Goal: Task Accomplishment & Management: Complete application form

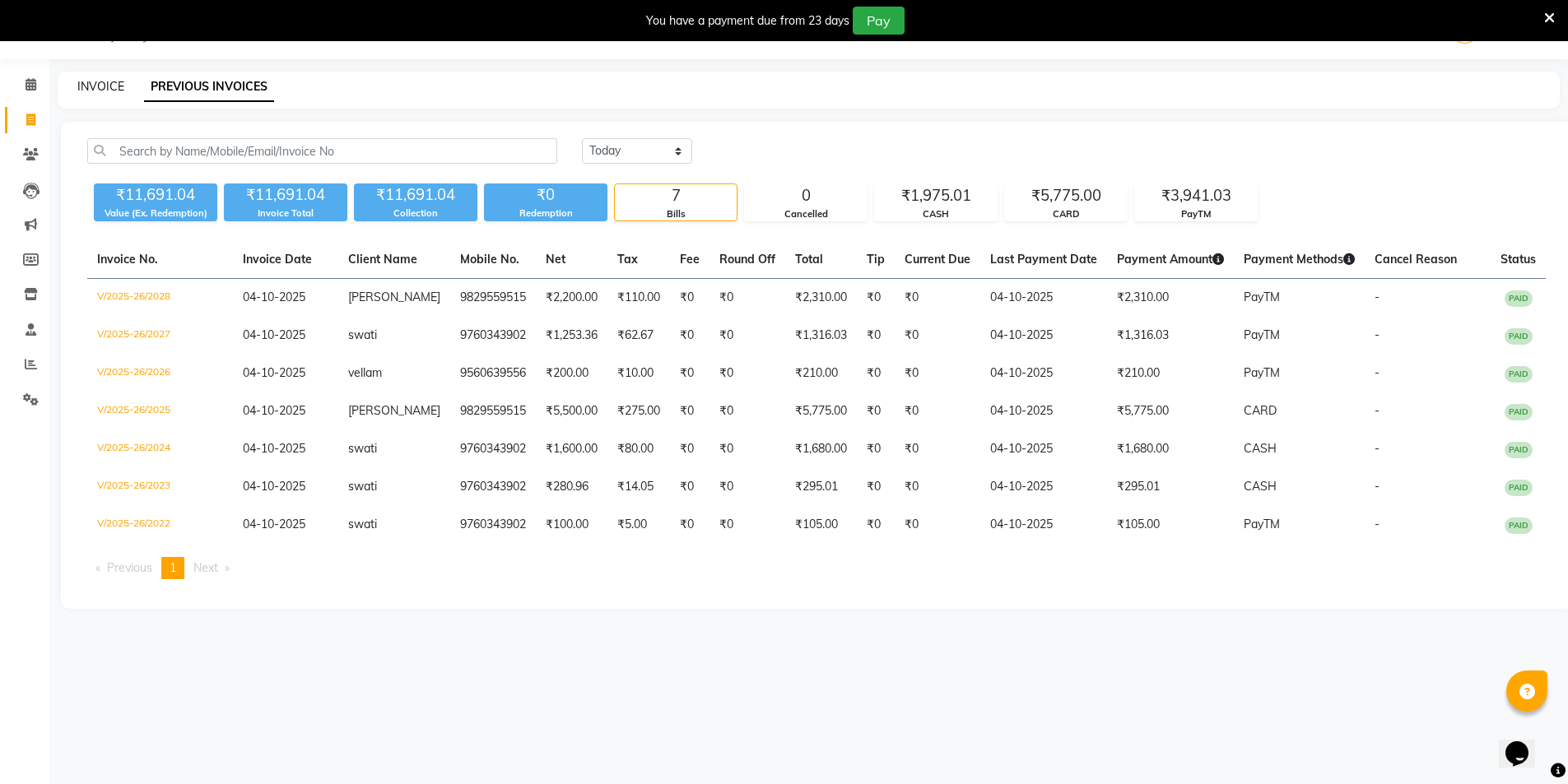
click at [94, 84] on link "INVOICE" at bounding box center [101, 87] width 47 height 15
select select "4899"
select select "service"
click at [80, 88] on link "INVOICE" at bounding box center [101, 87] width 47 height 15
select select "4899"
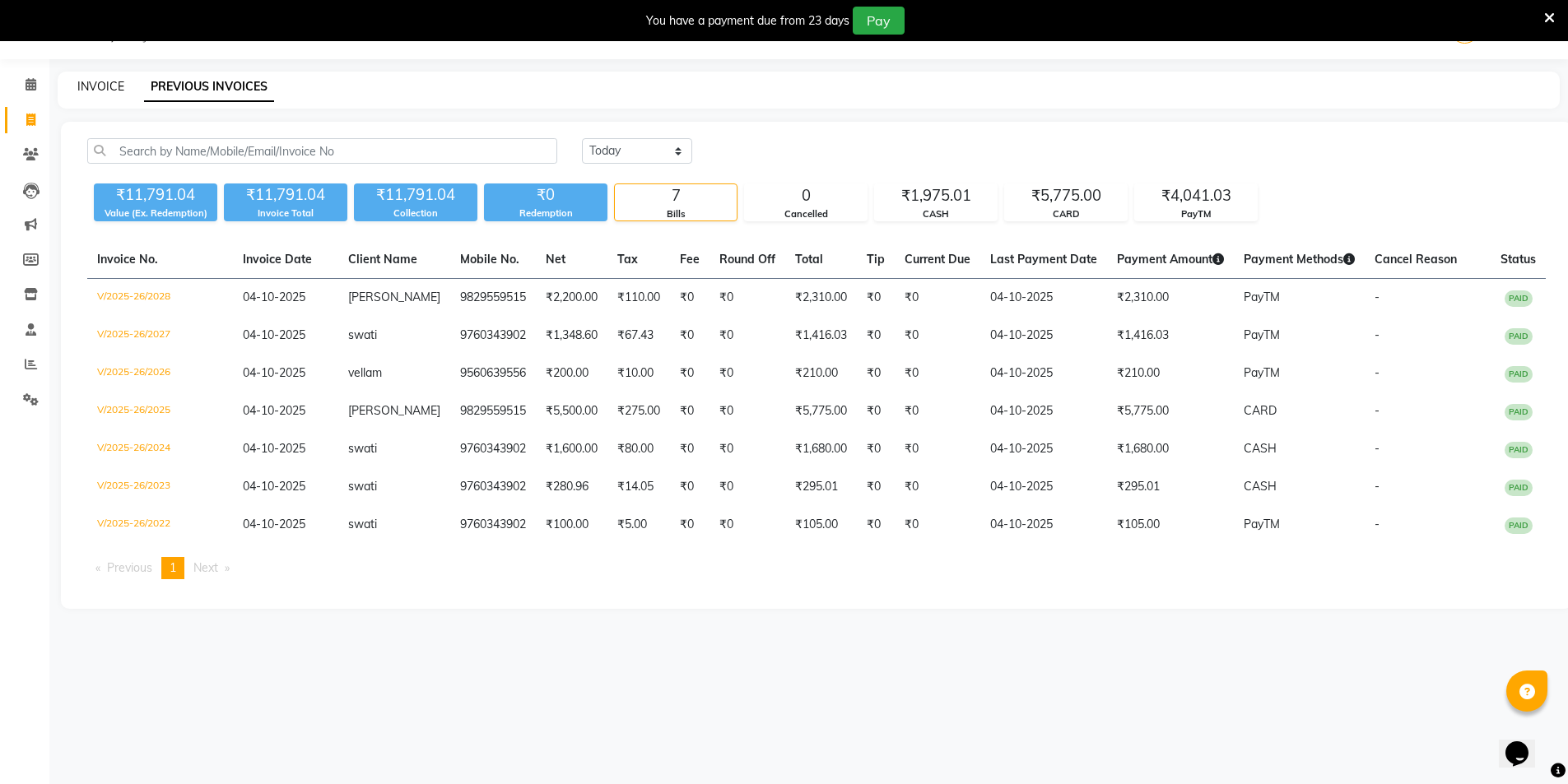
select select "service"
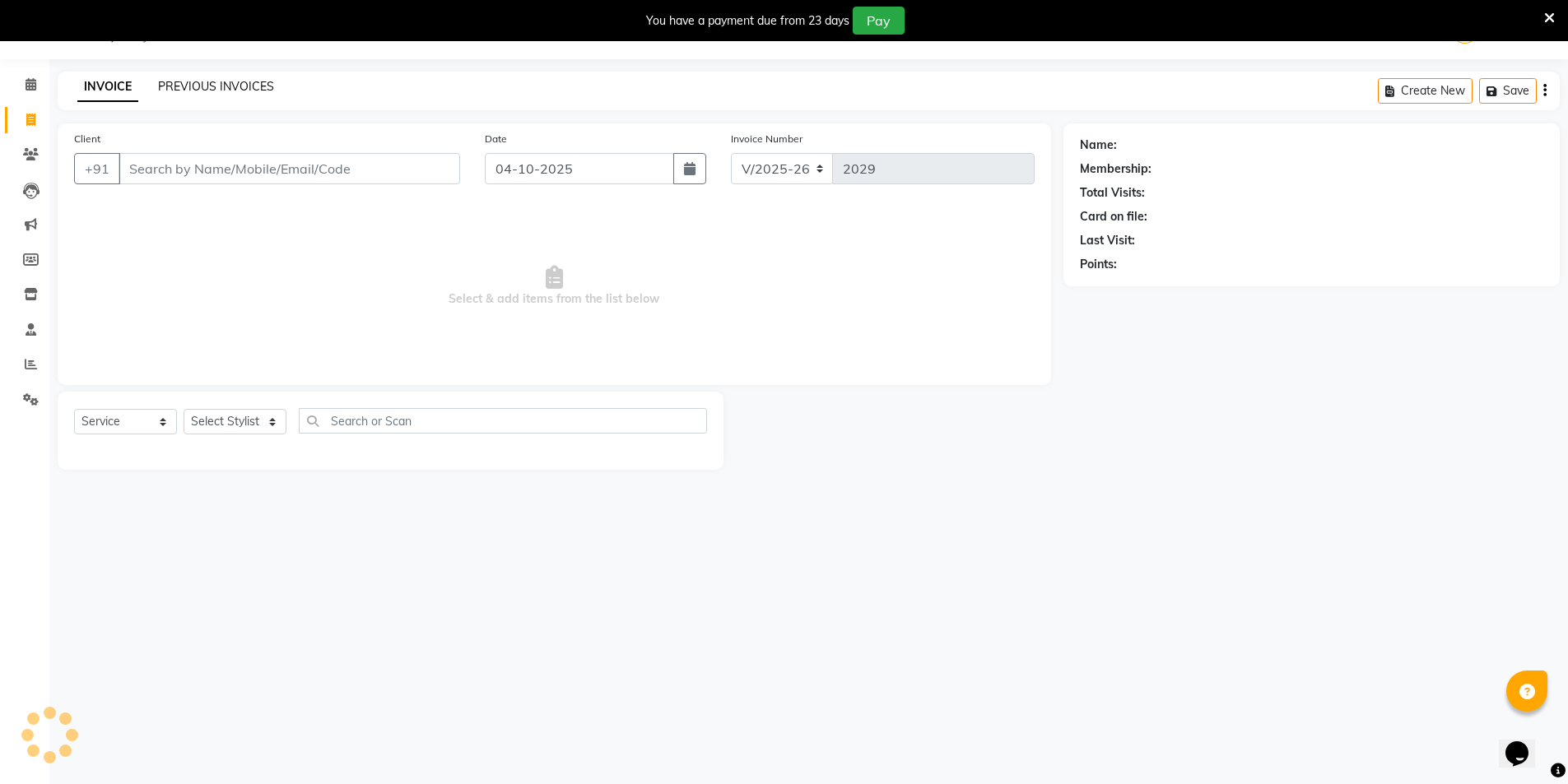
click at [211, 91] on link "PREVIOUS INVOICES" at bounding box center [217, 87] width 116 height 15
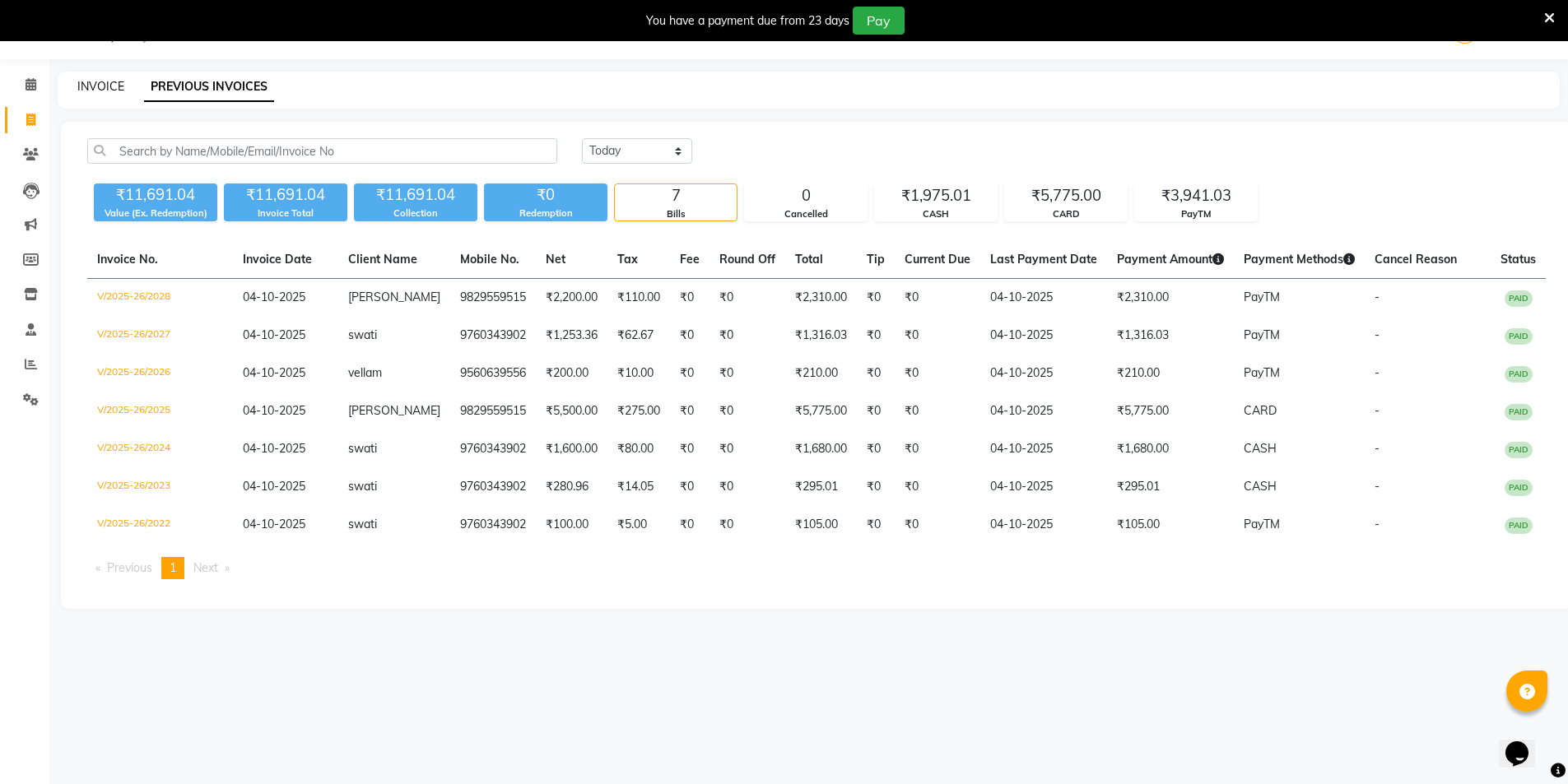
click at [112, 80] on link "INVOICE" at bounding box center [101, 87] width 47 height 15
select select "service"
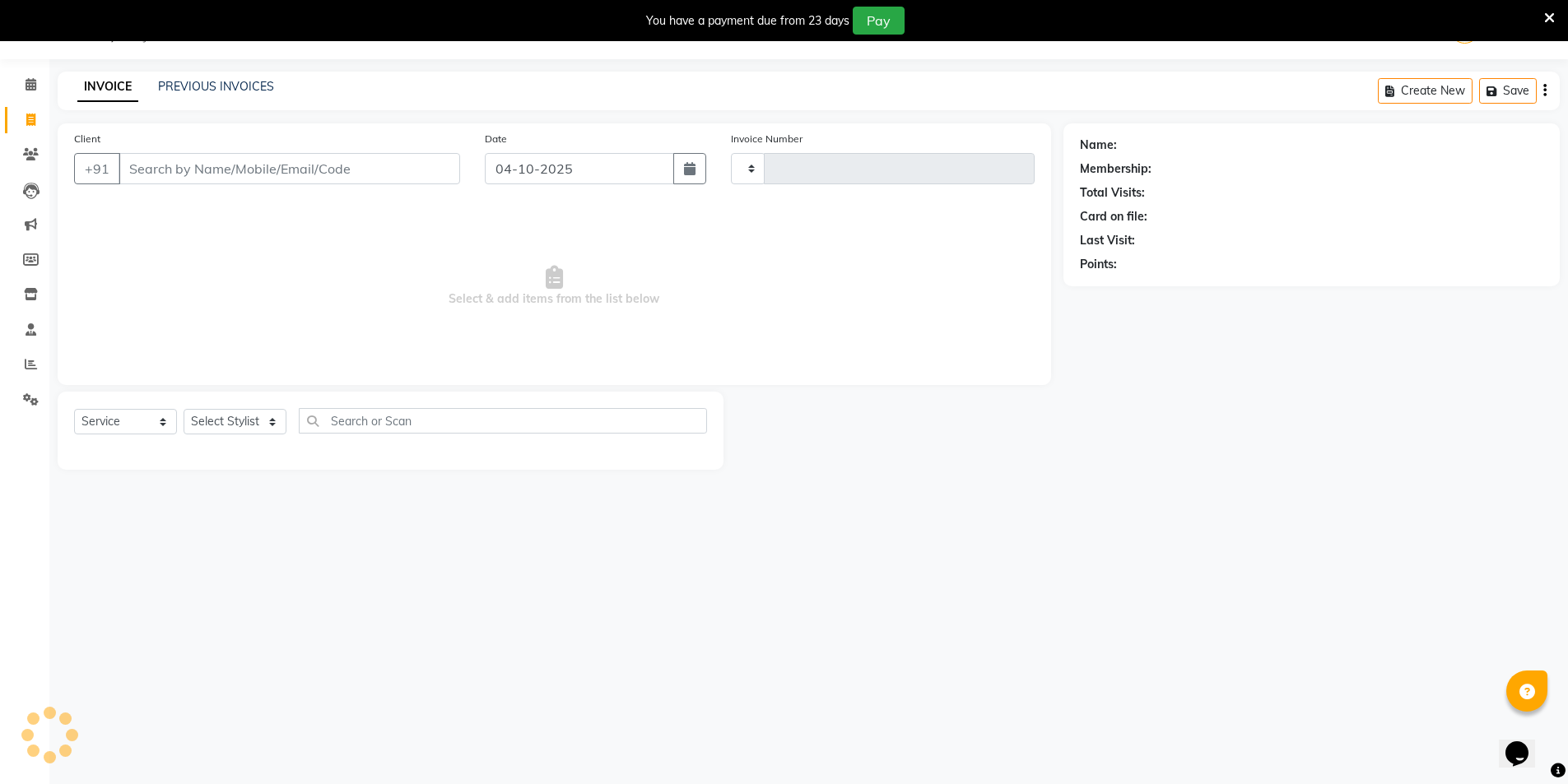
type input "2029"
select select "4899"
click at [249, 159] on input "Client" at bounding box center [289, 168] width 341 height 31
type input "9760343902"
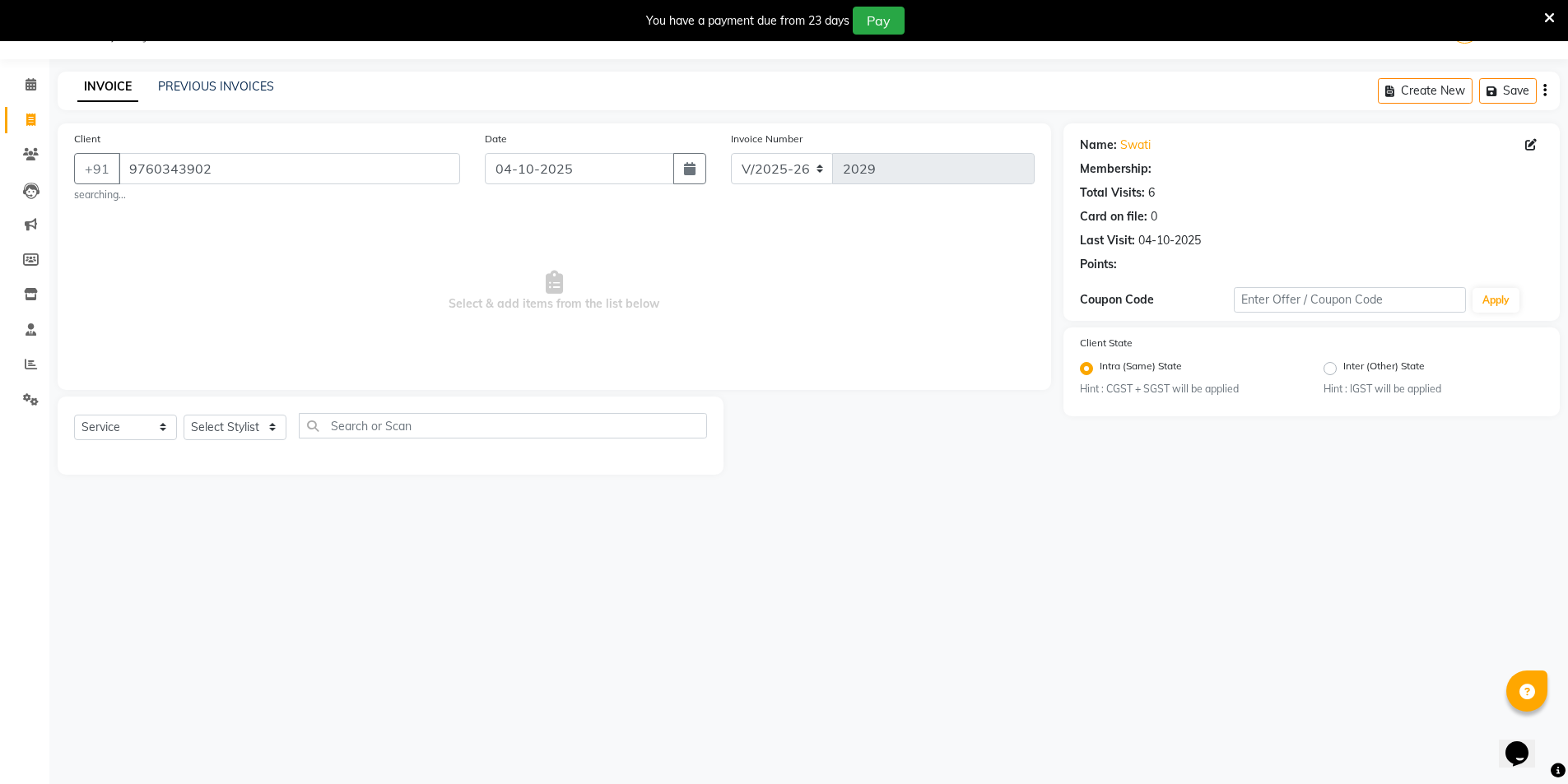
select select "1: Object"
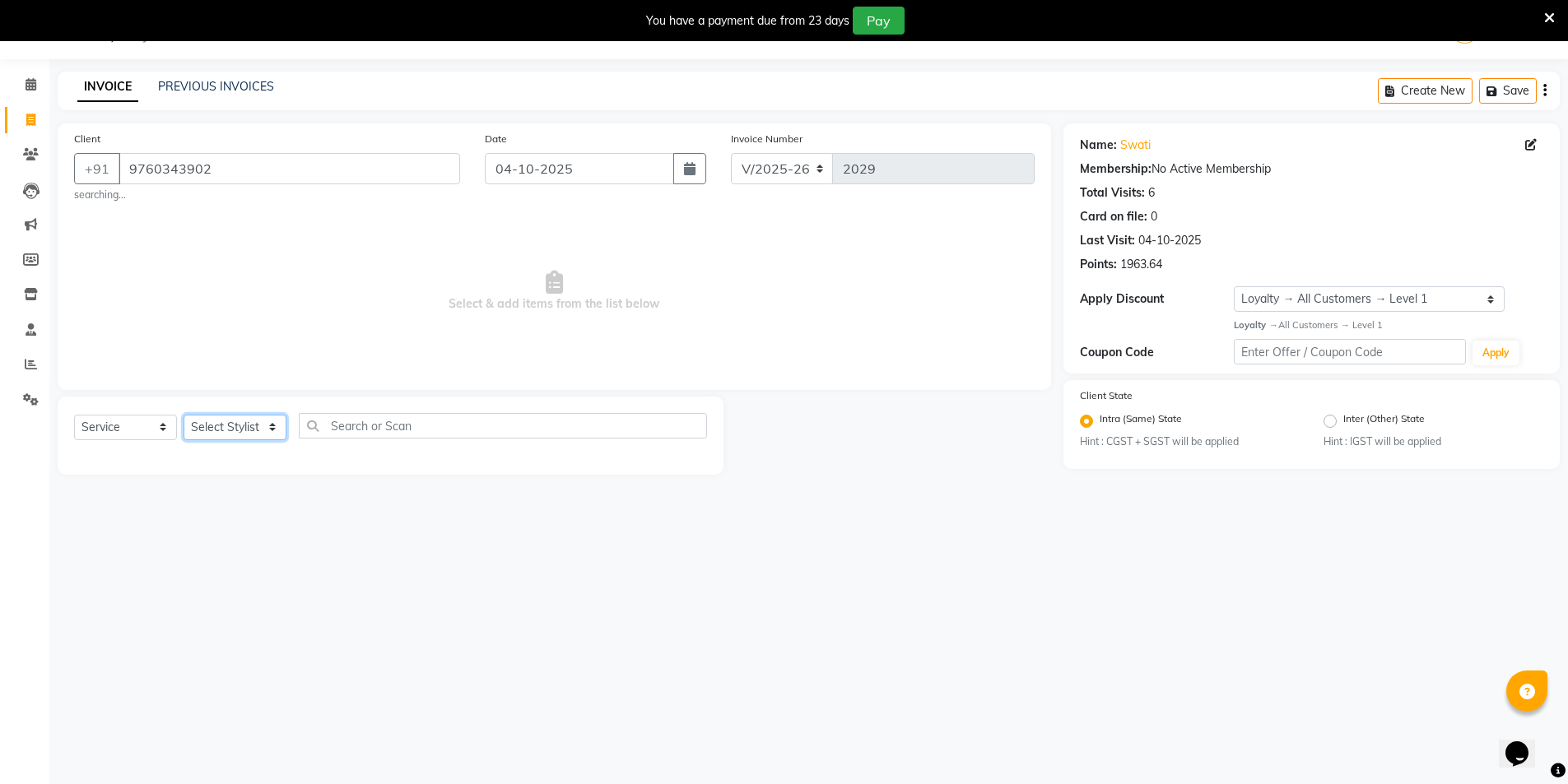
click at [234, 428] on select "Select Stylist AMIT Bobby GAURAV harry Manager Mazid RAJESH KM rohit salman Sal…" at bounding box center [235, 427] width 103 height 25
select select "57196"
click at [184, 414] on select "Select Stylist AMIT Bobby GAURAV harry Manager Mazid RAJESH KM rohit salman Sal…" at bounding box center [235, 427] width 103 height 25
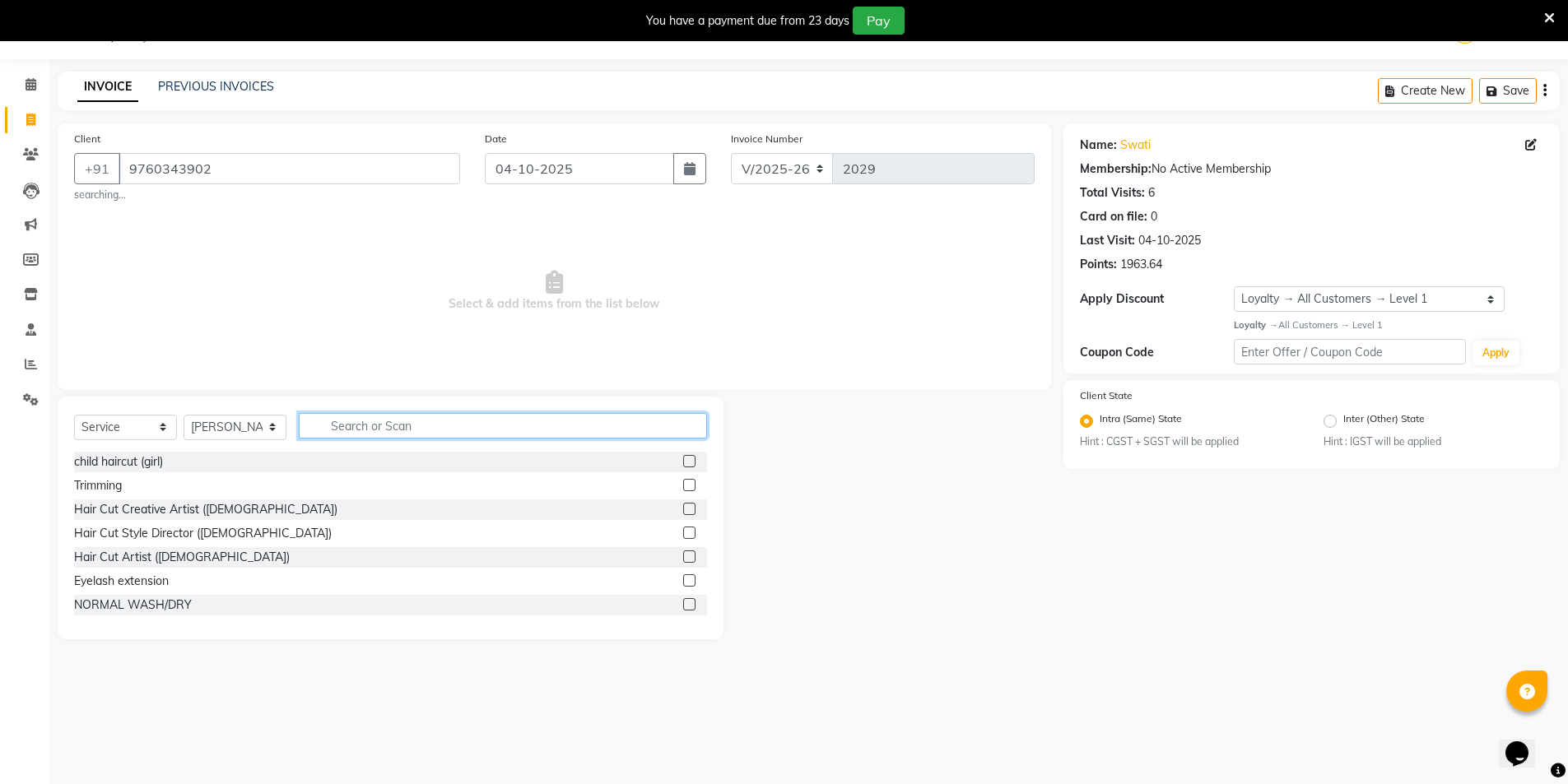
click at [396, 433] on input "text" at bounding box center [503, 425] width 408 height 25
type input "thr"
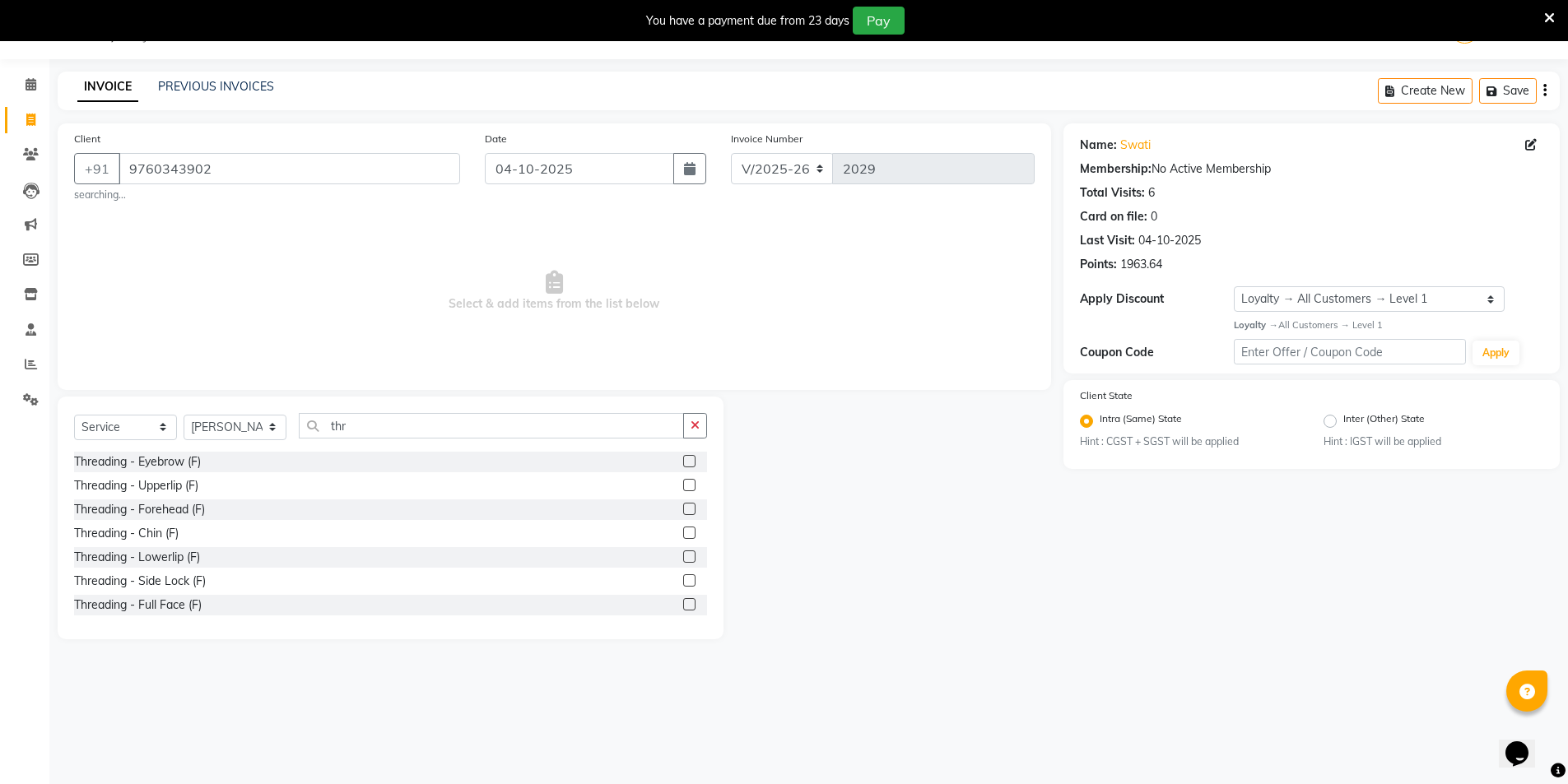
click at [683, 461] on label at bounding box center [689, 461] width 13 height 13
click at [683, 461] on input "checkbox" at bounding box center [688, 461] width 11 height 11
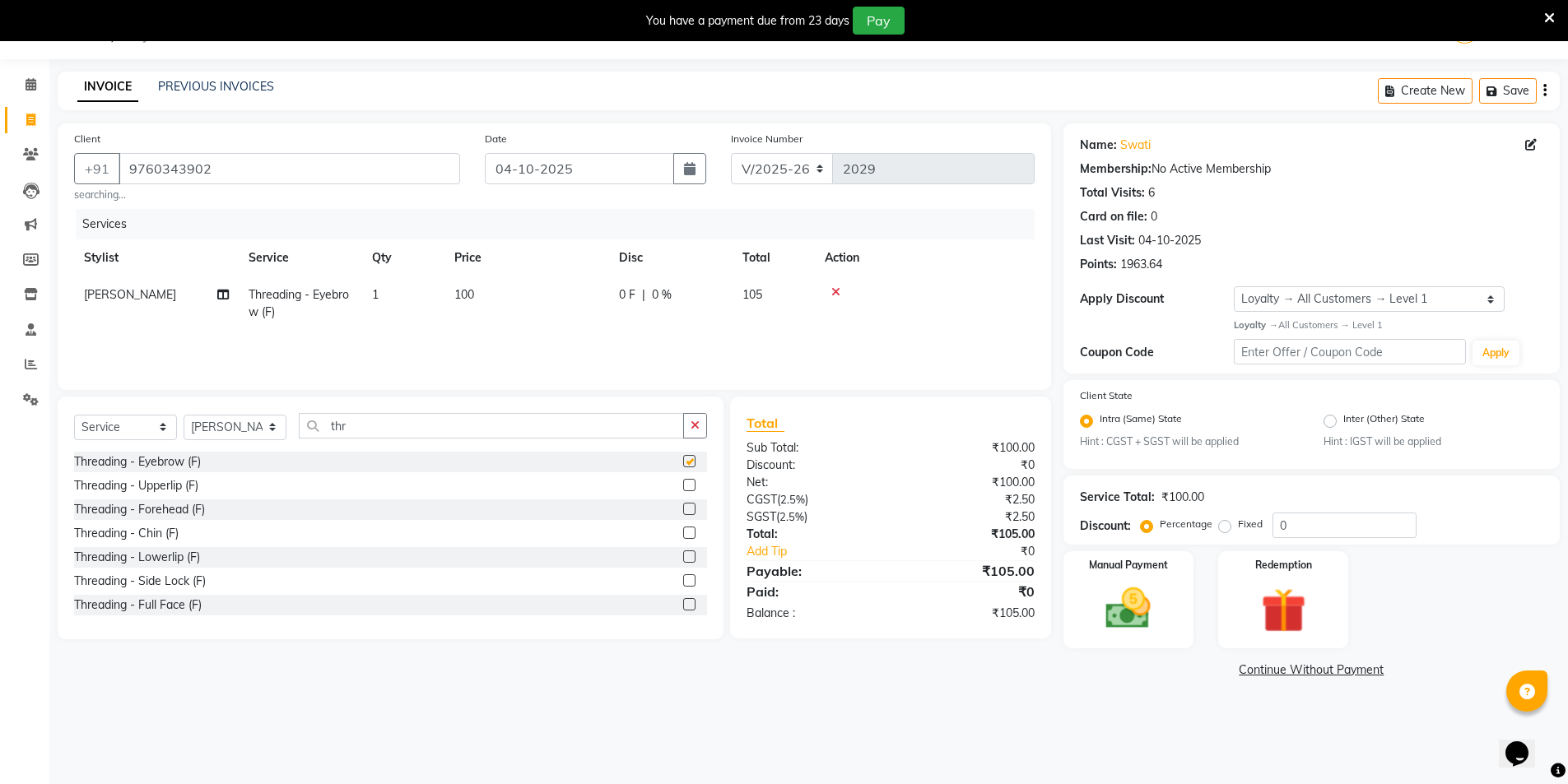
checkbox input "false"
click at [400, 296] on td "1" at bounding box center [404, 303] width 83 height 54
select select "57196"
click at [474, 308] on input "1" at bounding box center [480, 299] width 62 height 25
type input "2"
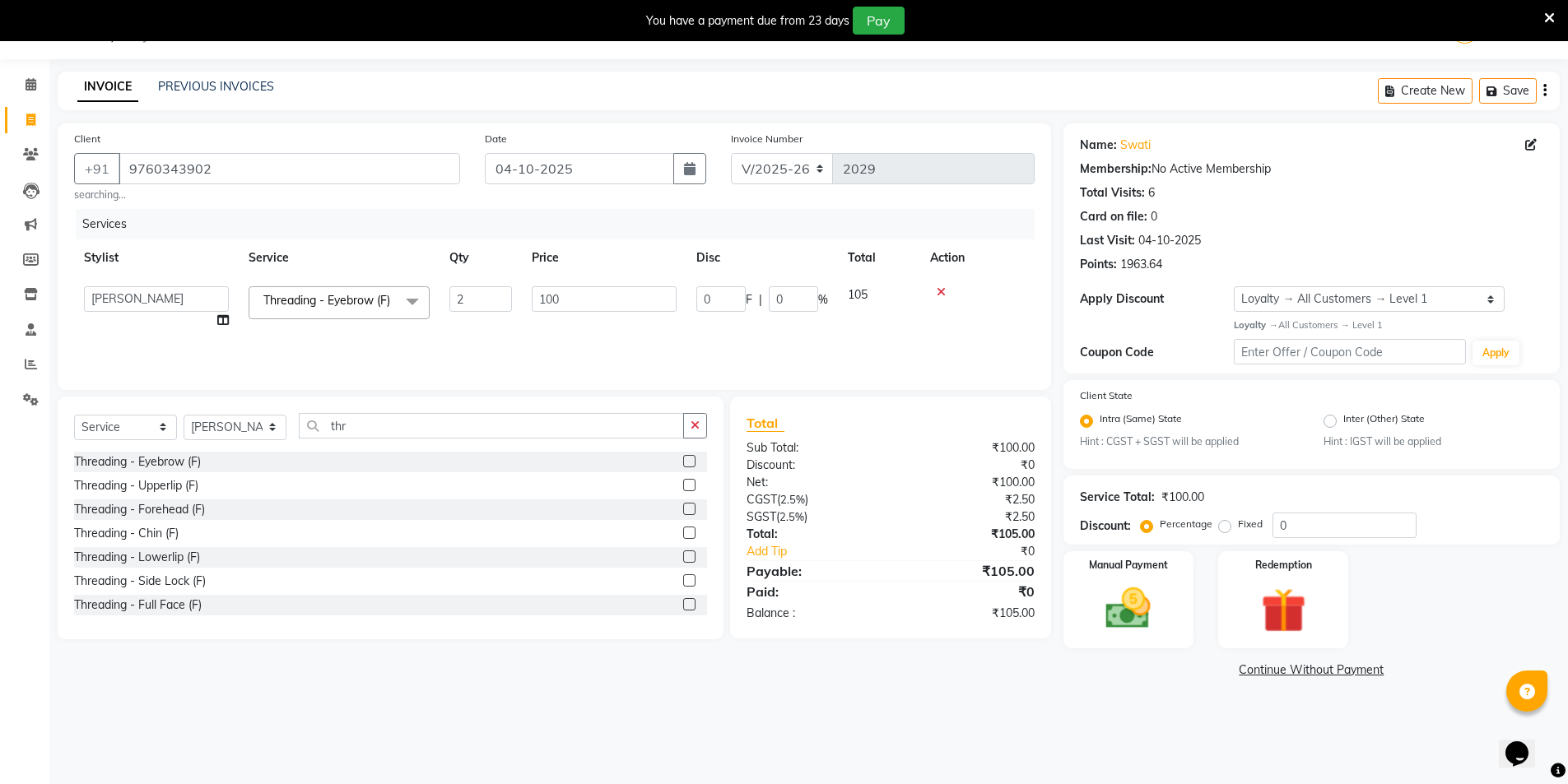
click at [549, 328] on td "100" at bounding box center [603, 307] width 164 height 62
select select "57196"
click at [472, 301] on input "2" at bounding box center [480, 299] width 62 height 25
type input "3"
click at [584, 331] on td "100" at bounding box center [603, 307] width 164 height 62
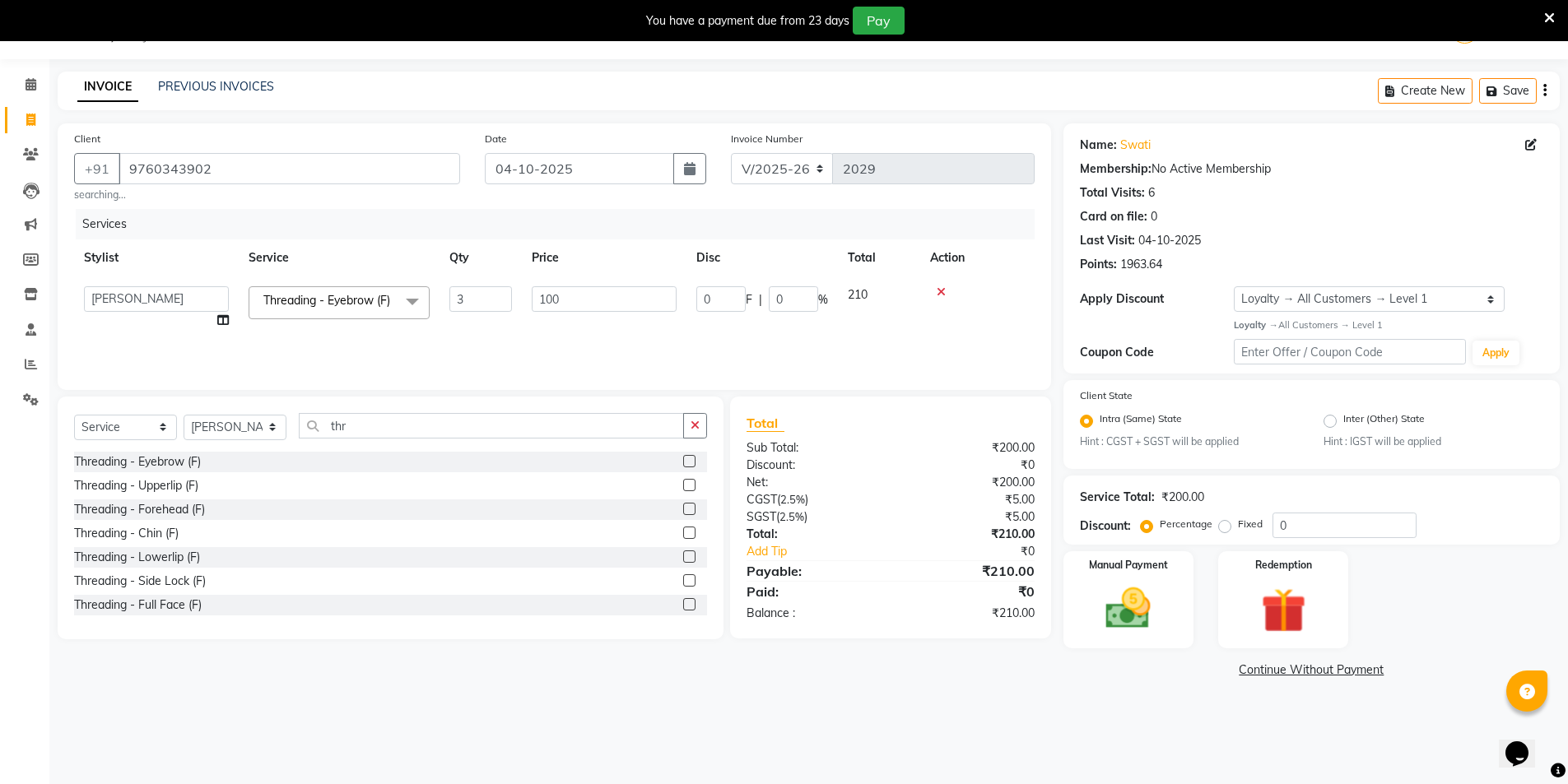
select select "57196"
click at [1106, 582] on img at bounding box center [1128, 608] width 76 height 53
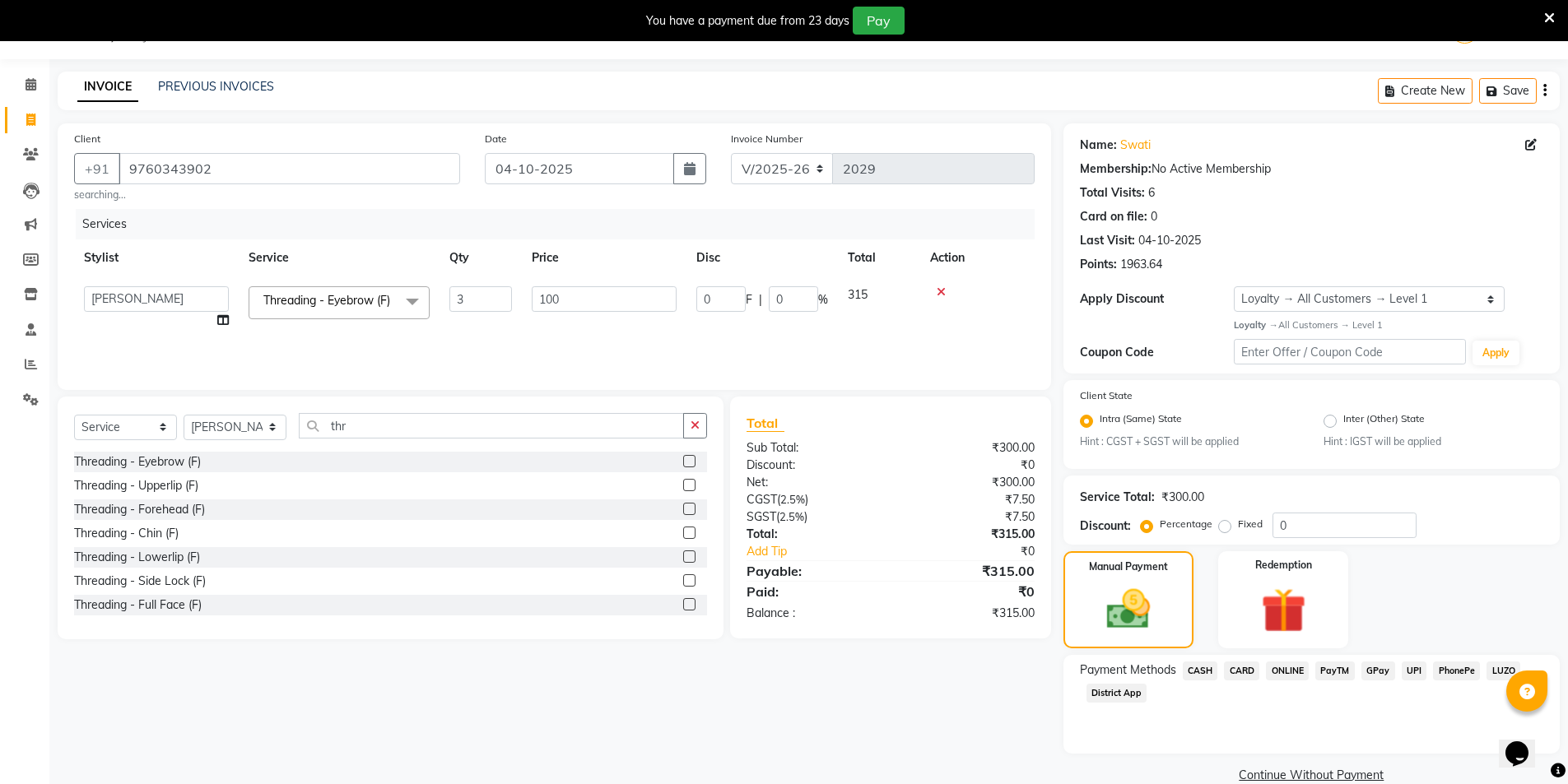
click at [1207, 676] on span "CASH" at bounding box center [1201, 670] width 35 height 19
click at [1184, 737] on div "Amount: 315" at bounding box center [1311, 726] width 488 height 28
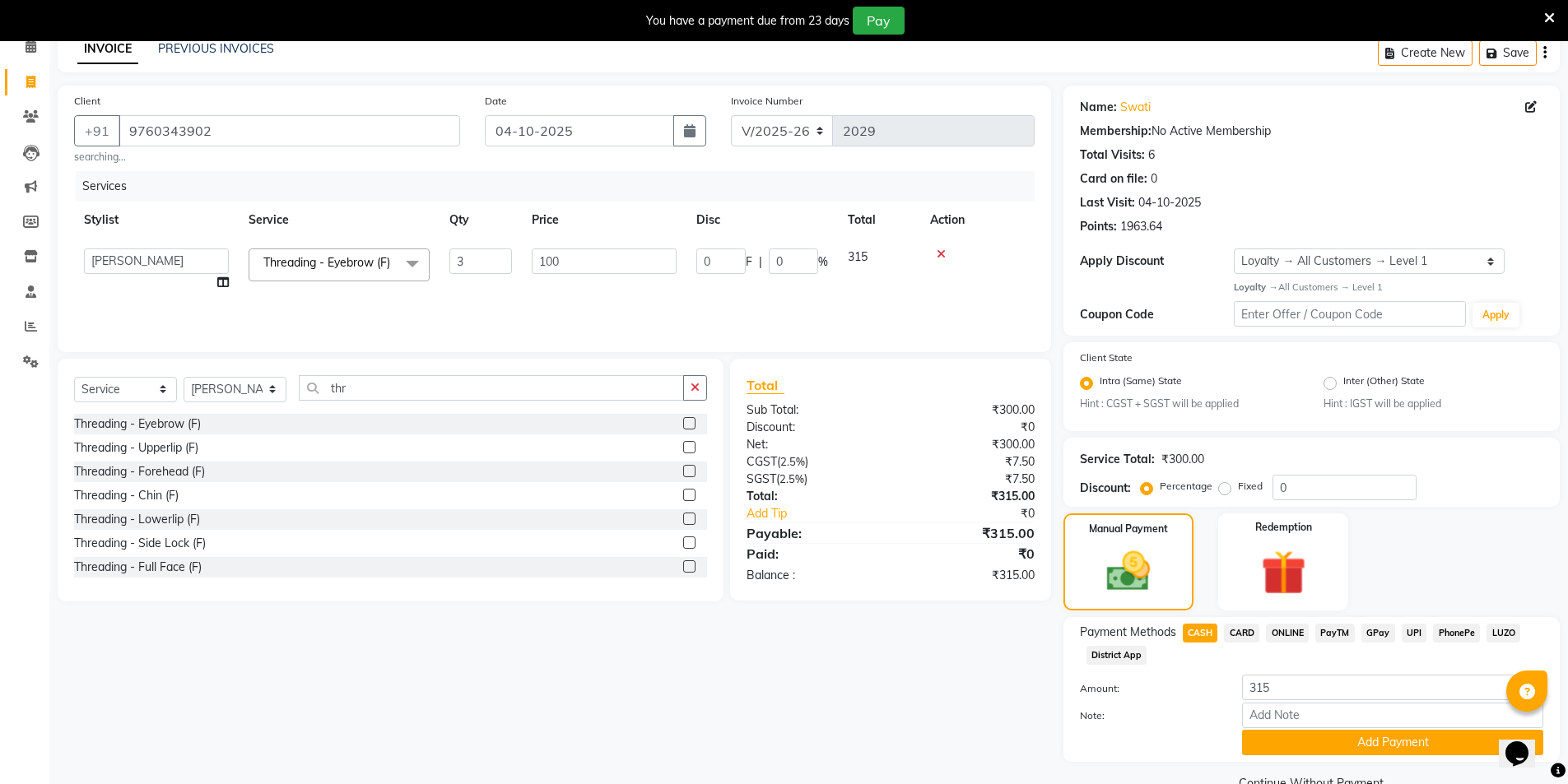
scroll to position [115, 0]
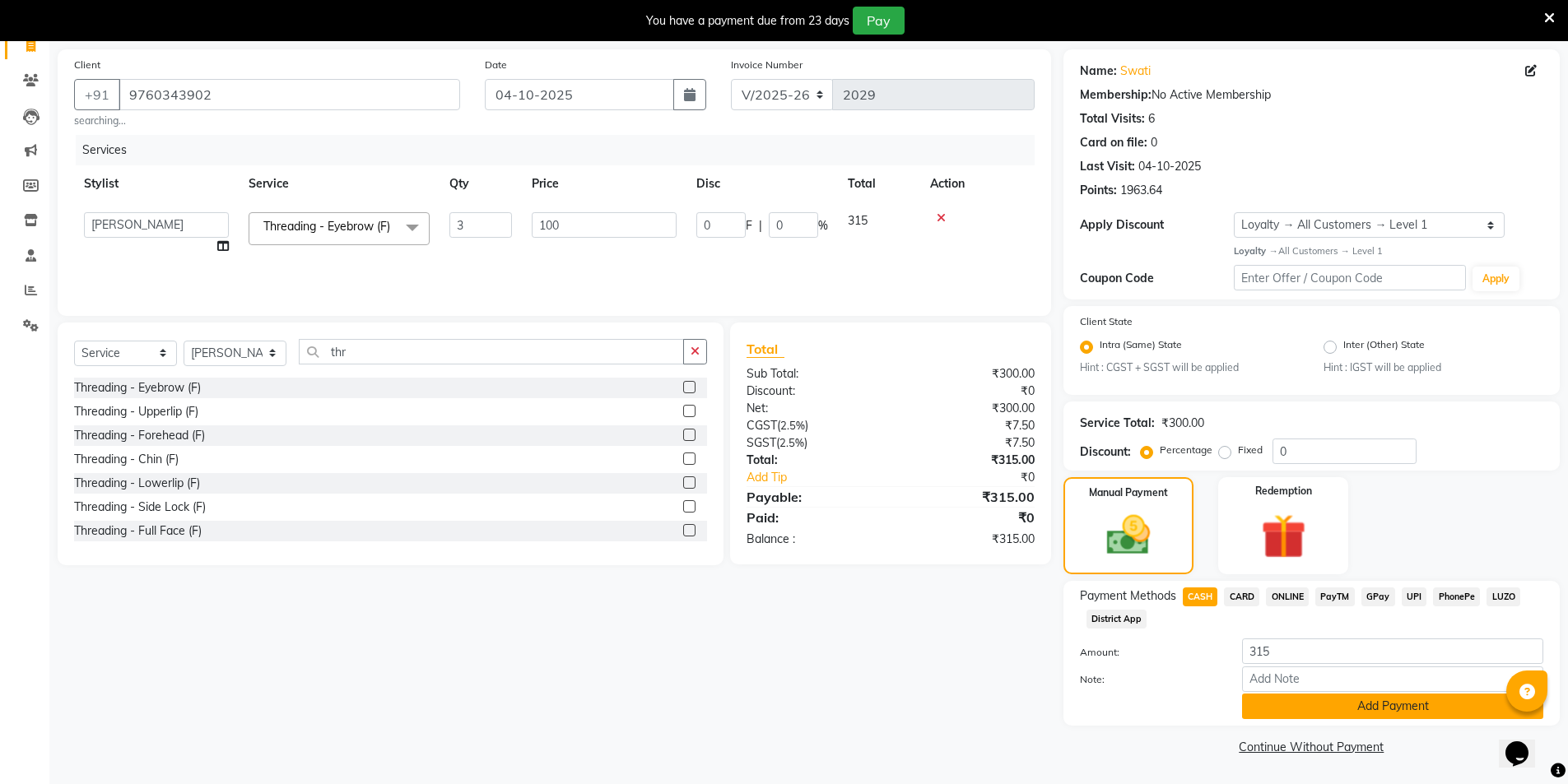
click at [1339, 704] on button "Add Payment" at bounding box center [1392, 706] width 301 height 25
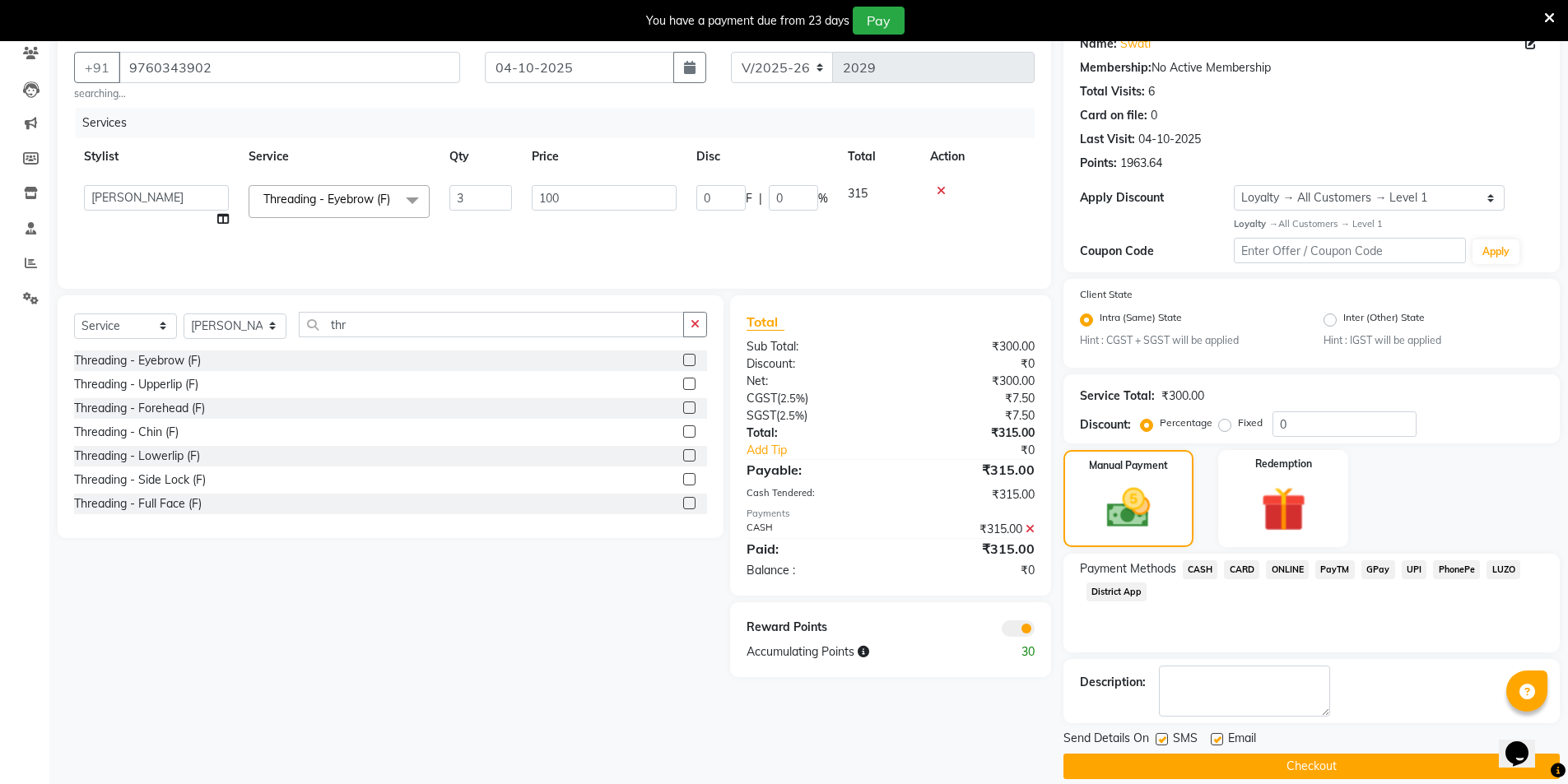
scroll to position [162, 0]
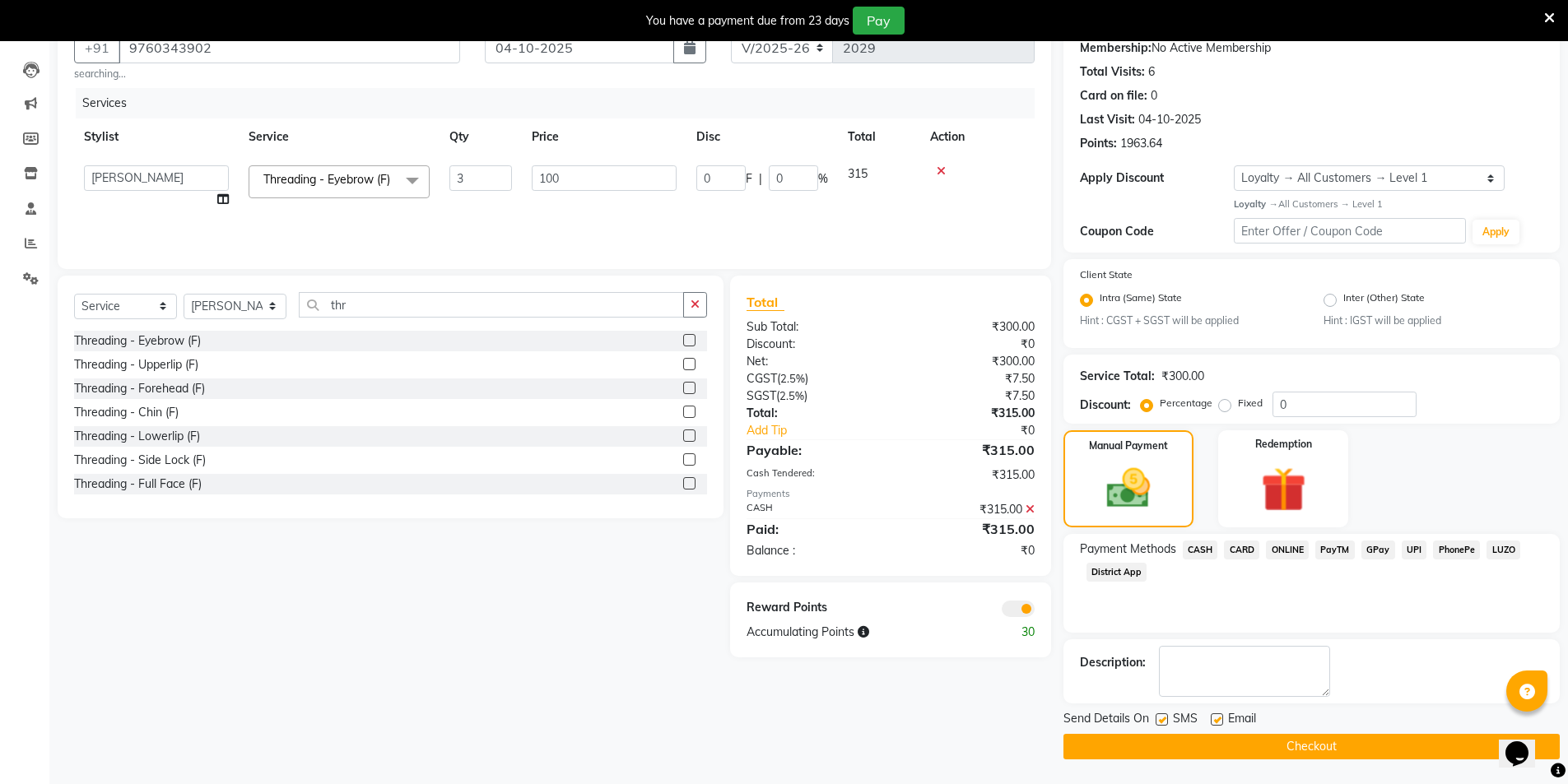
click at [1258, 748] on button "Checkout" at bounding box center [1311, 746] width 496 height 25
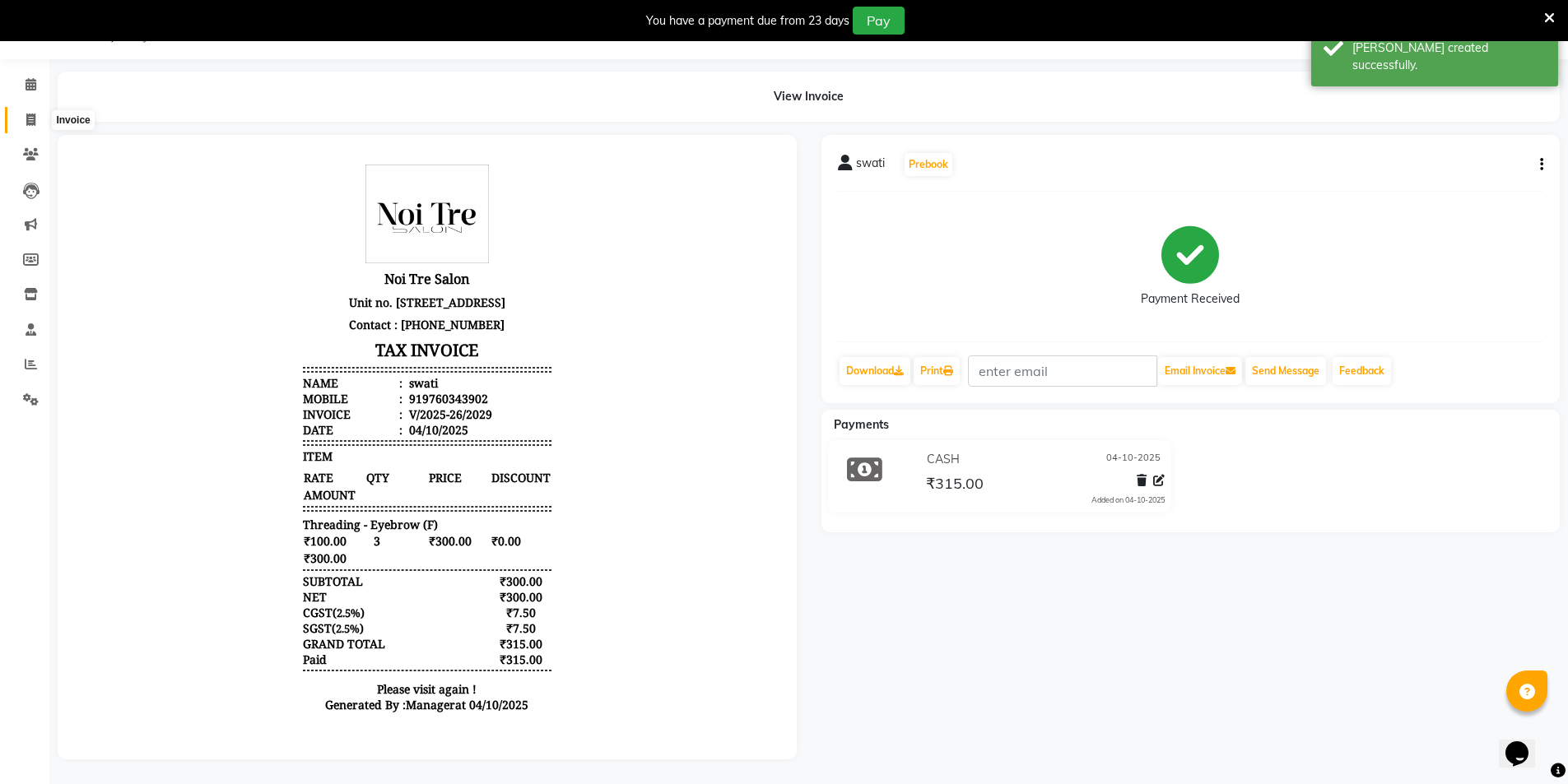
click at [35, 114] on icon at bounding box center [30, 120] width 9 height 13
select select "service"
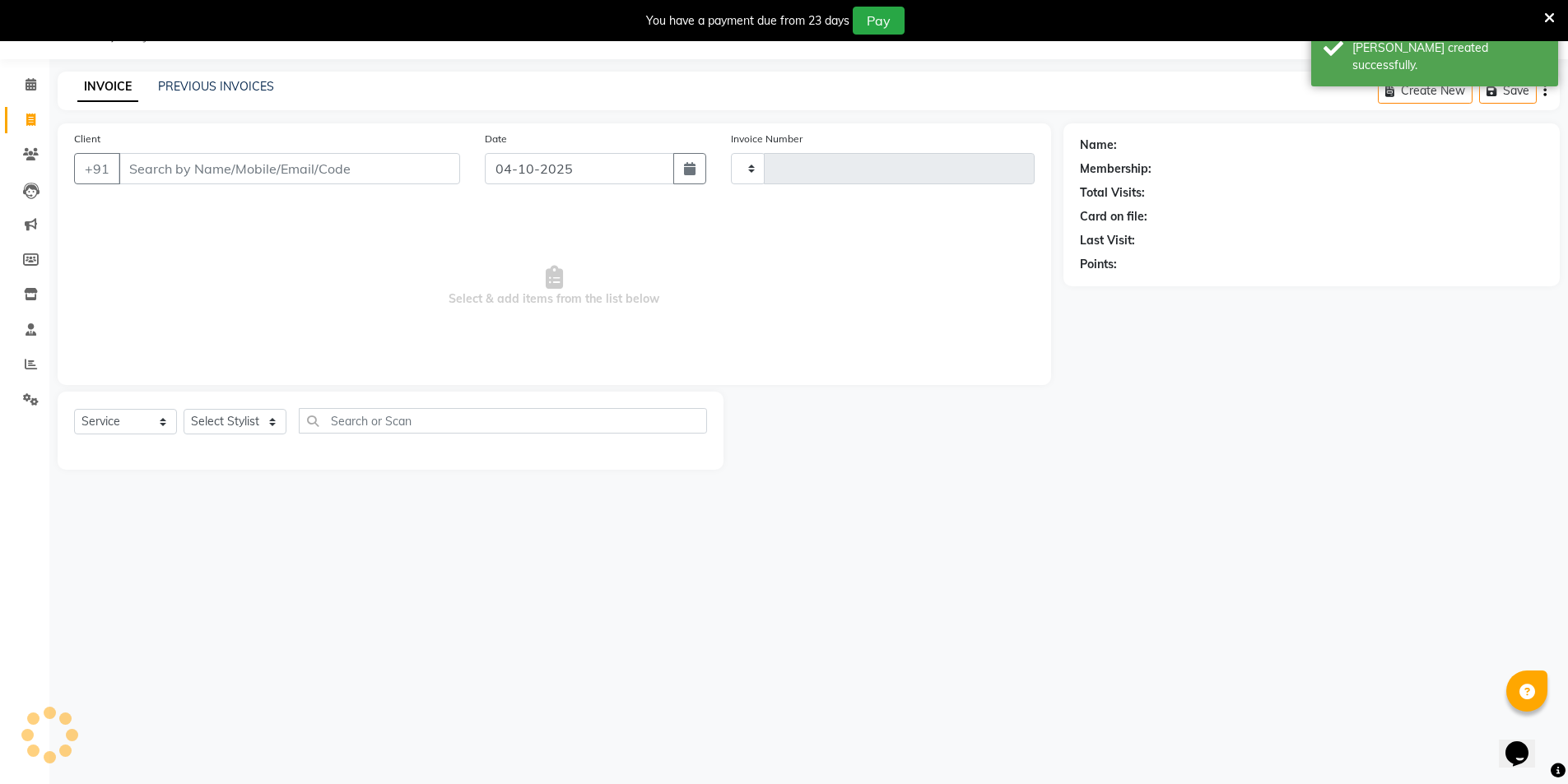
type input "2030"
select select "4899"
click at [172, 79] on link "PREVIOUS INVOICES" at bounding box center [217, 87] width 116 height 15
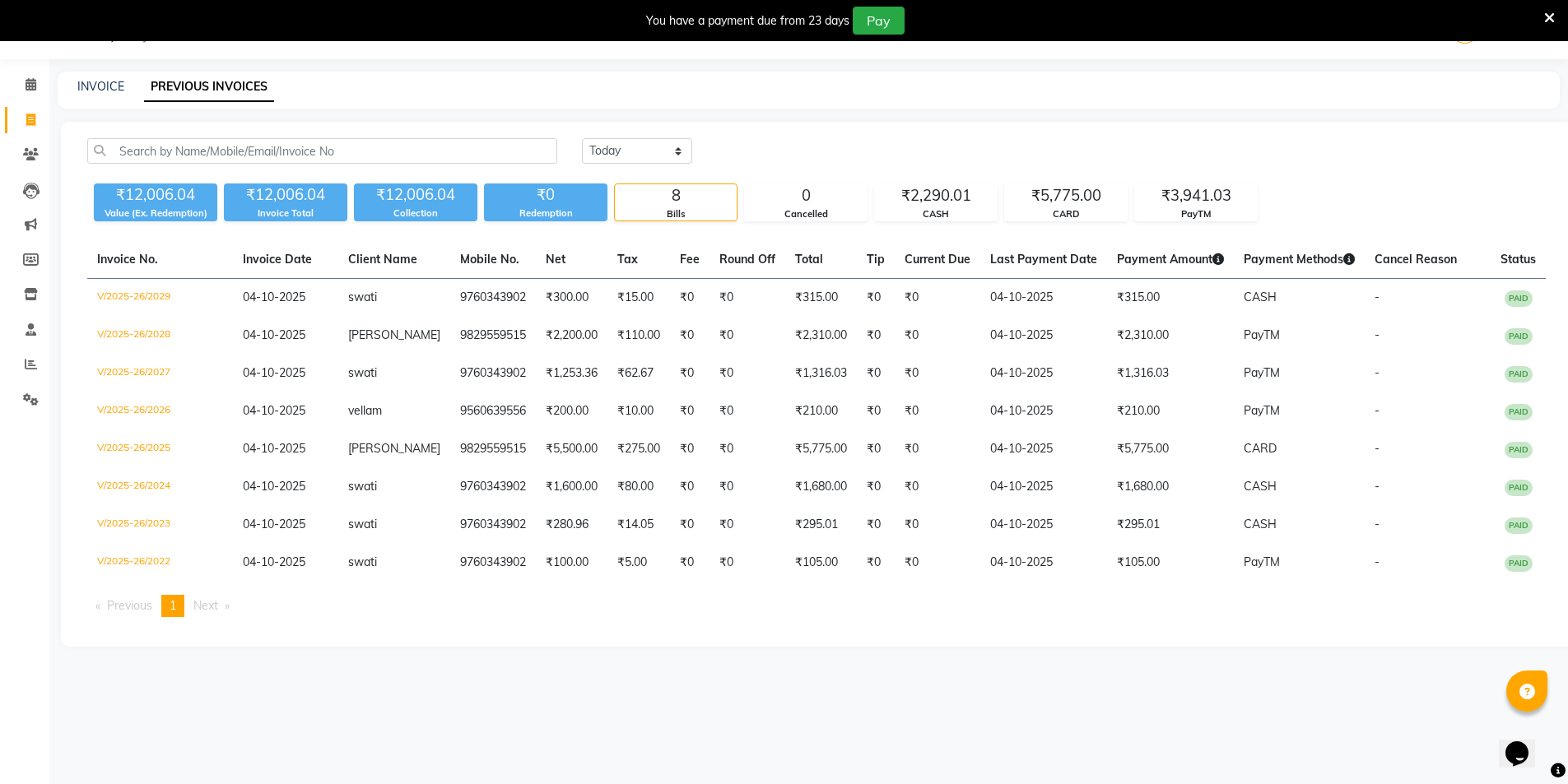
click at [114, 73] on div "INVOICE PREVIOUS INVOICES" at bounding box center [808, 90] width 1502 height 37
click at [110, 88] on link "INVOICE" at bounding box center [101, 87] width 47 height 15
select select "service"
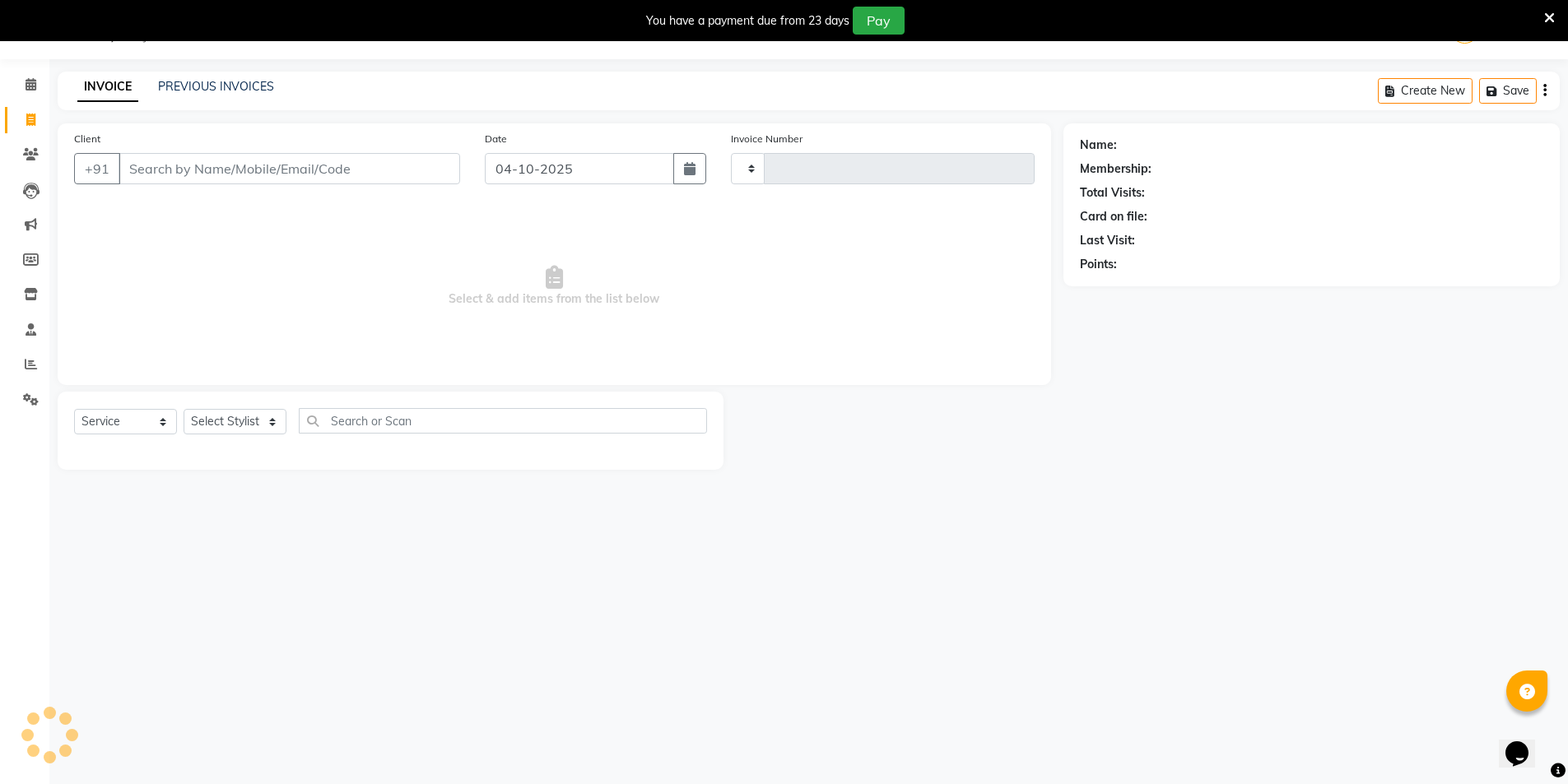
type input "2030"
select select "4899"
click at [192, 157] on input "Client" at bounding box center [289, 168] width 341 height 31
type input "s"
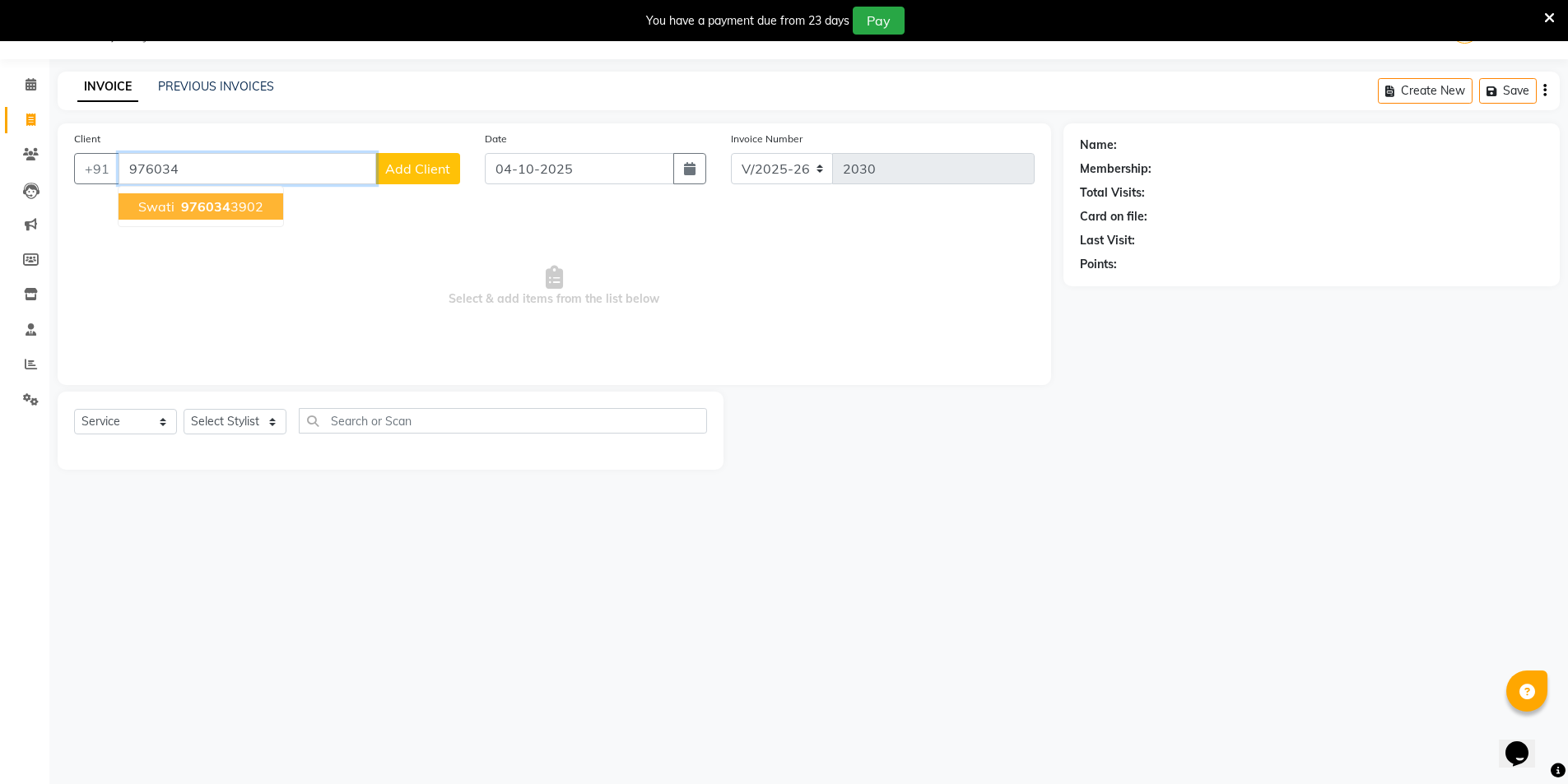
click at [207, 198] on span "976034" at bounding box center [206, 206] width 50 height 17
type input "9760343902"
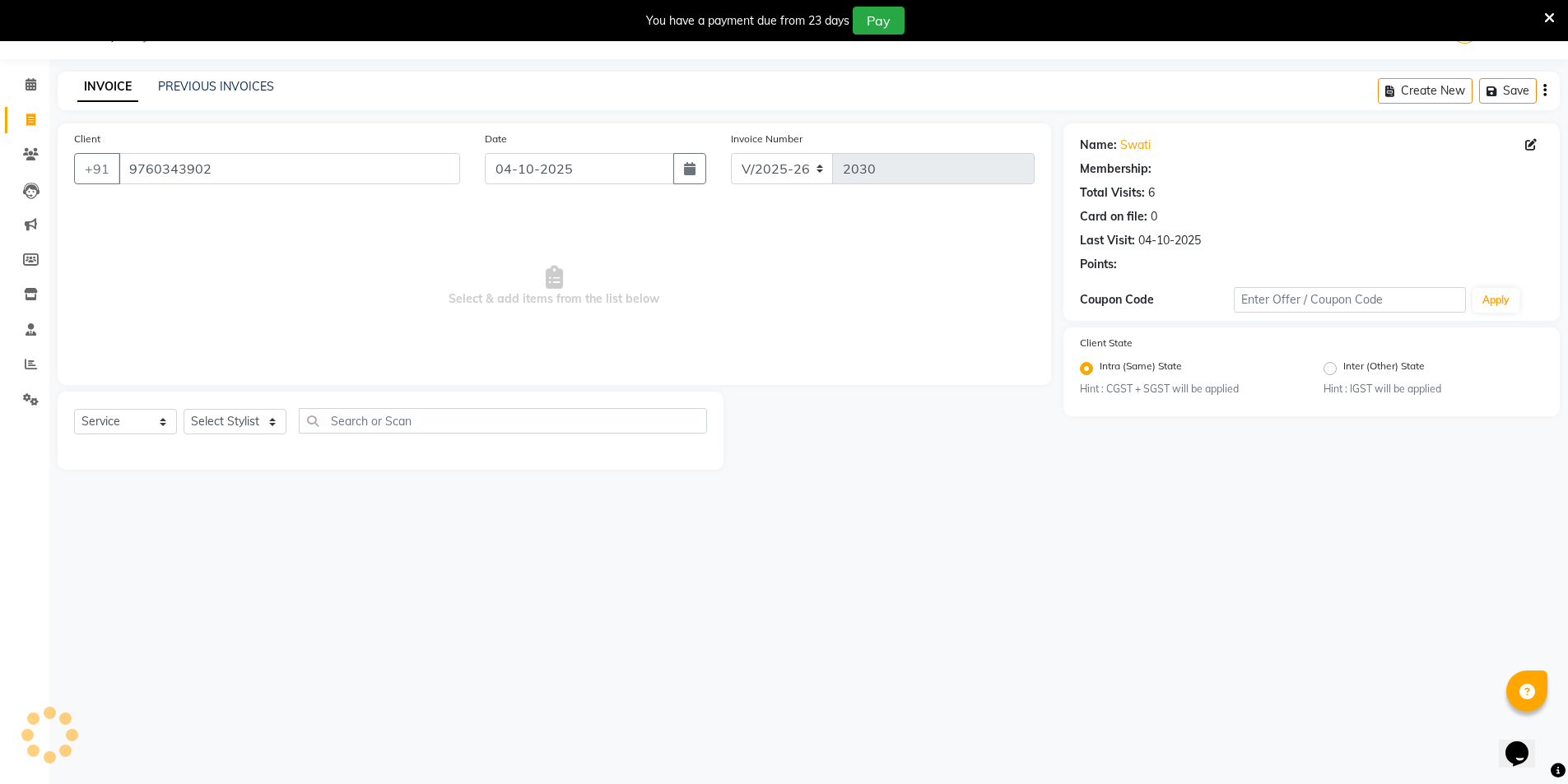
select select "1: Object"
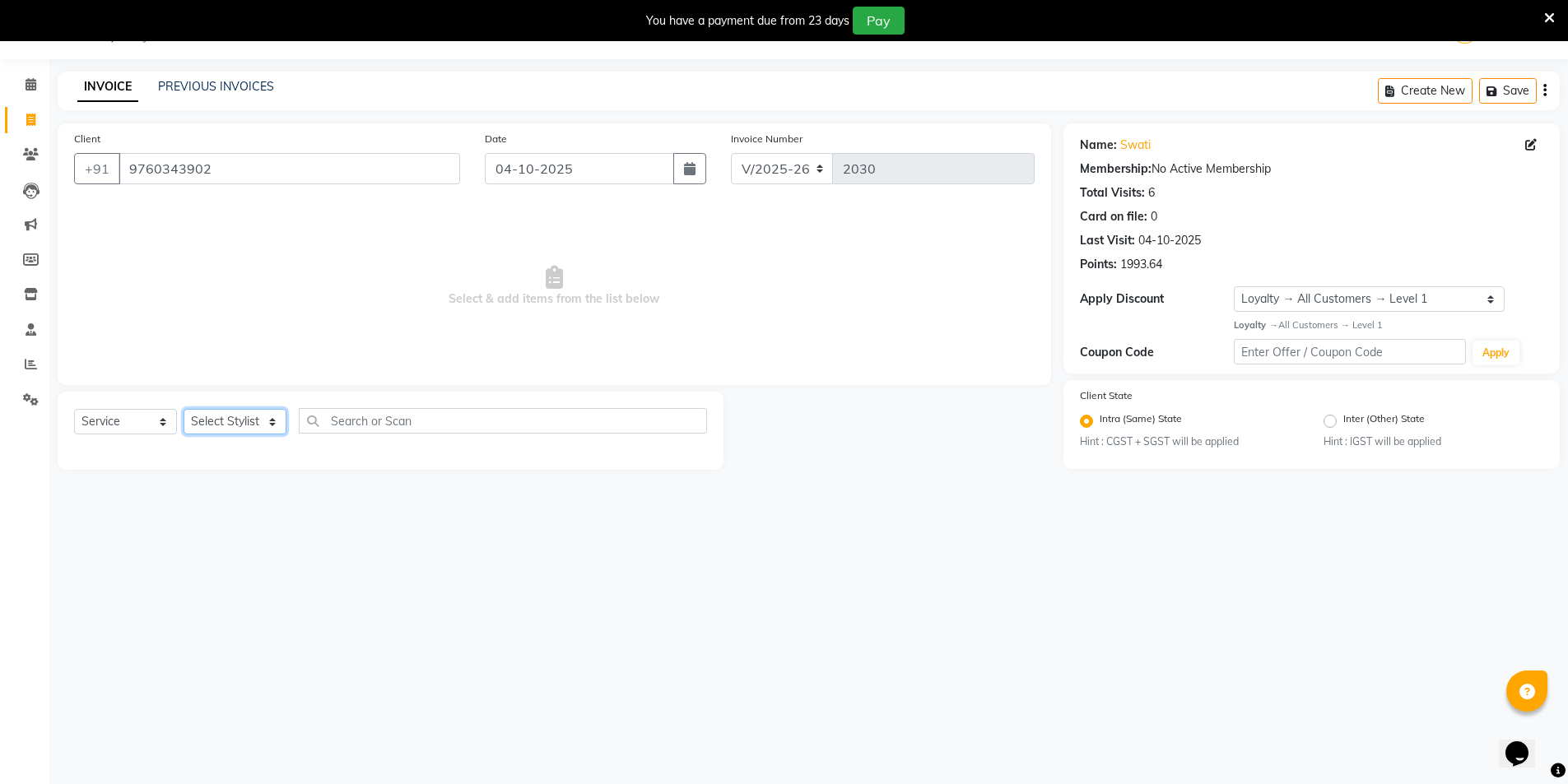
click at [213, 423] on select "Select Stylist AMIT Bobby GAURAV harry Manager Mazid RAJESH KM rohit salman Sal…" at bounding box center [235, 421] width 103 height 25
select select "53770"
click at [184, 408] on select "Select Stylist AMIT Bobby GAURAV harry Manager Mazid RAJESH KM rohit salman Sal…" at bounding box center [235, 421] width 103 height 25
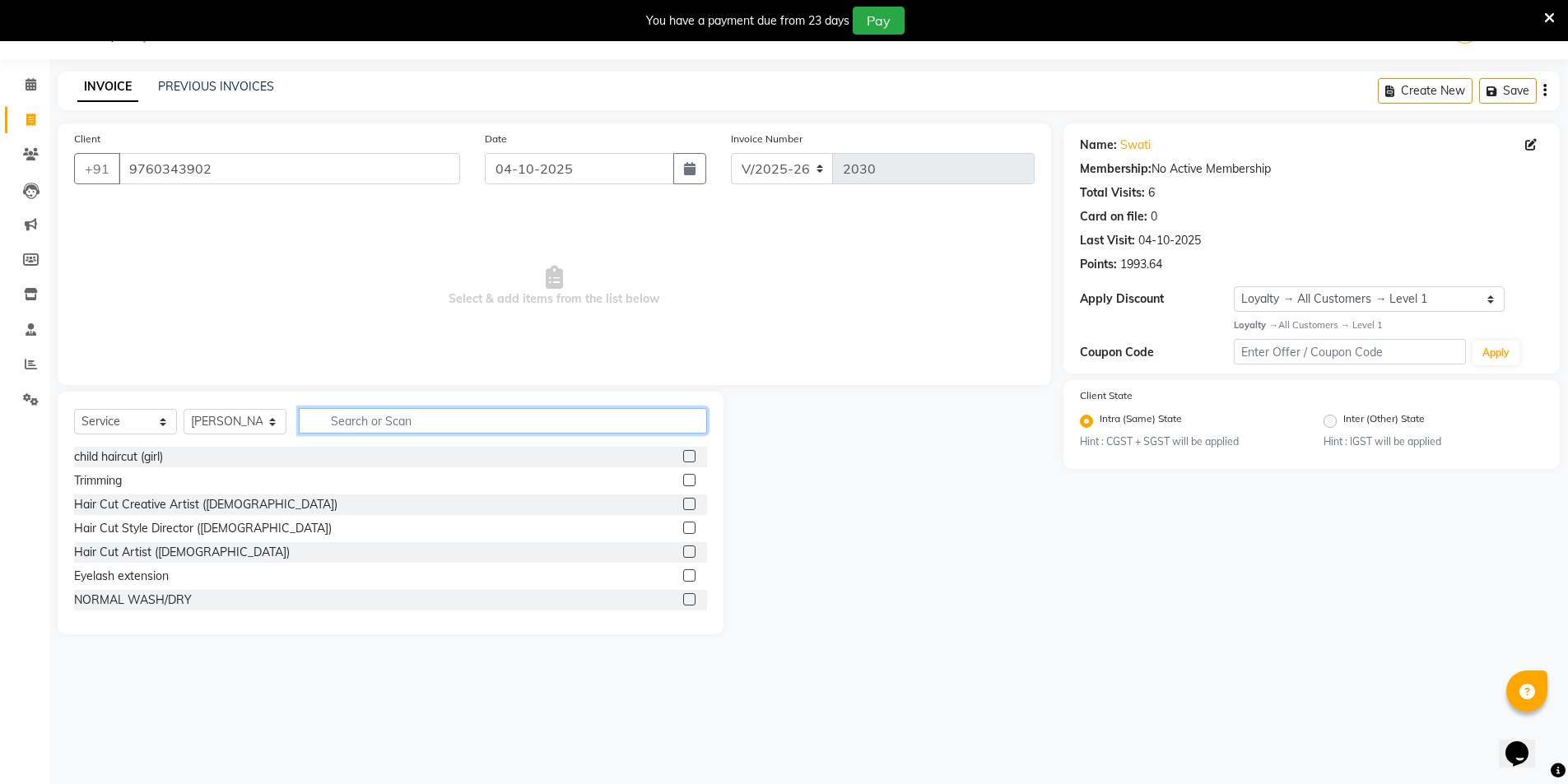
click at [376, 416] on input "text" at bounding box center [503, 420] width 408 height 25
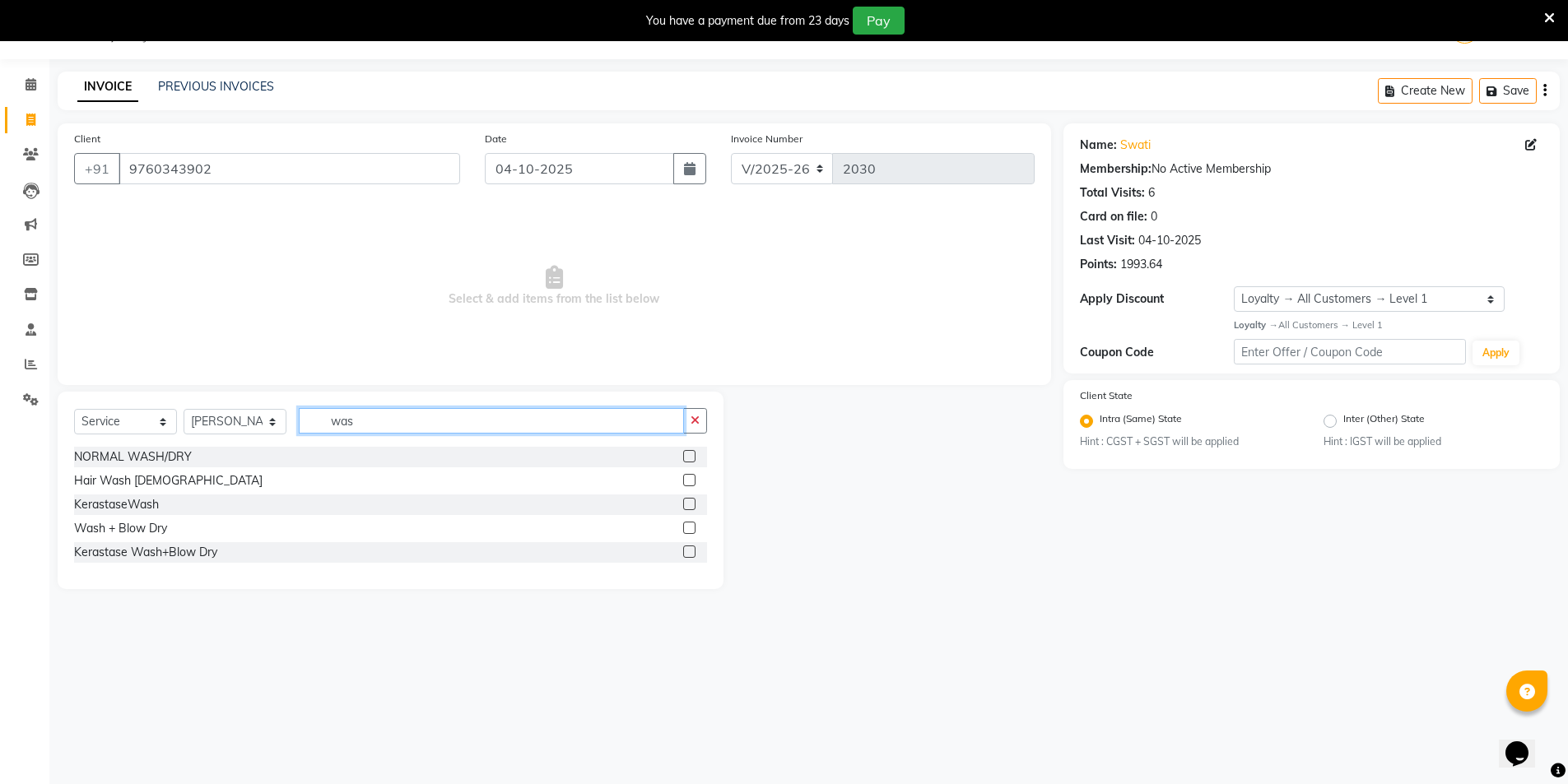
type input "was"
click at [689, 452] on label at bounding box center [689, 456] width 13 height 13
click at [689, 452] on input "checkbox" at bounding box center [688, 456] width 11 height 11
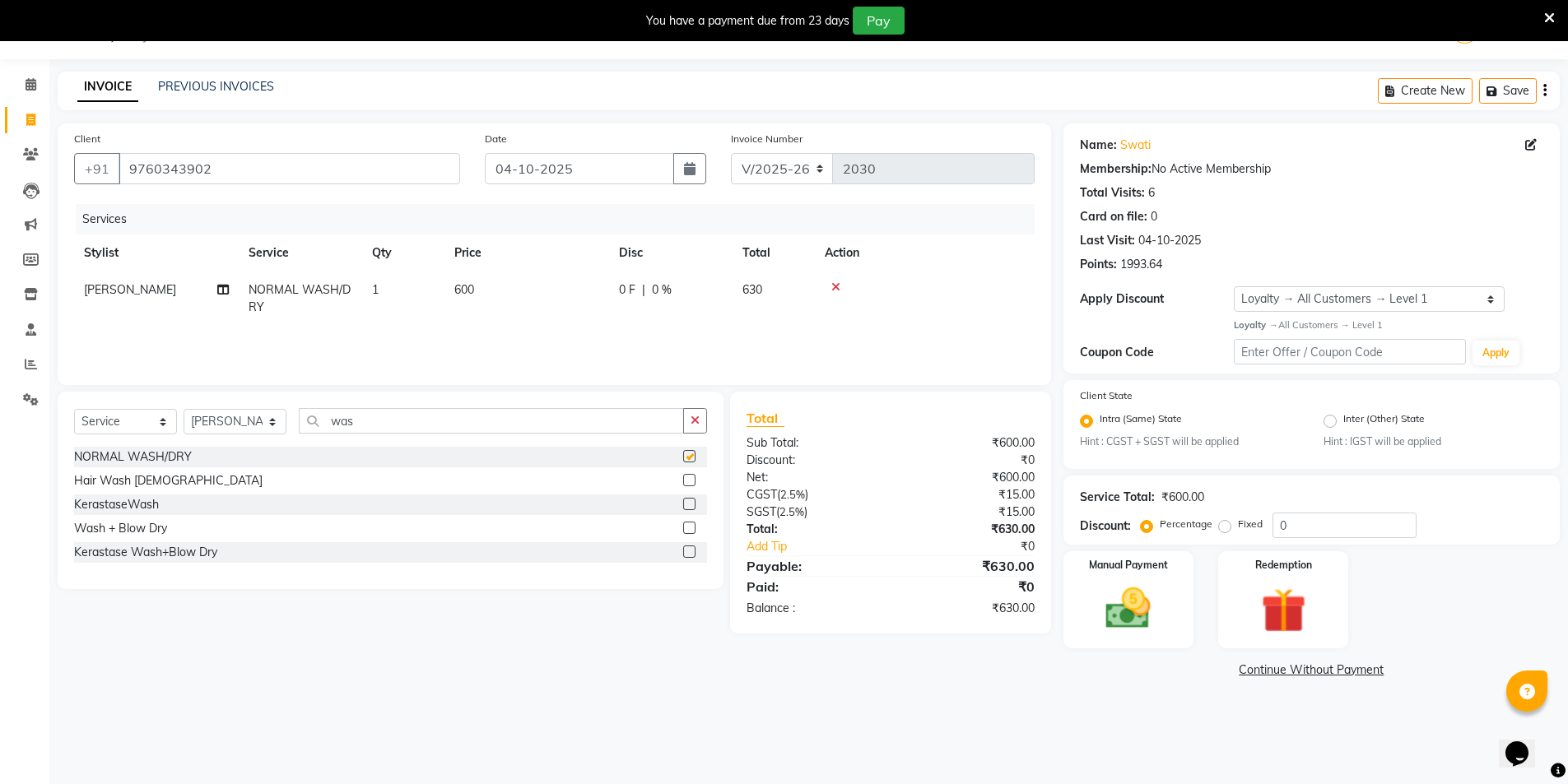
checkbox input "false"
click at [396, 424] on input "was" at bounding box center [491, 420] width 385 height 25
type input "w"
type input "blow"
click at [688, 484] on label at bounding box center [689, 480] width 13 height 13
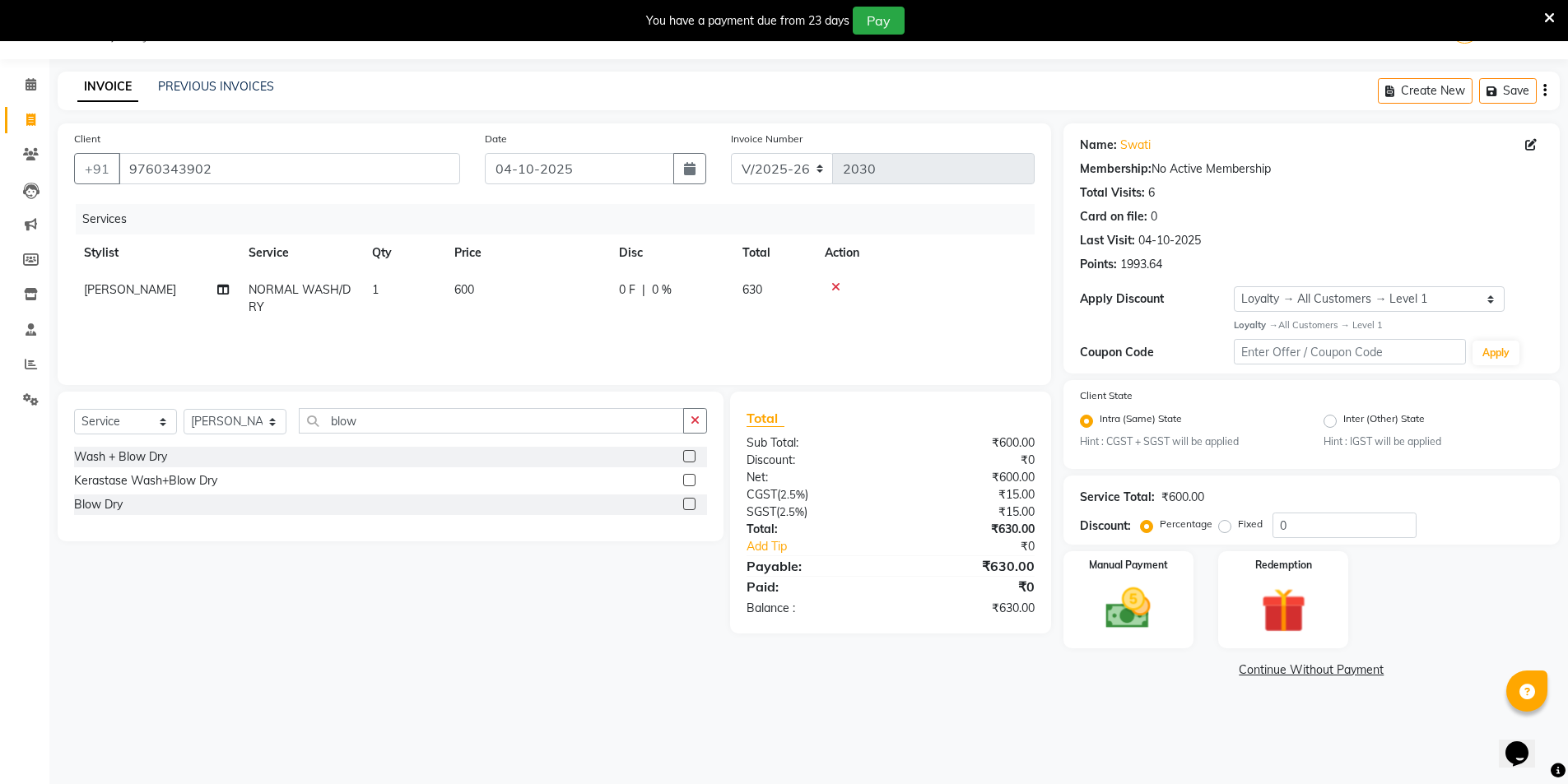
click at [688, 484] on input "checkbox" at bounding box center [688, 481] width 11 height 11
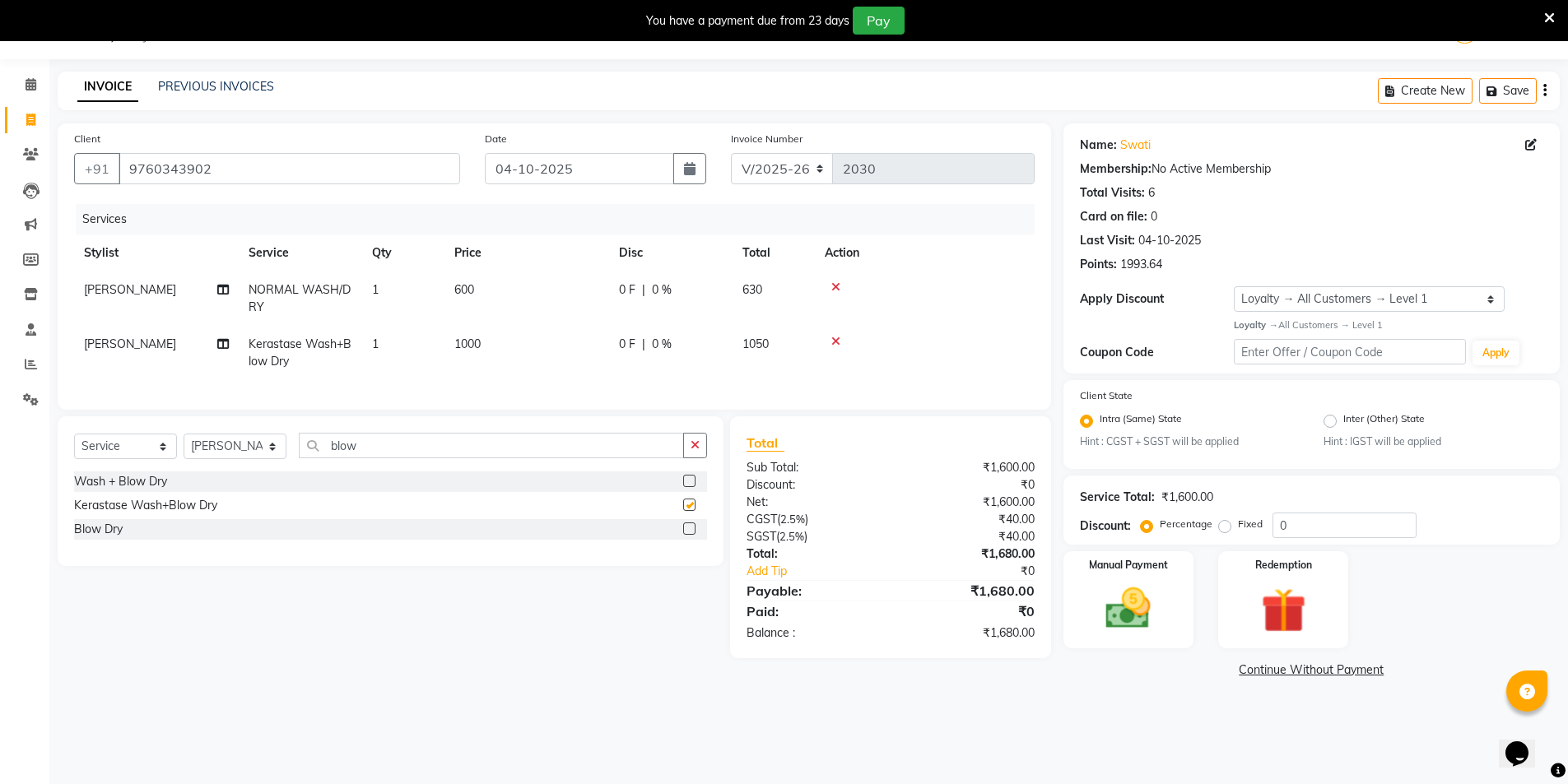
checkbox input "false"
click at [832, 283] on icon at bounding box center [836, 287] width 9 height 12
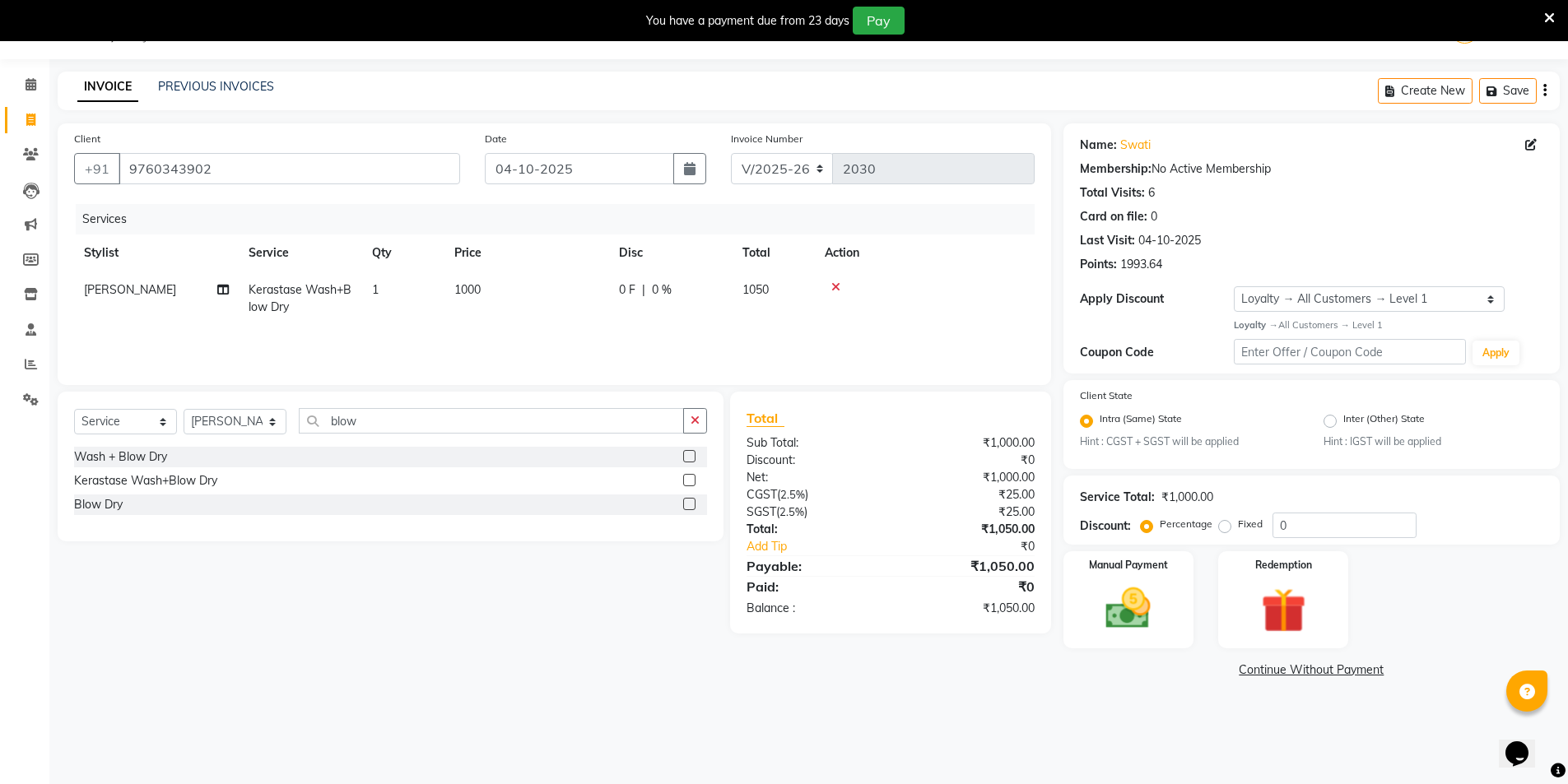
click at [527, 289] on td "1000" at bounding box center [526, 298] width 164 height 54
select select "53770"
drag, startPoint x: 608, startPoint y: 300, endPoint x: 355, endPoint y: 291, distance: 253.2
click at [355, 291] on tr "AMIT Bobby GAURAV harry Manager Mazid RAJESH KM rohit salman Salman kidwai Shah…" at bounding box center [554, 306] width 961 height 70
type input "1200"
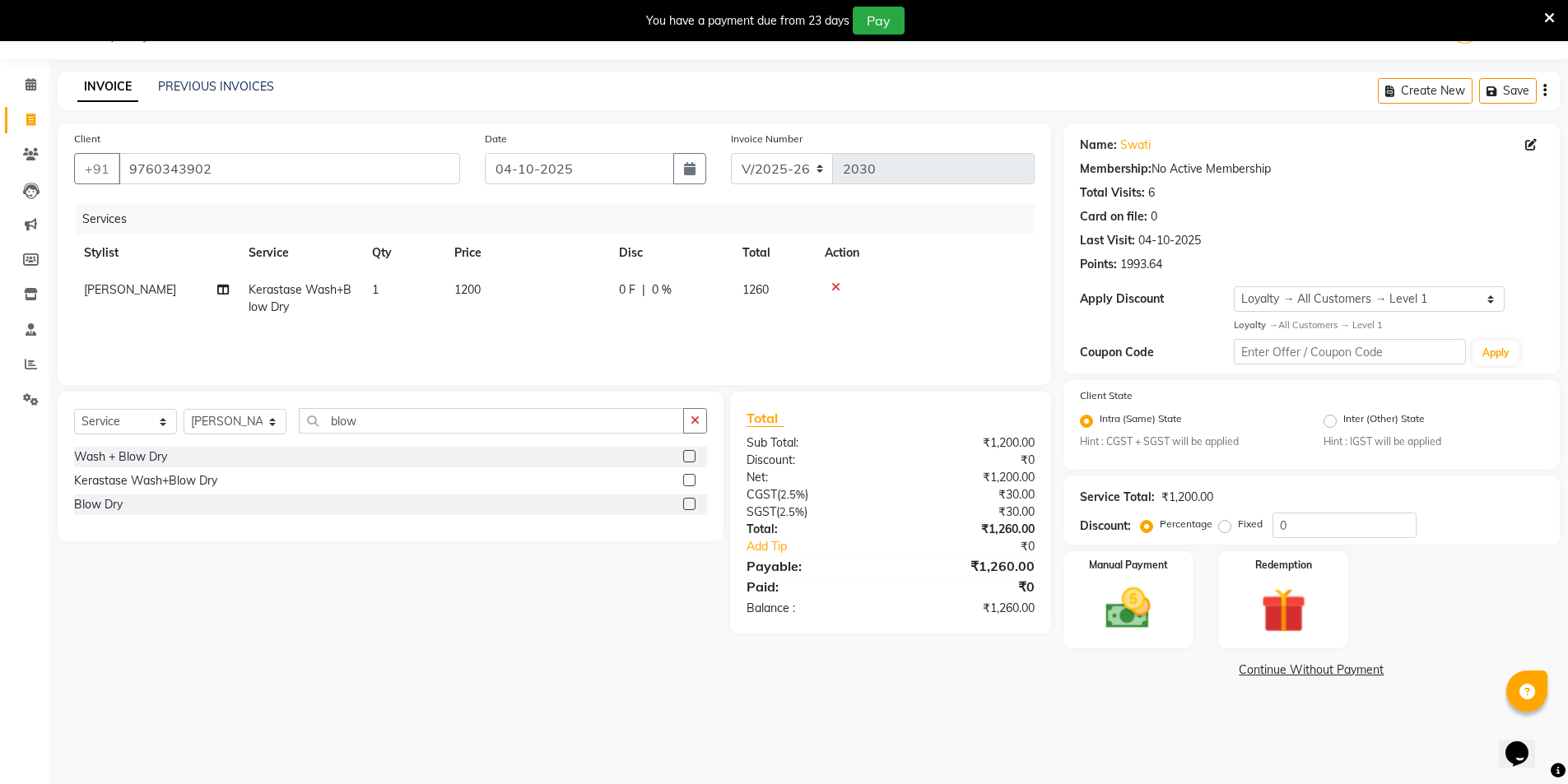
click at [486, 354] on div "Services Stylist Service Qty Price Disc Total Action salman Kerastase Wash+Blow…" at bounding box center [554, 285] width 961 height 164
click at [363, 420] on input "blow" at bounding box center [491, 420] width 385 height 25
type input "b"
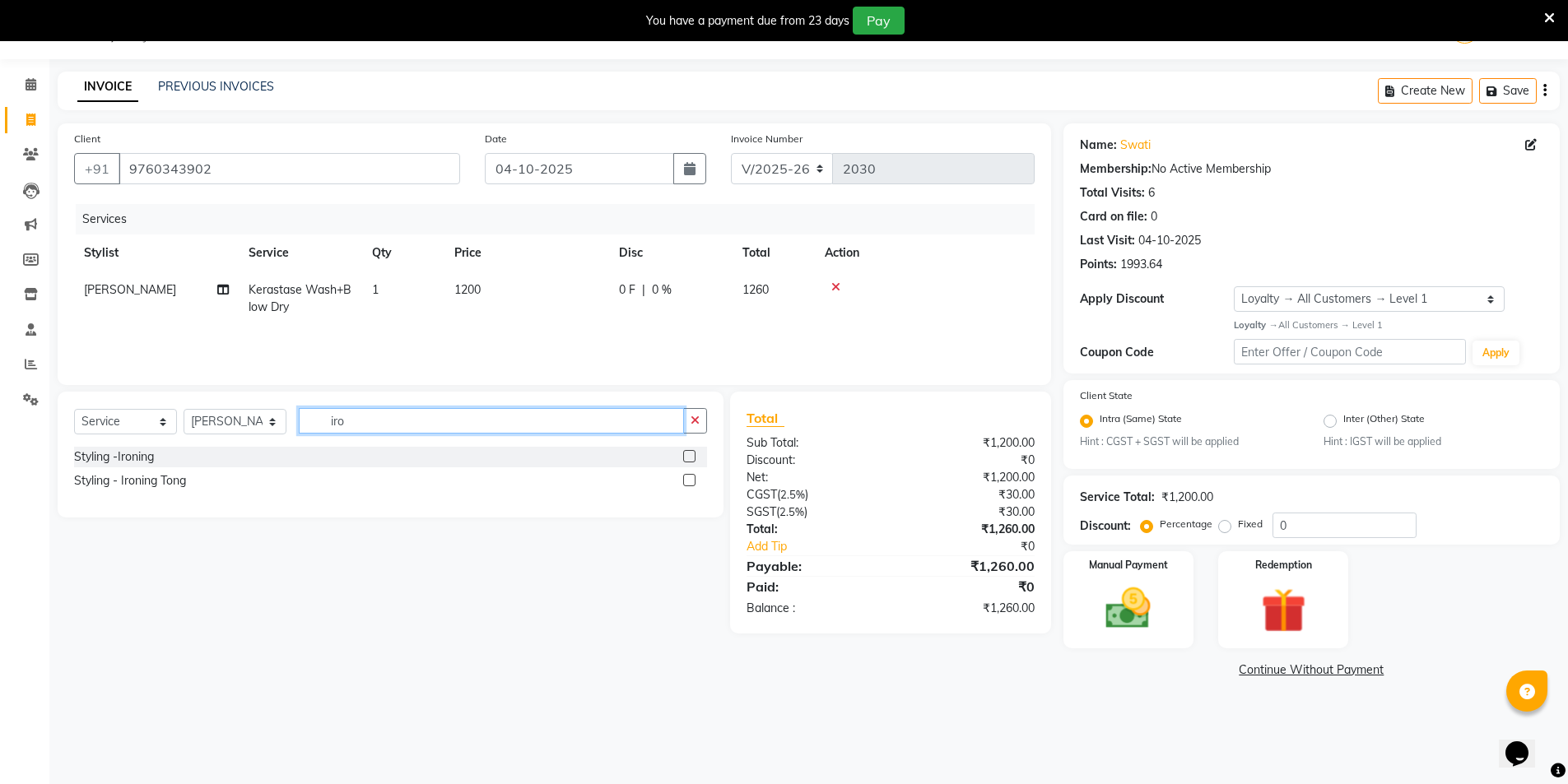
type input "iro"
click at [688, 456] on label at bounding box center [689, 456] width 13 height 13
click at [688, 456] on input "checkbox" at bounding box center [688, 456] width 11 height 11
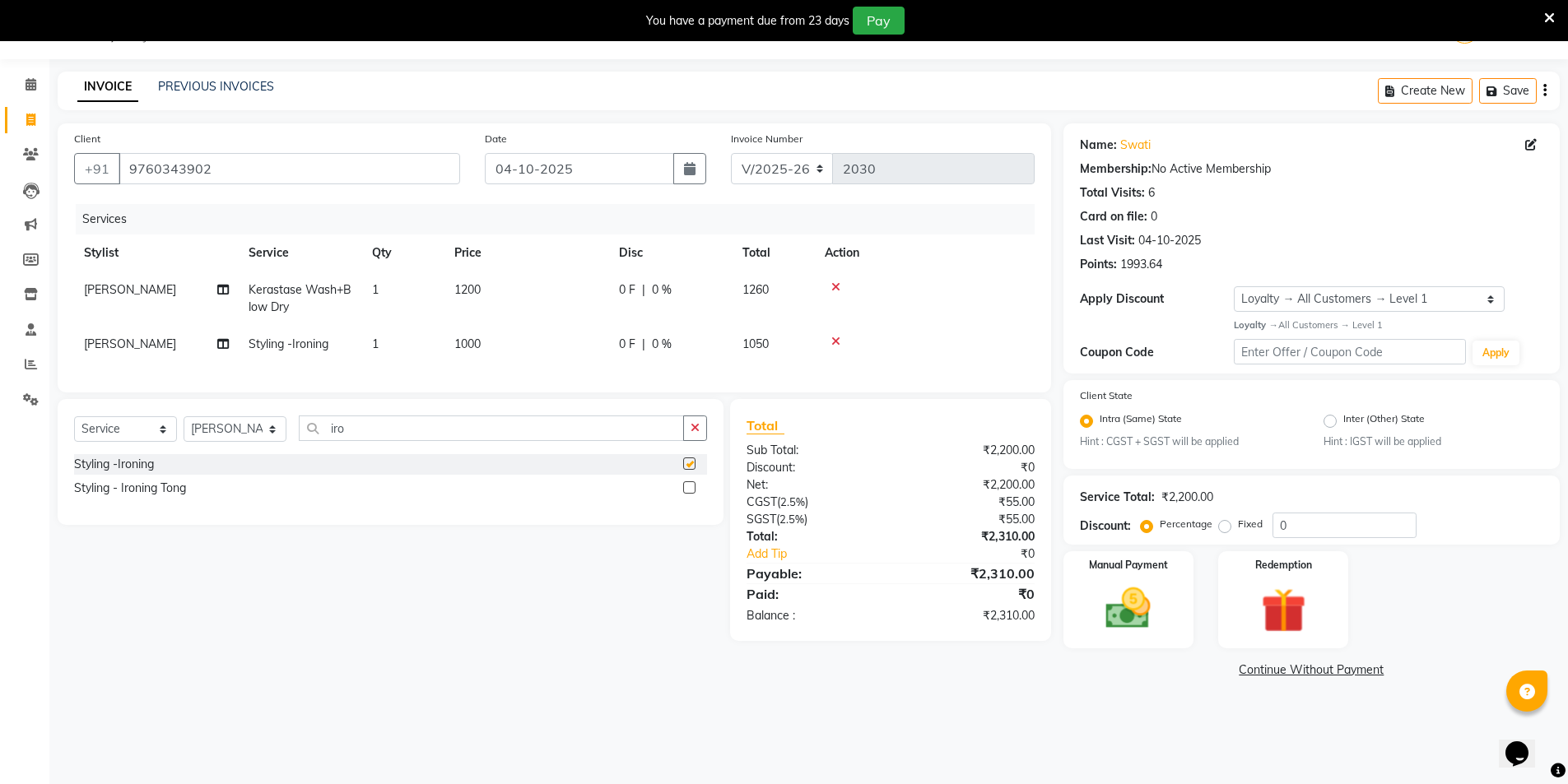
checkbox input "false"
click at [522, 277] on td "1200" at bounding box center [526, 298] width 164 height 54
select select "53770"
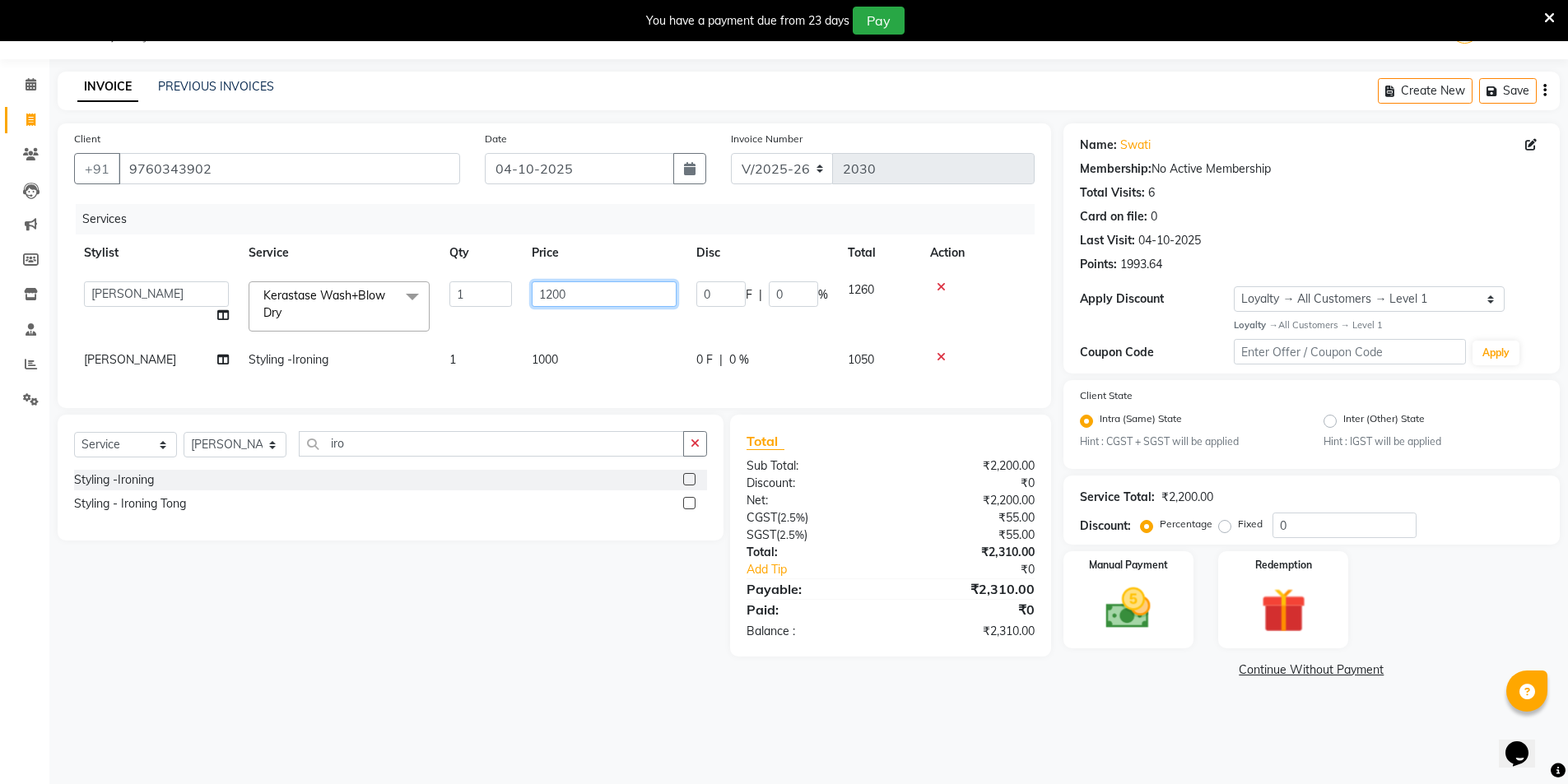
click at [588, 291] on input "1200" at bounding box center [604, 294] width 145 height 25
type input "1000"
click at [587, 307] on td "1000" at bounding box center [603, 306] width 164 height 70
select select "53770"
click at [601, 338] on td "1000" at bounding box center [603, 306] width 164 height 70
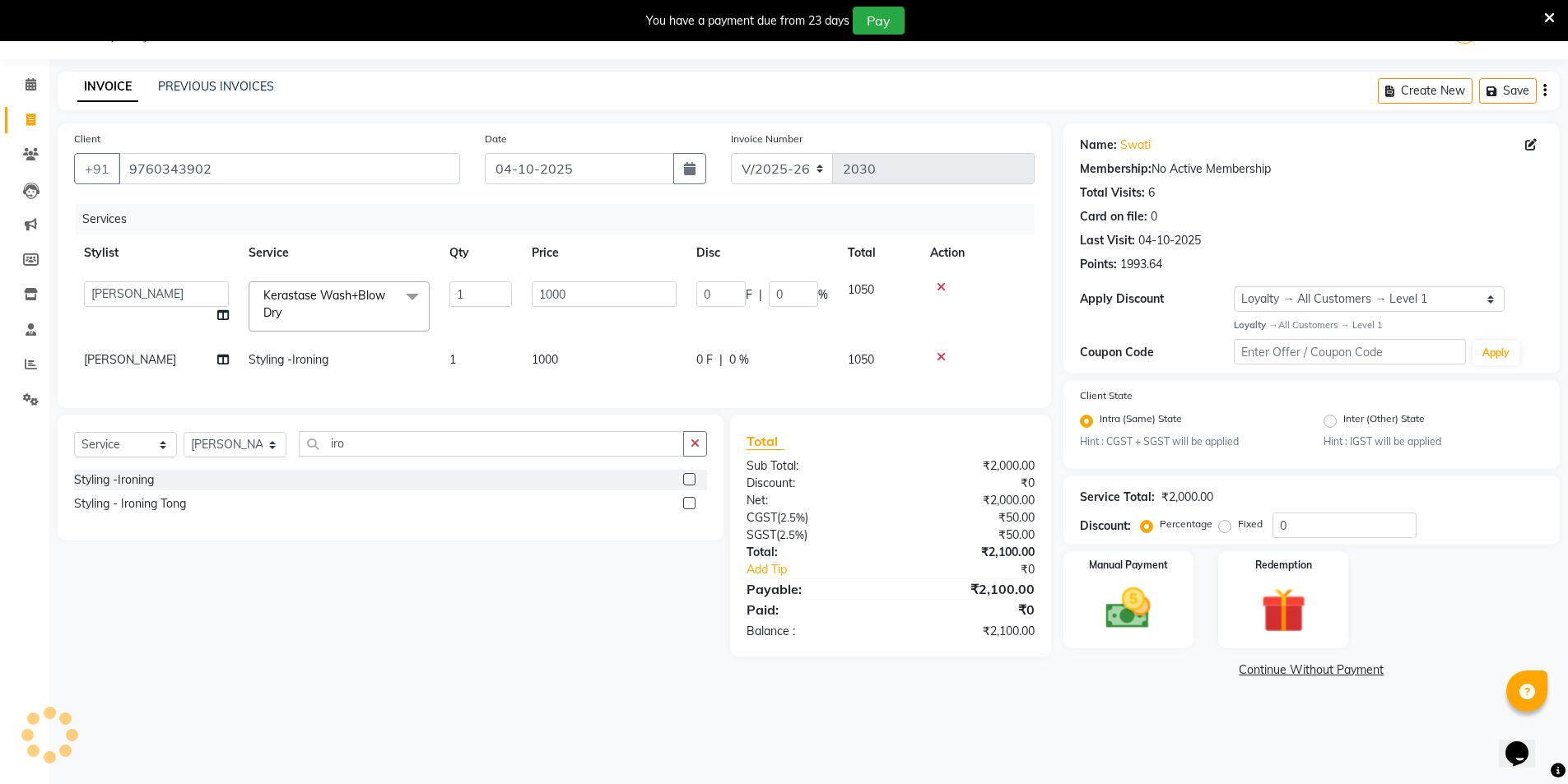
click at [996, 310] on td at bounding box center [977, 306] width 115 height 70
click at [1027, 699] on main "INVOICE PREVIOUS INVOICES Create New Save Client +91 9760343902 Date 04-10-2025…" at bounding box center [809, 389] width 1518 height 635
click at [1138, 605] on img at bounding box center [1128, 608] width 76 height 53
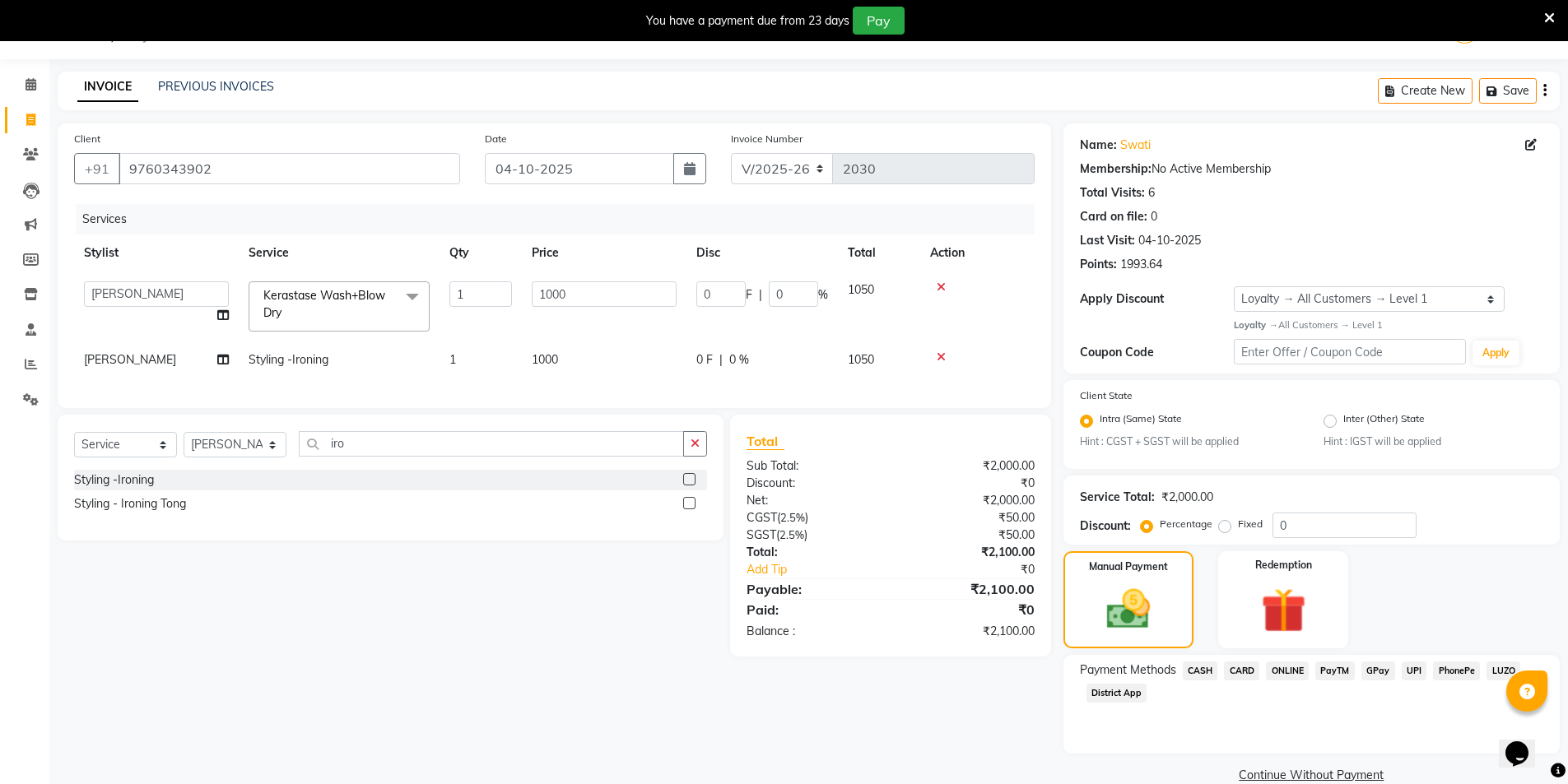
click at [339, 355] on td "Styling -Ironing" at bounding box center [339, 360] width 201 height 37
select select "53770"
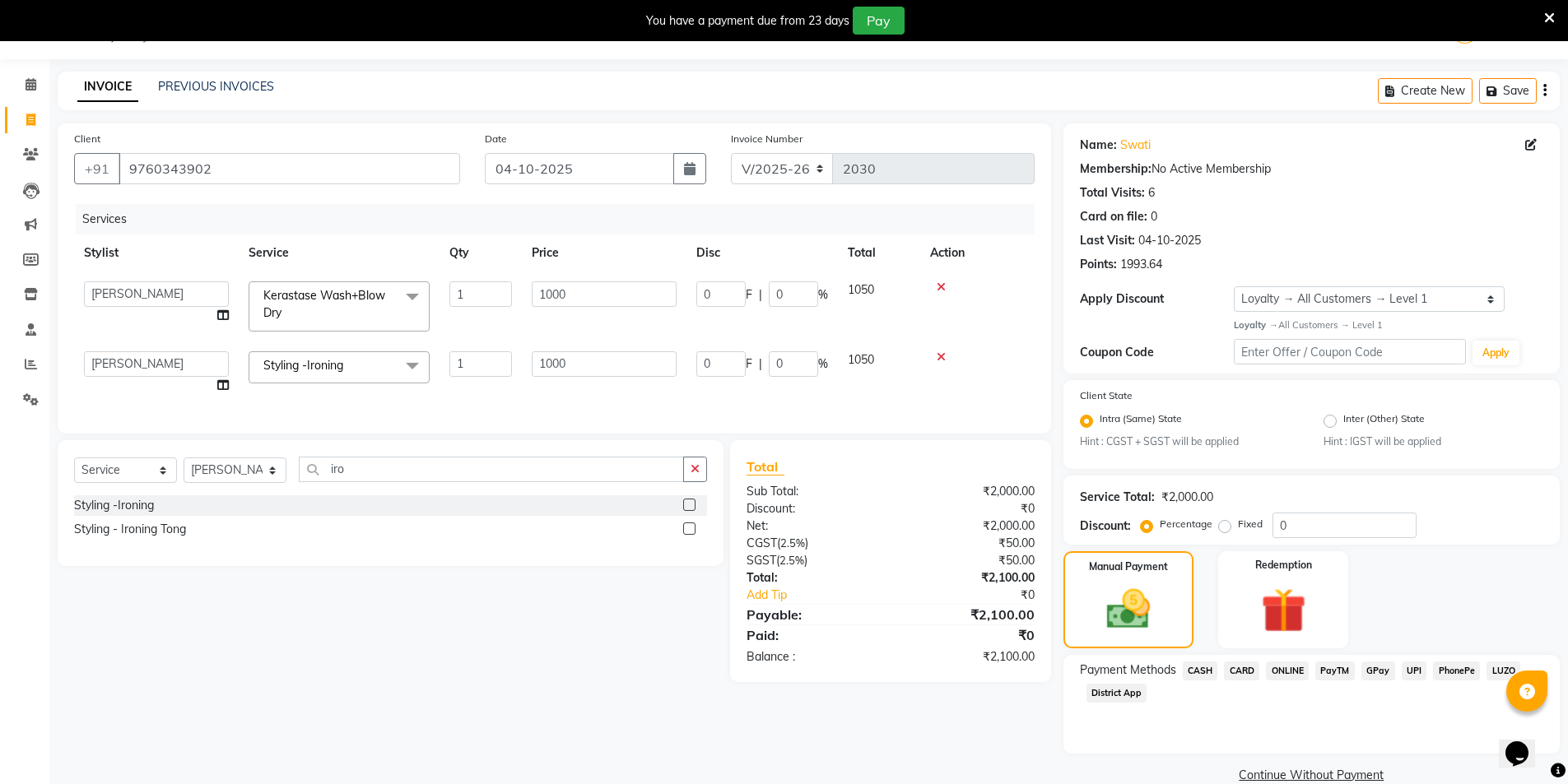
click at [408, 366] on span at bounding box center [412, 366] width 33 height 31
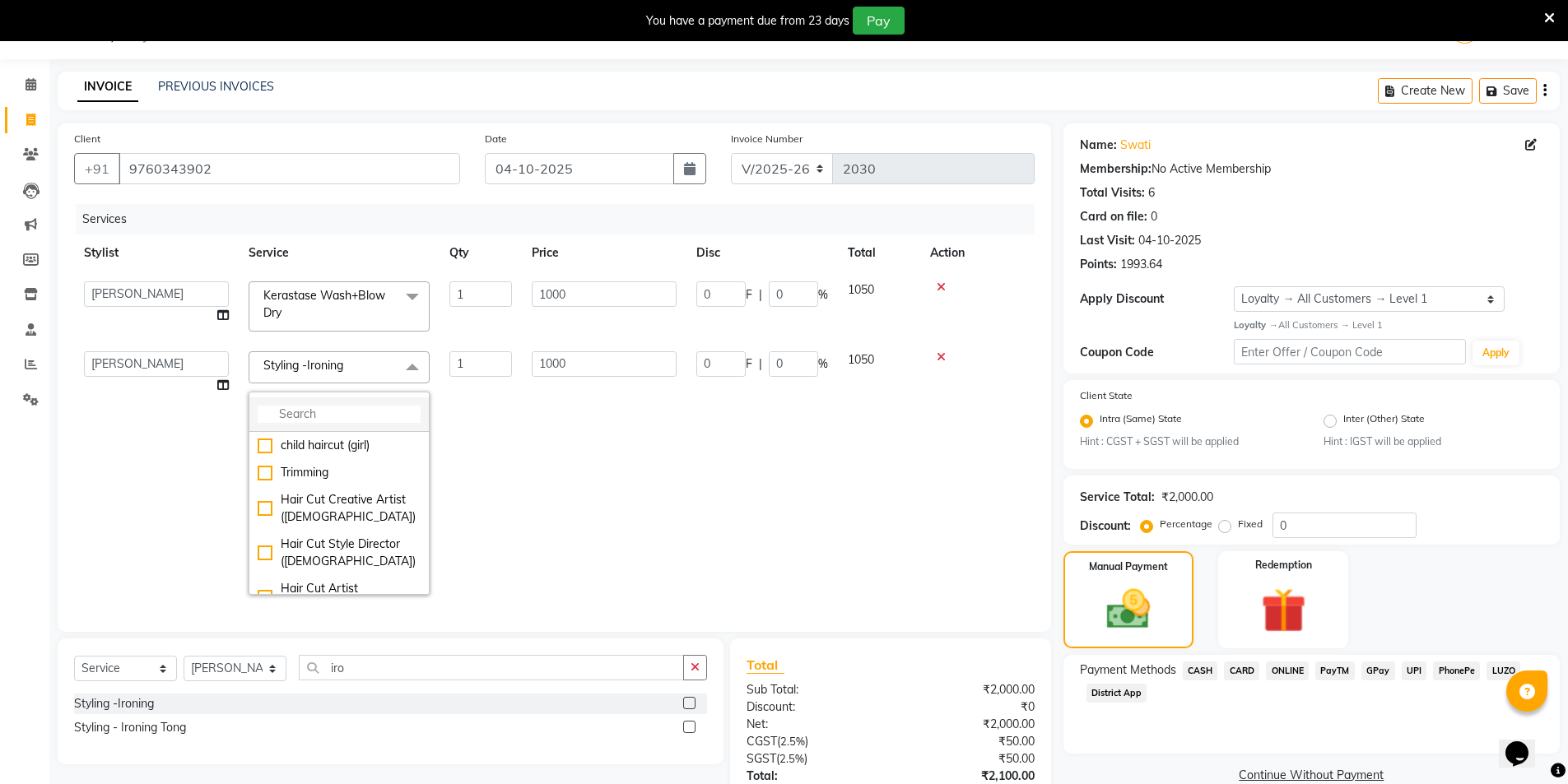
click at [370, 408] on input "multiselect-search" at bounding box center [339, 414] width 163 height 18
type input "styling"
click at [350, 521] on div "Styling - Roller setting" at bounding box center [339, 517] width 163 height 18
checkbox input "false"
checkbox input "true"
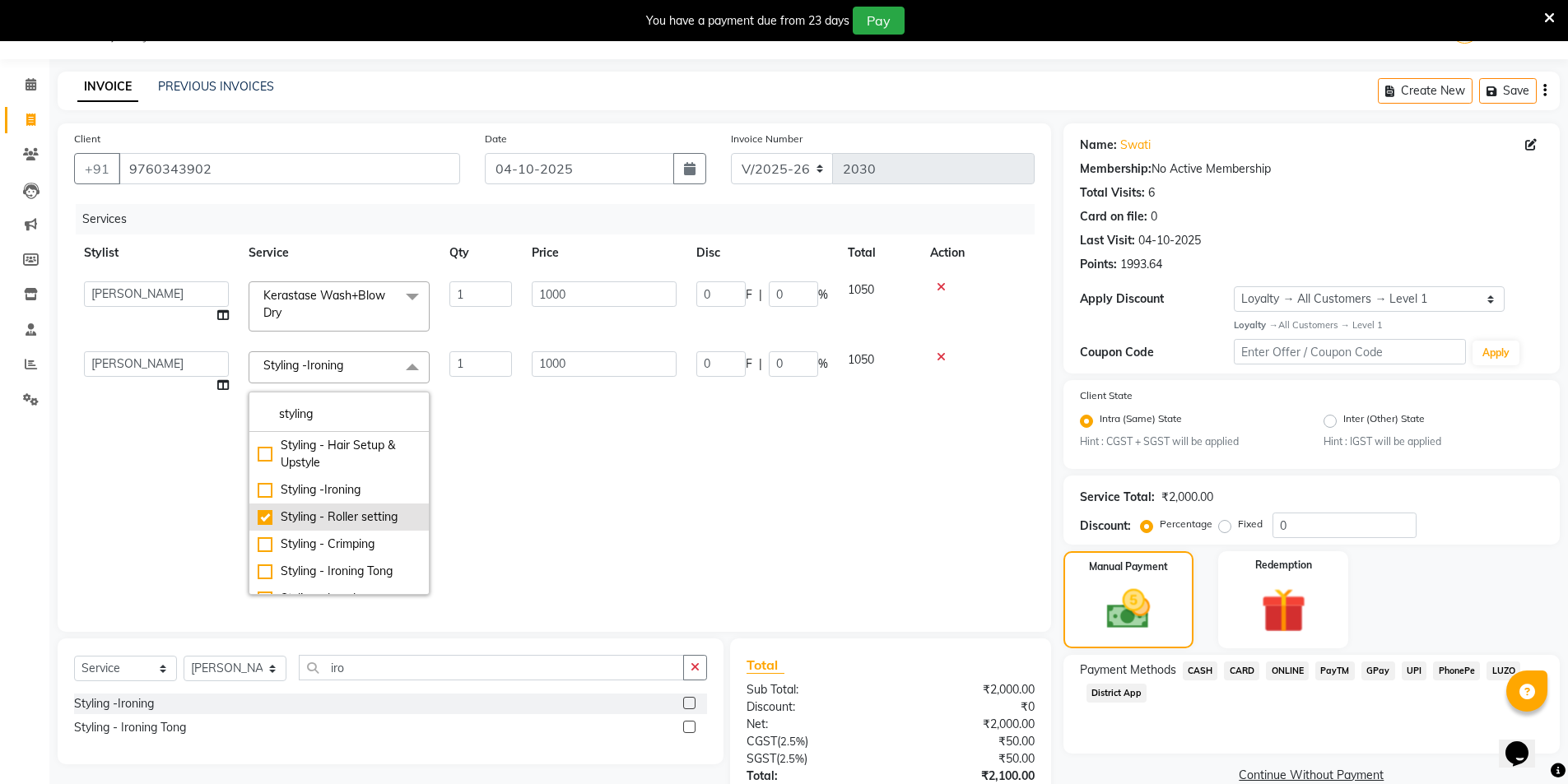
type input "700"
click at [331, 515] on div "Styling - Roller setting" at bounding box center [339, 517] width 163 height 18
checkbox input "false"
type input "0"
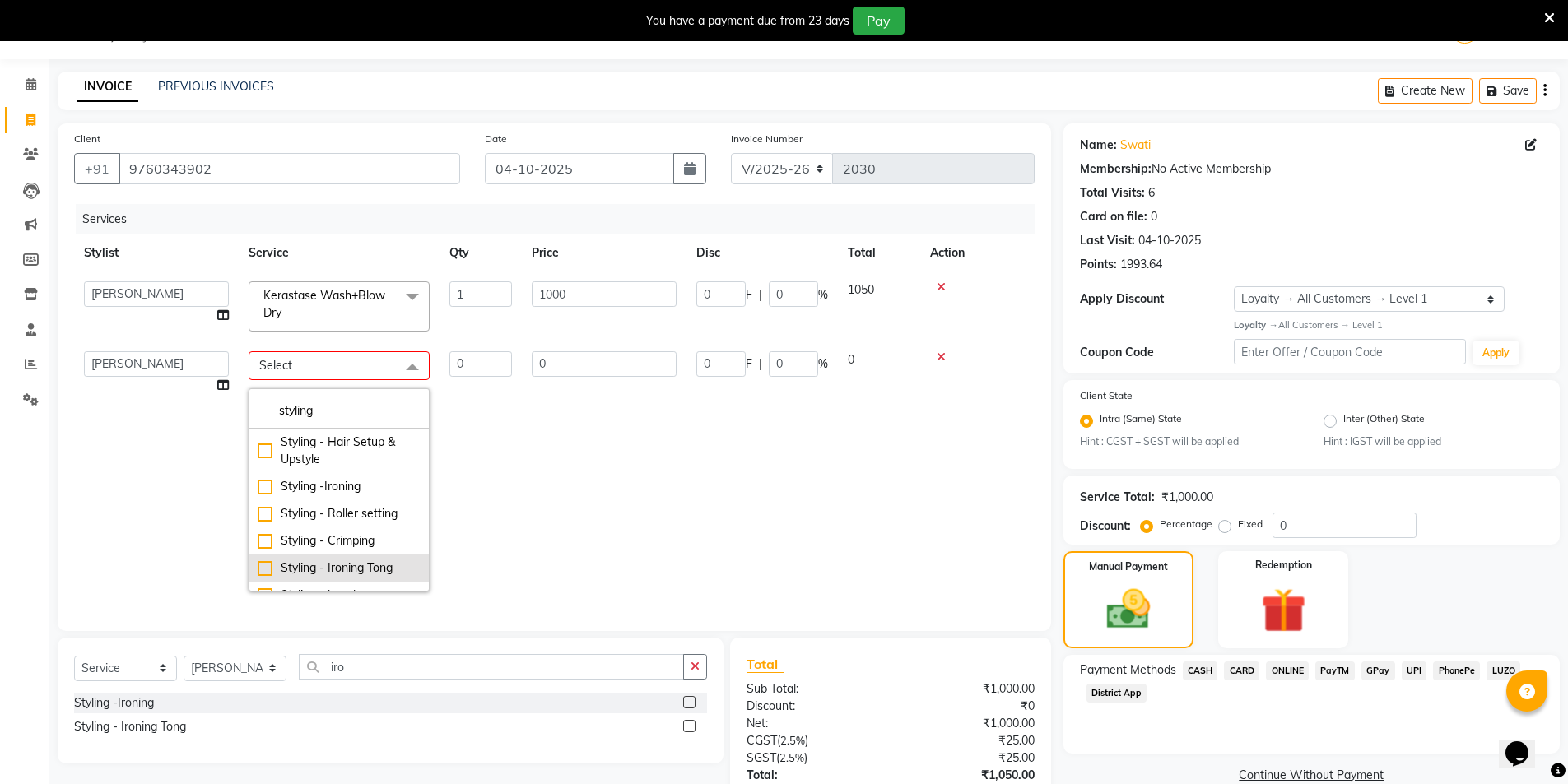
click at [266, 563] on div "Styling - Ironing Tong" at bounding box center [339, 568] width 163 height 18
checkbox input "true"
type input "1"
type input "1000"
click at [642, 521] on td "1000" at bounding box center [603, 472] width 164 height 264
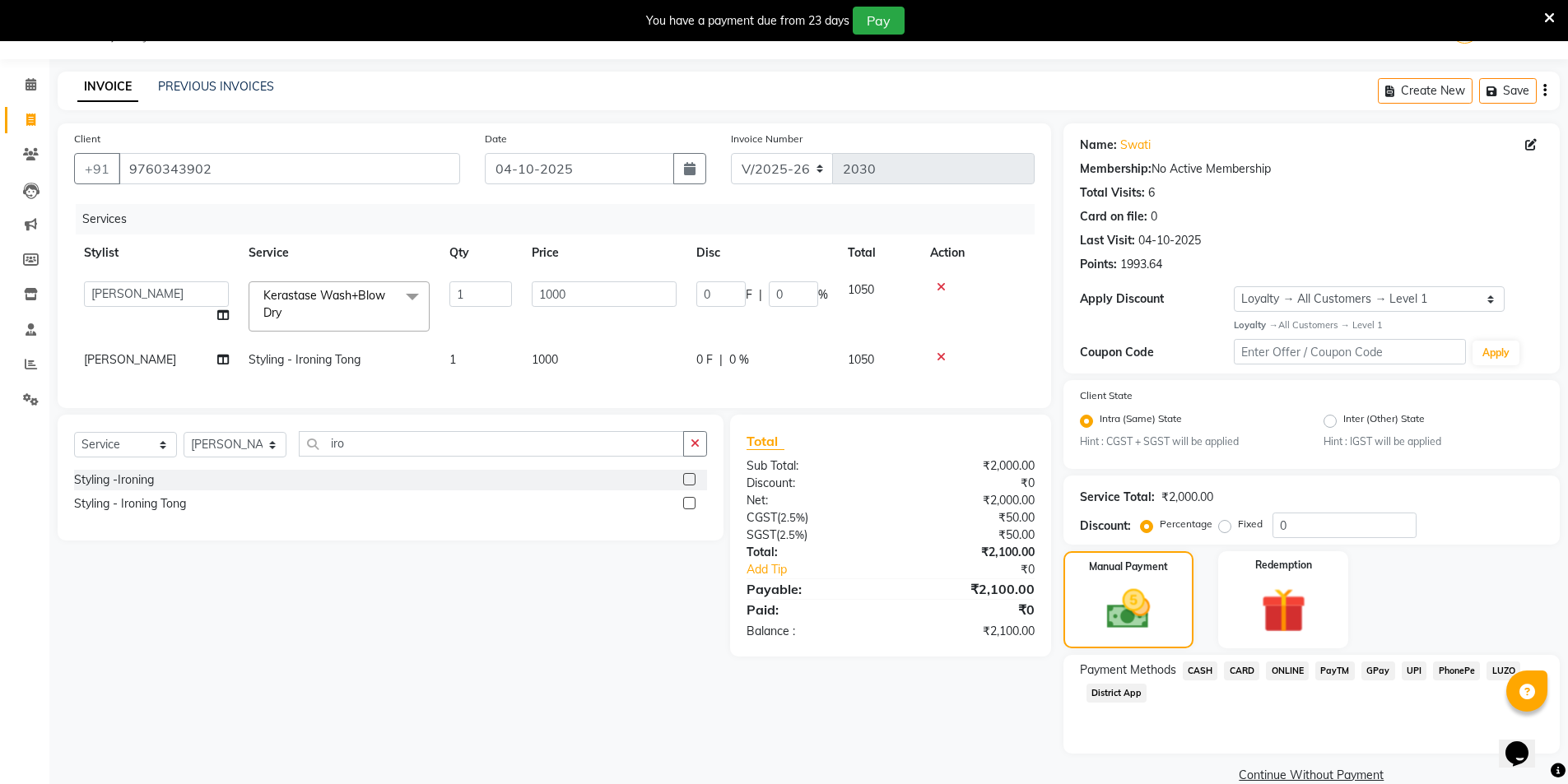
click at [579, 392] on div "Services Stylist Service Qty Price Disc Total Action AMIT Bobby GAURAV harry Ma…" at bounding box center [554, 297] width 961 height 188
click at [585, 363] on td "1000" at bounding box center [603, 360] width 164 height 37
select select "53770"
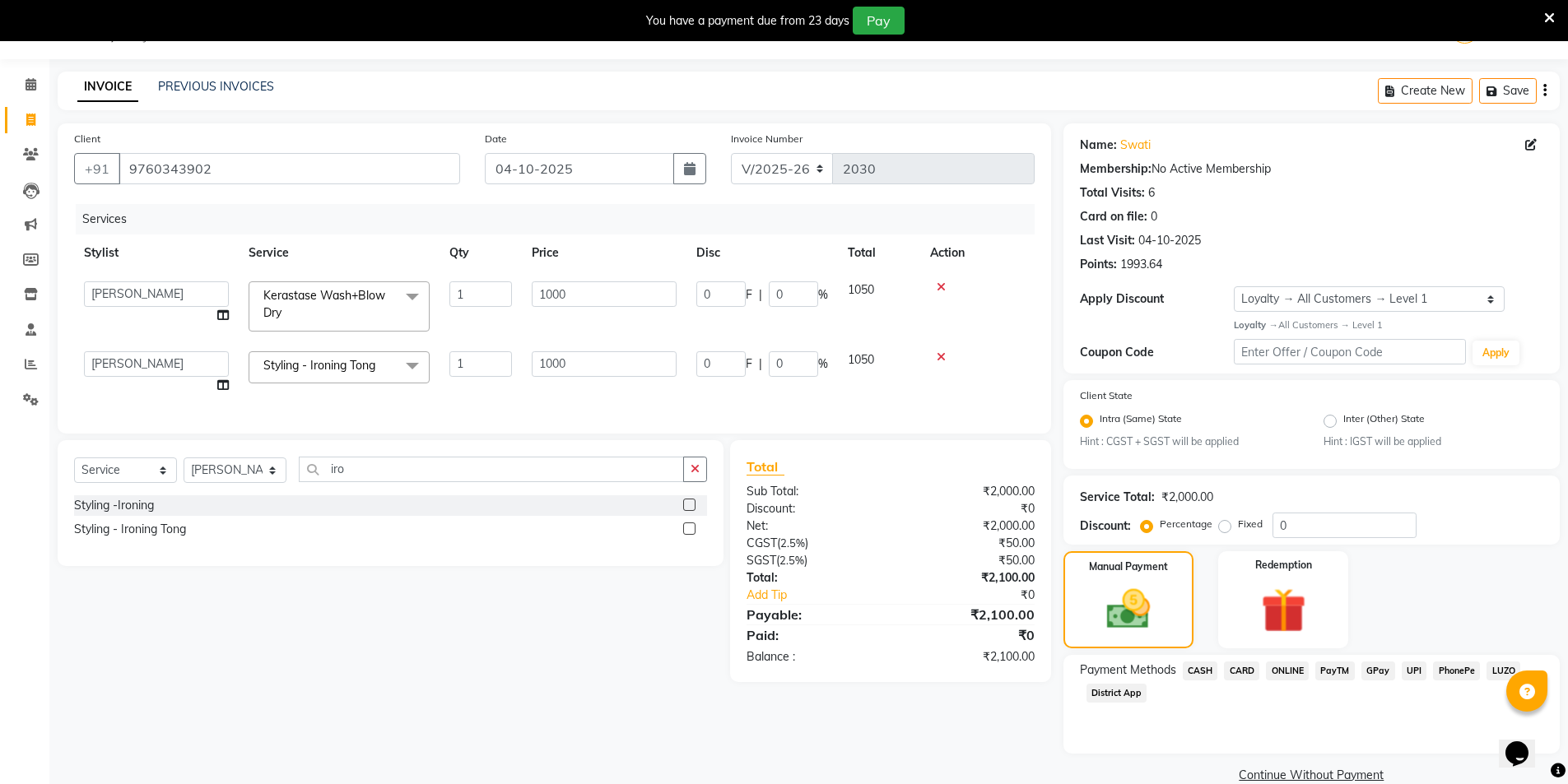
click at [634, 387] on td "1000" at bounding box center [603, 372] width 164 height 62
click at [171, 367] on select "AMIT Bobby GAURAV harry Manager Mazid RAJESH KM rohit salman Salman kidwai Shah…" at bounding box center [157, 364] width 145 height 25
click at [513, 682] on div "Select Service Product Membership Package Voucher Prepaid Gift Card Select Styl…" at bounding box center [384, 561] width 678 height 242
click at [589, 296] on input "1000" at bounding box center [604, 294] width 145 height 25
type input "1"
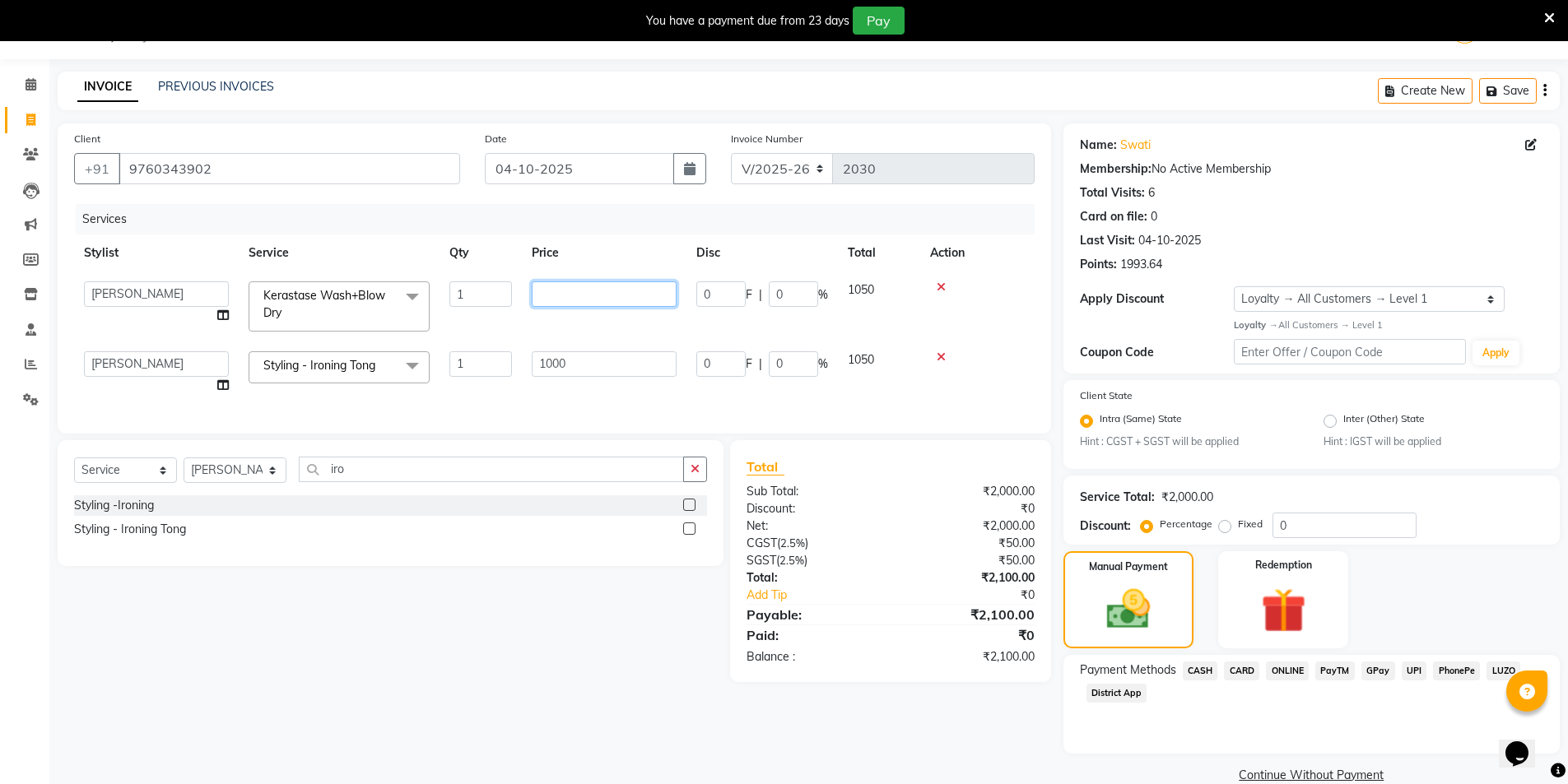
type input "1"
type input "500"
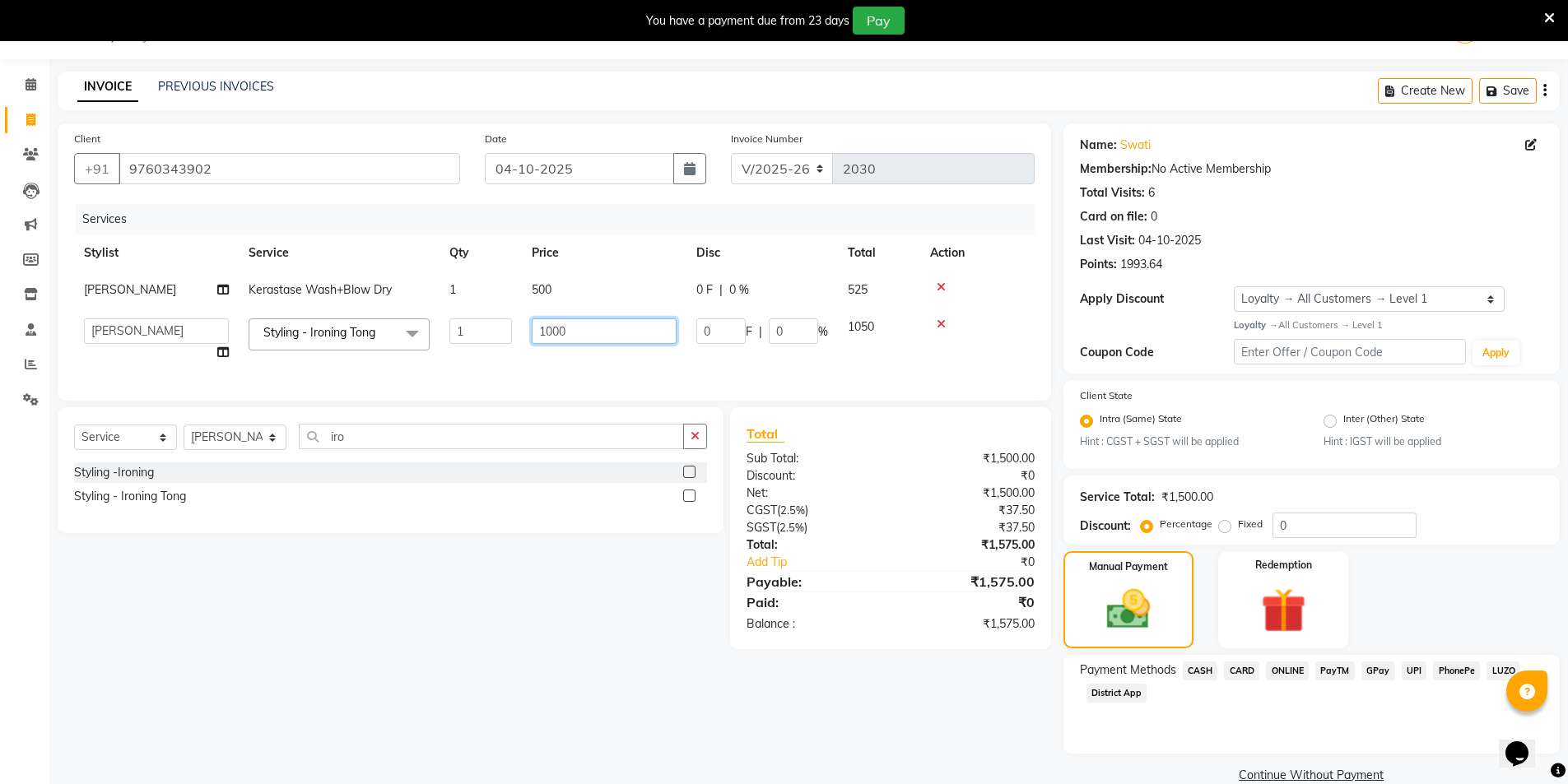
click at [582, 372] on div "Services Stylist Service Qty Price Disc Total Action salman Kerastase Wash+Blow…" at bounding box center [554, 294] width 961 height 180
type input "1"
type input "1500"
click at [622, 357] on tr "AMIT Bobby GAURAV harry Manager Mazid RAJESH KM rohit salman Salman kidwai Shah…" at bounding box center [554, 339] width 961 height 62
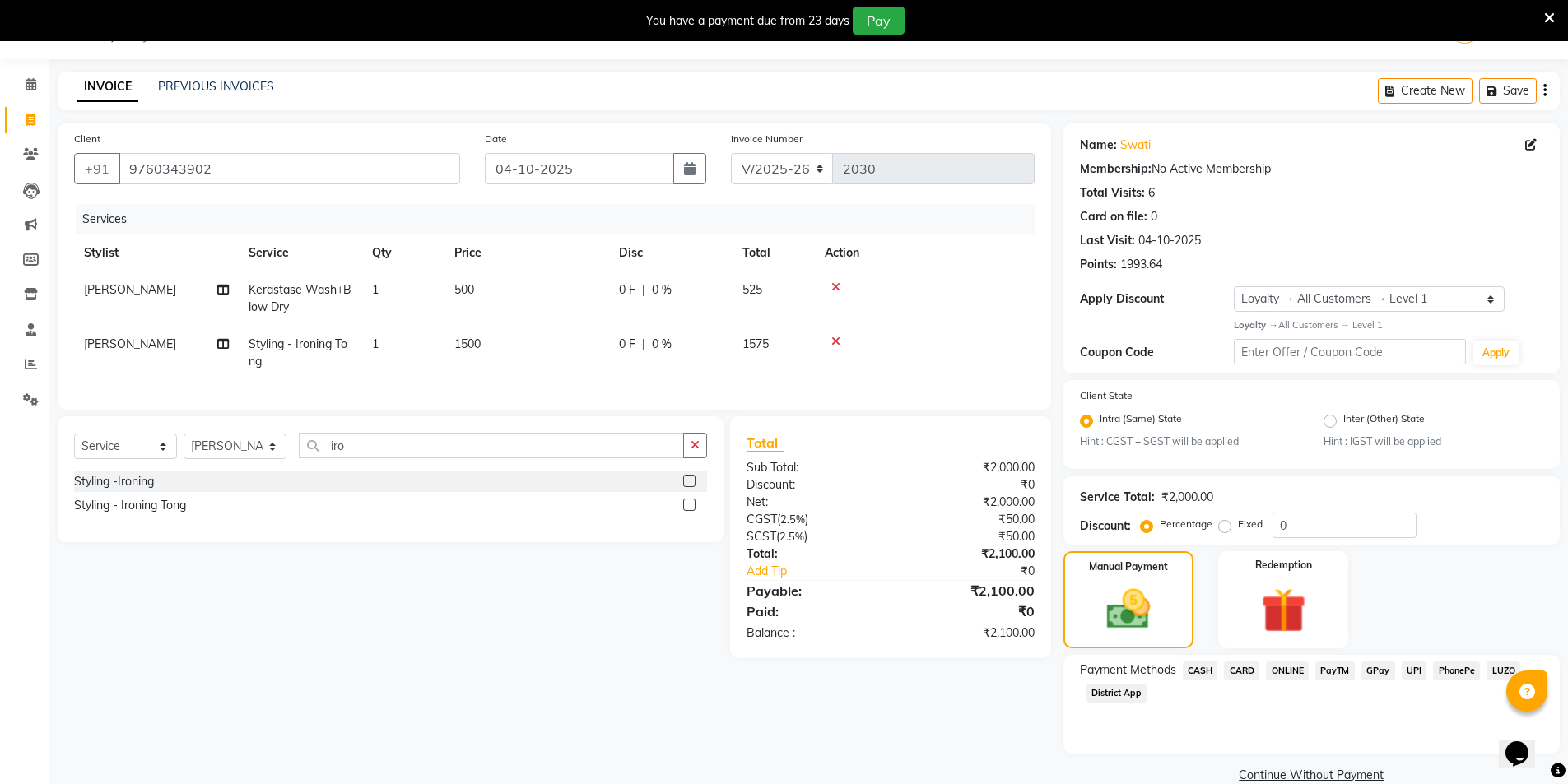
click at [1247, 671] on span "CARD" at bounding box center [1241, 670] width 35 height 19
click at [1343, 775] on button "Add Payment" at bounding box center [1392, 780] width 301 height 25
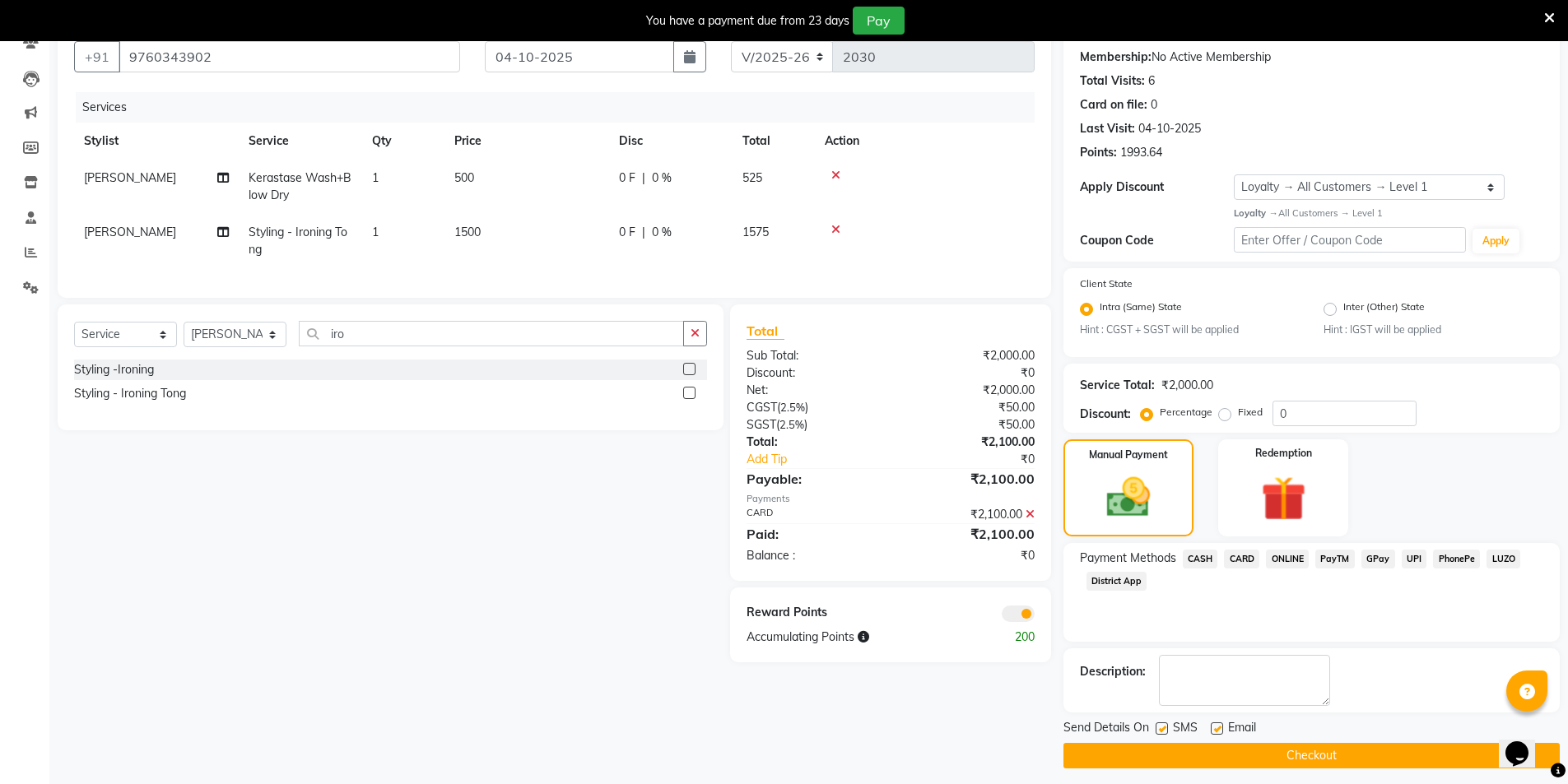
scroll to position [162, 0]
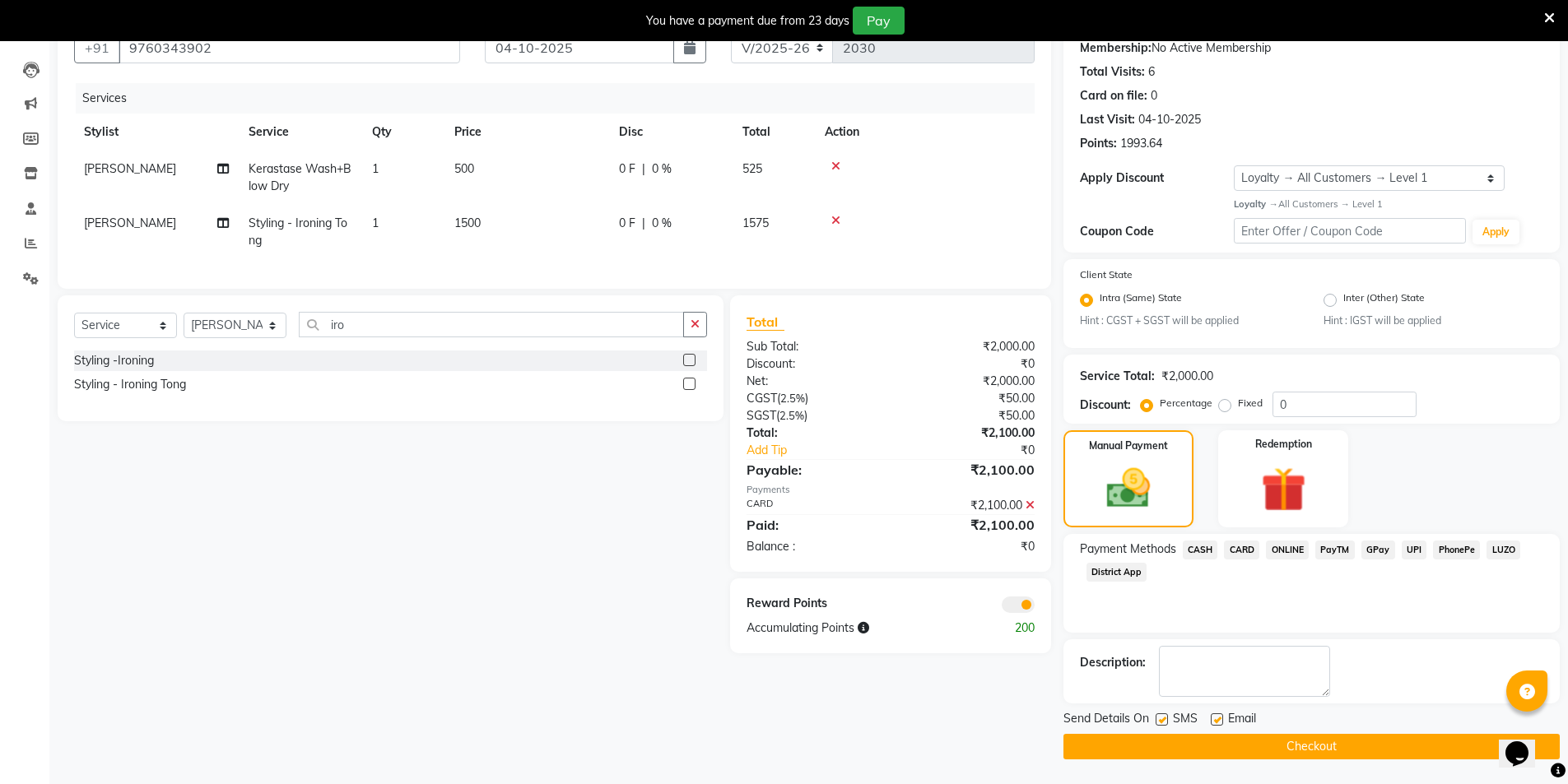
click at [1305, 749] on button "Checkout" at bounding box center [1311, 746] width 496 height 25
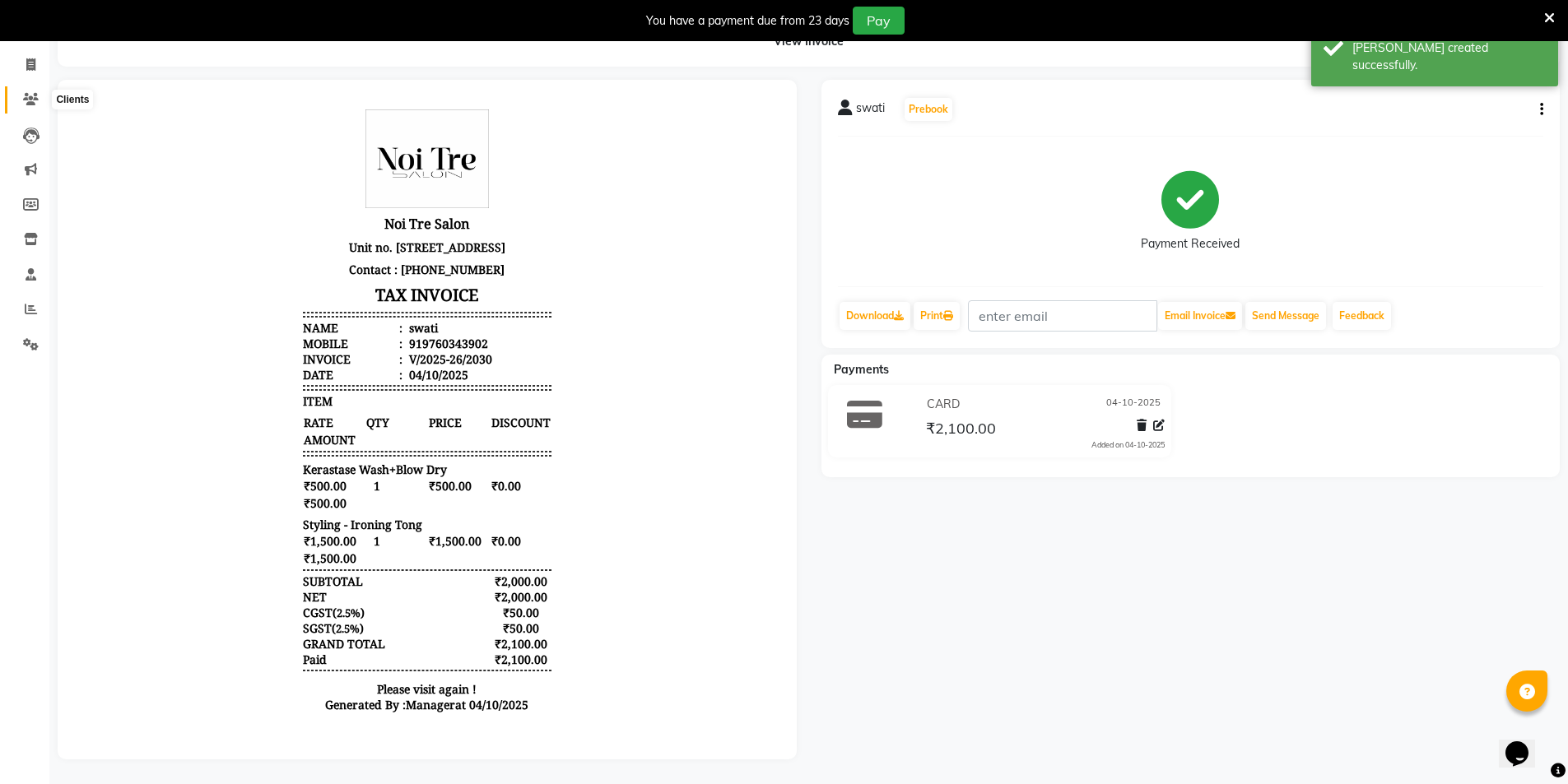
click at [30, 94] on span at bounding box center [31, 99] width 29 height 19
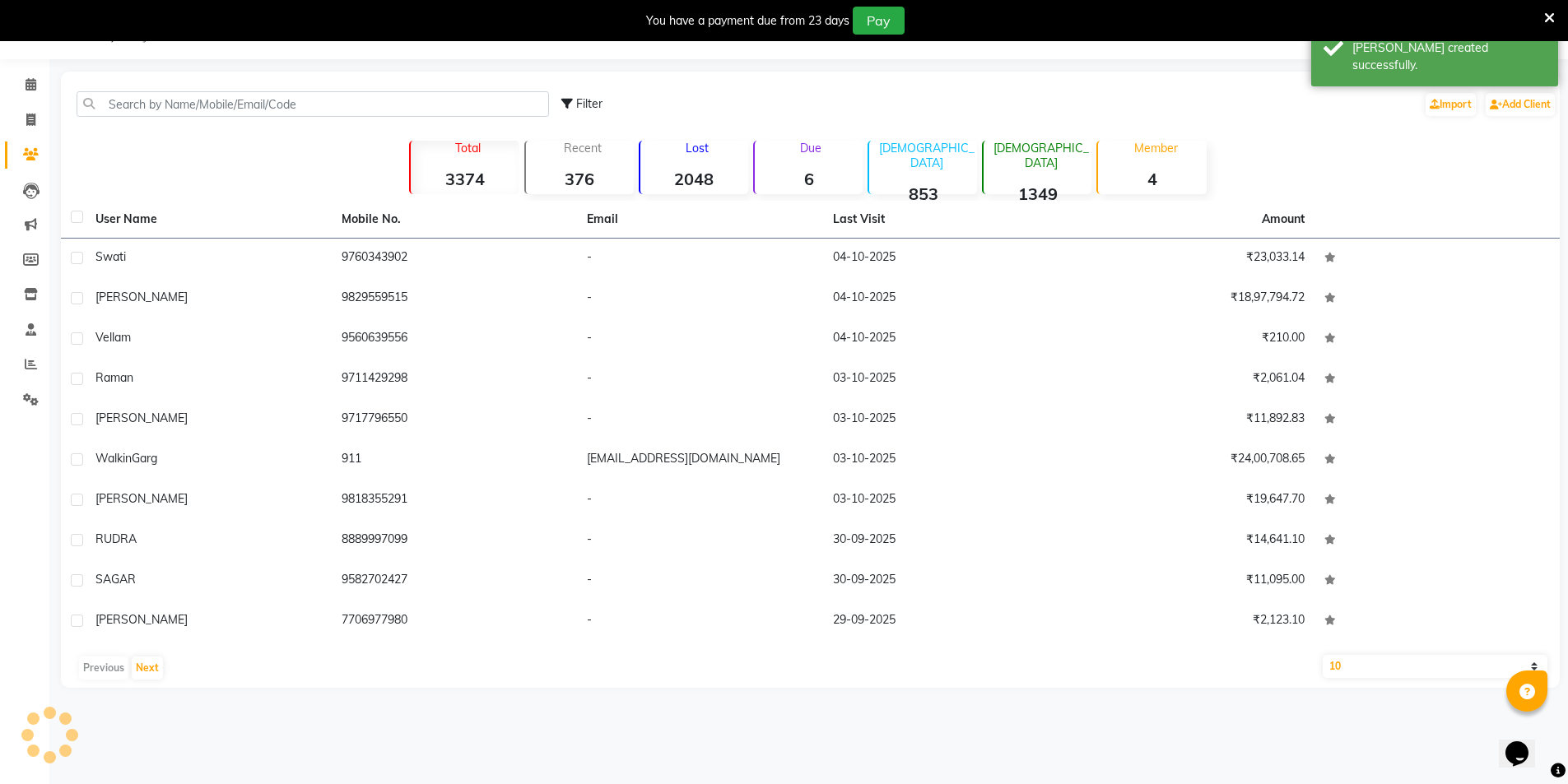
scroll to position [41, 0]
click at [27, 120] on icon at bounding box center [30, 120] width 9 height 13
select select "4899"
select select "service"
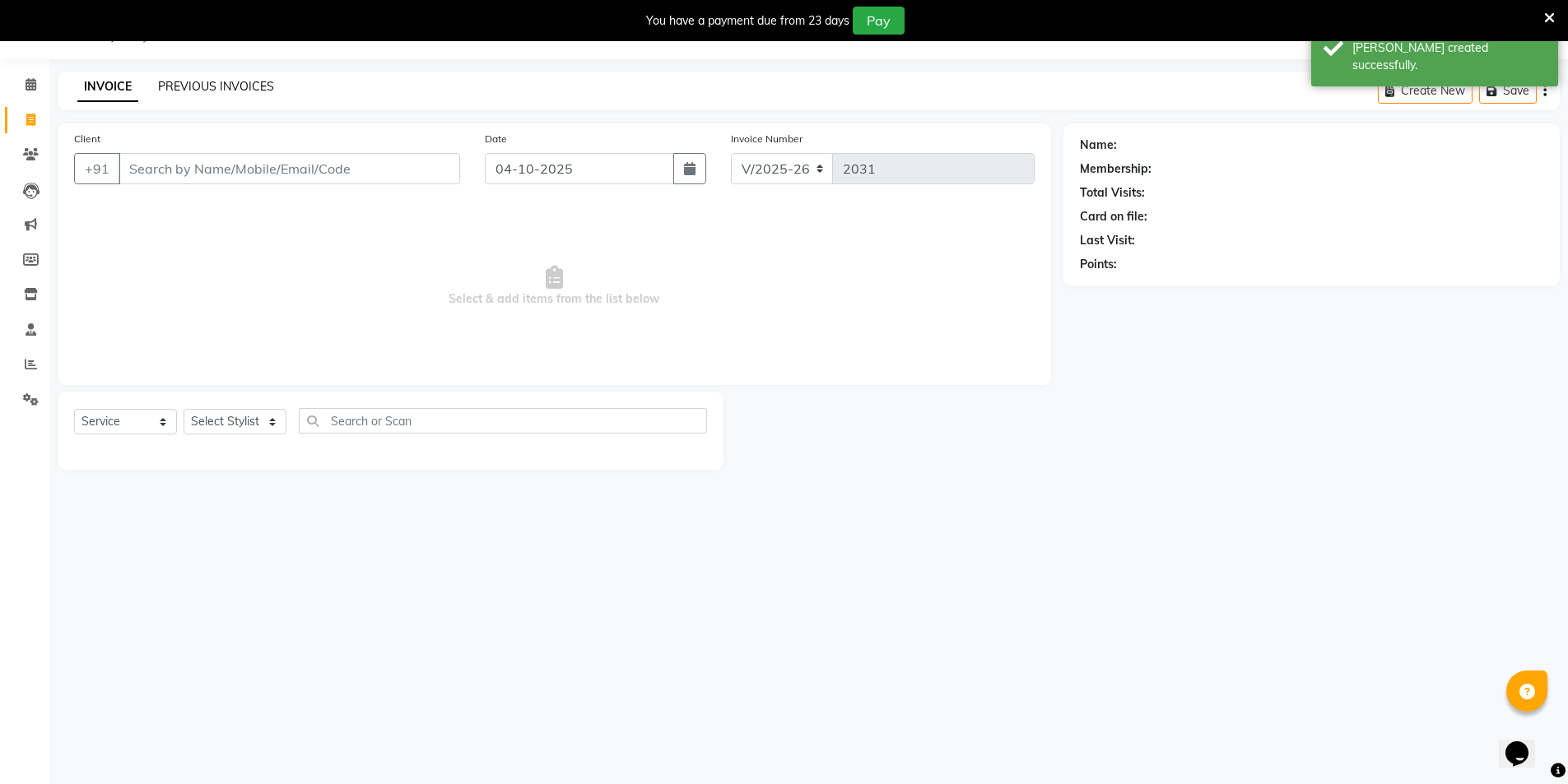
click at [211, 82] on link "PREVIOUS INVOICES" at bounding box center [217, 87] width 116 height 15
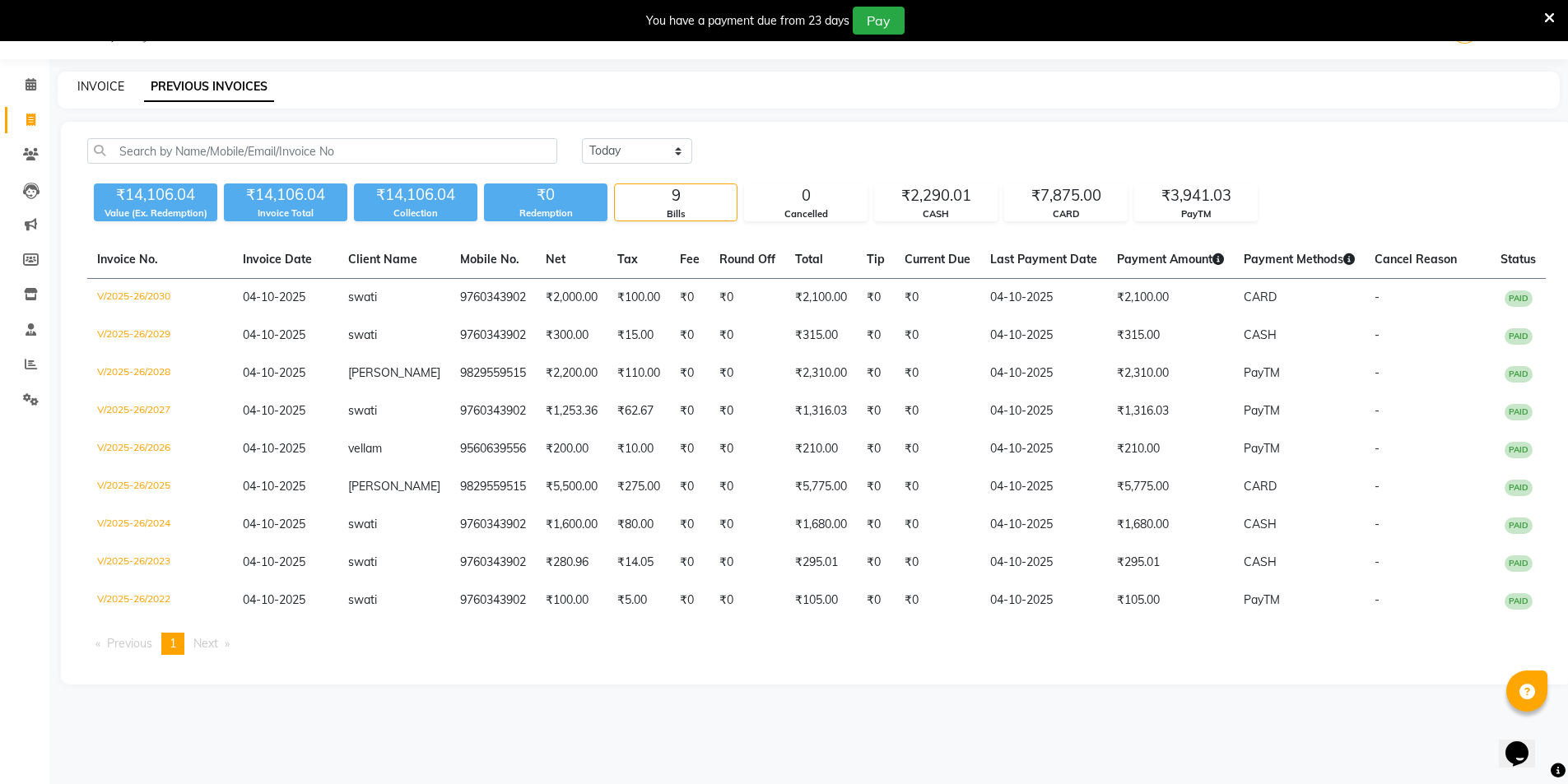
click at [91, 88] on link "INVOICE" at bounding box center [101, 87] width 47 height 15
select select "4899"
select select "service"
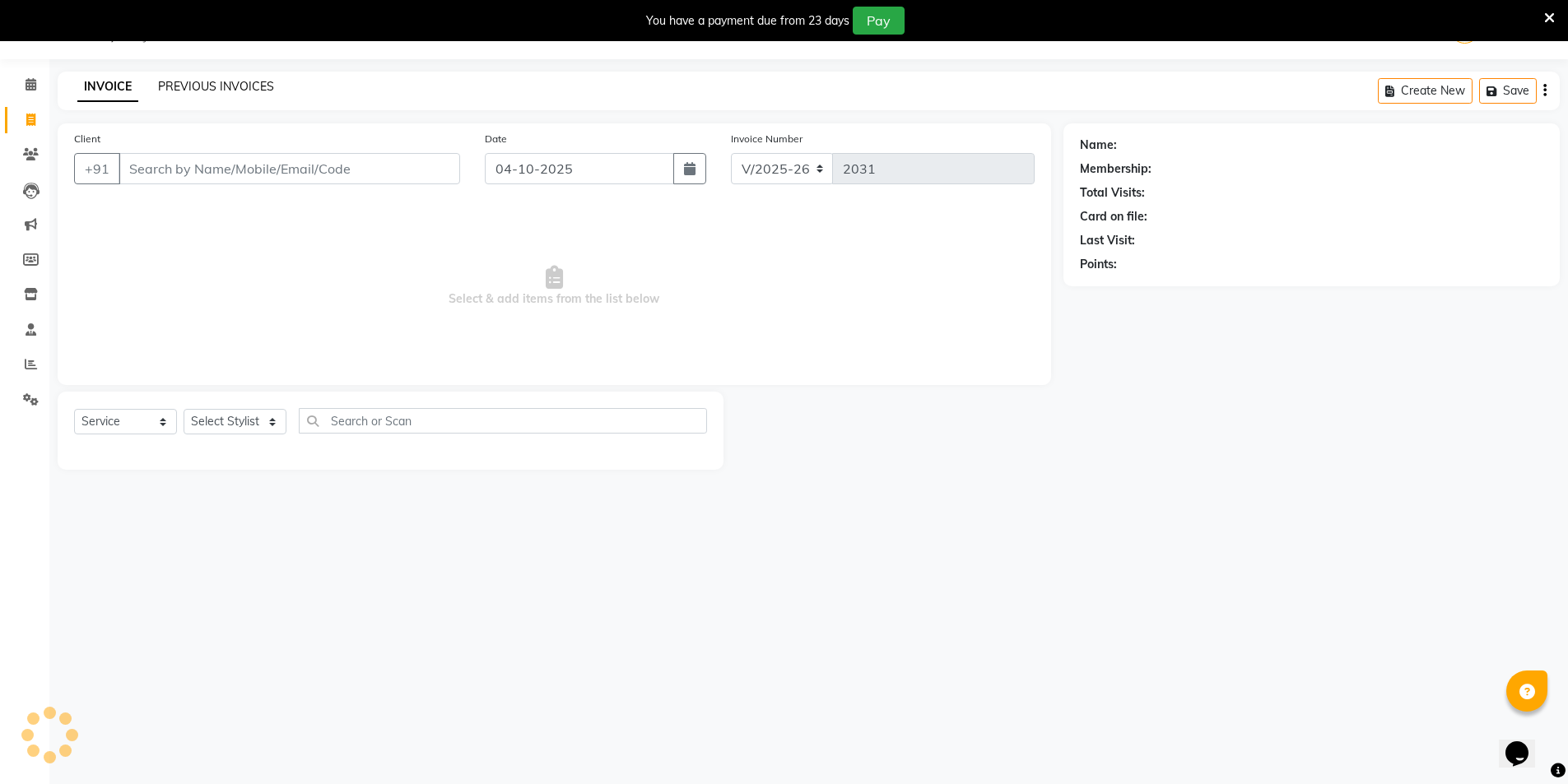
click at [202, 86] on link "PREVIOUS INVOICES" at bounding box center [217, 87] width 116 height 15
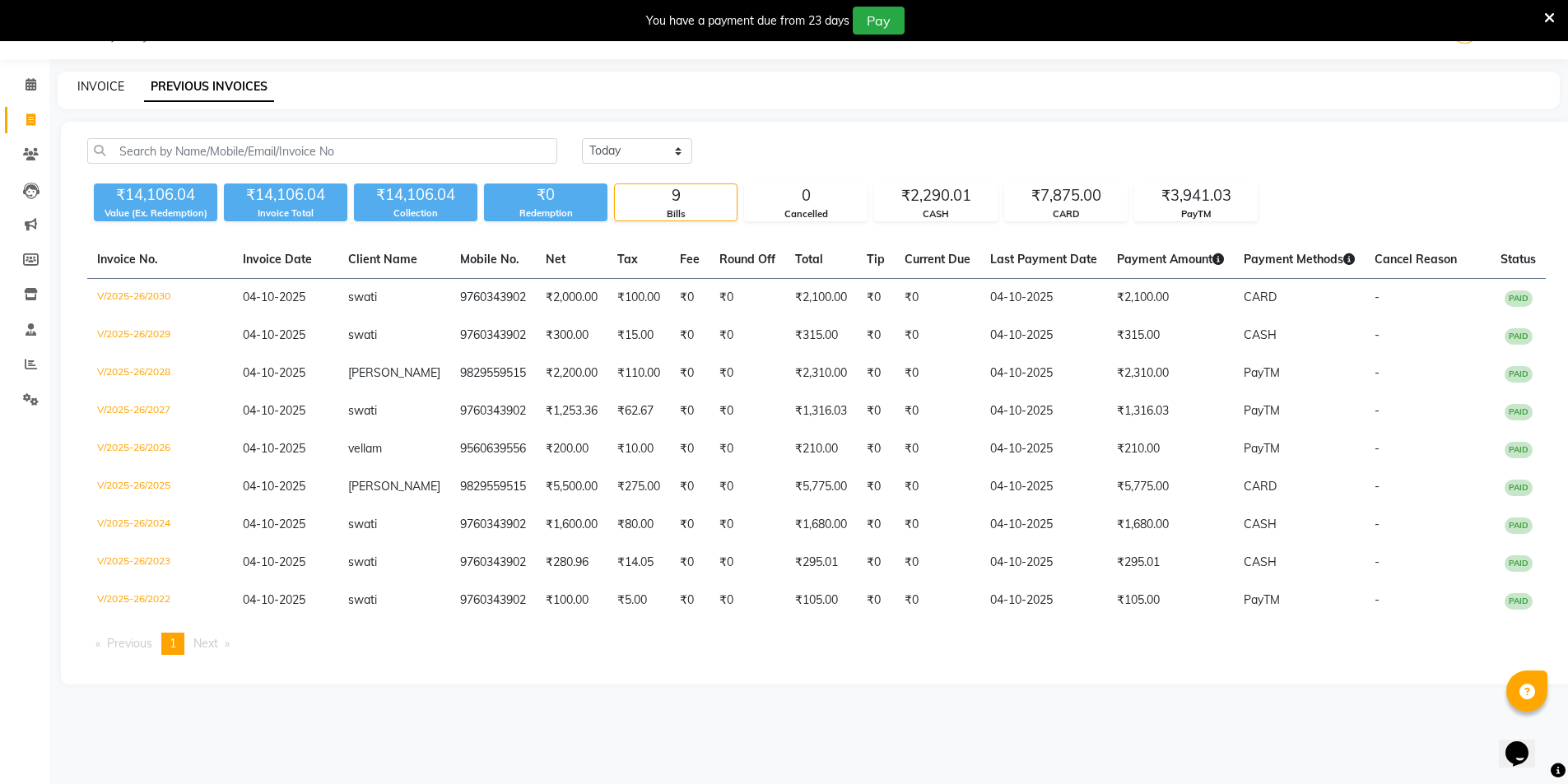
click at [102, 86] on link "INVOICE" at bounding box center [101, 87] width 47 height 15
select select "4899"
select select "service"
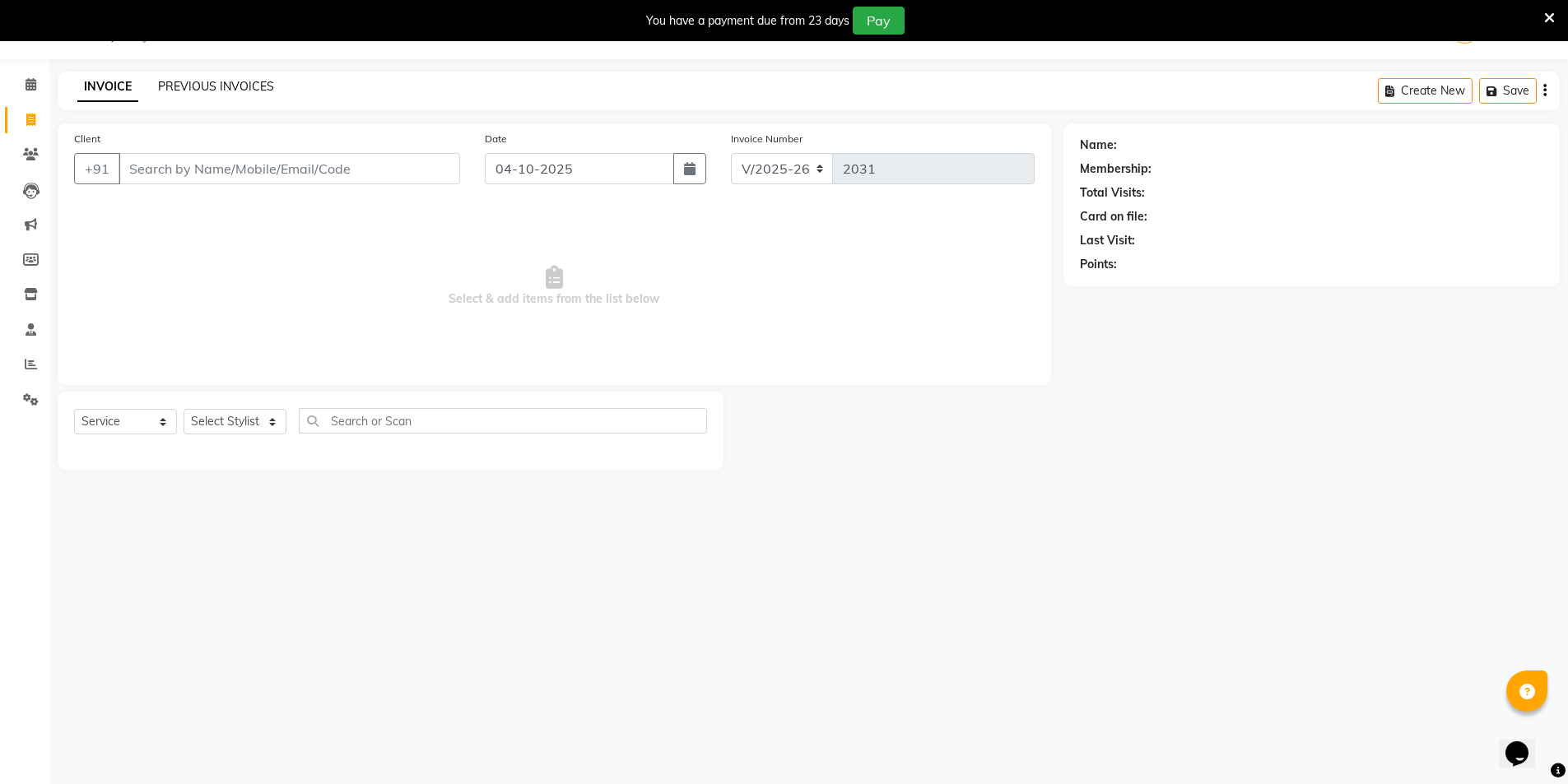
click at [206, 84] on link "PREVIOUS INVOICES" at bounding box center [217, 87] width 116 height 15
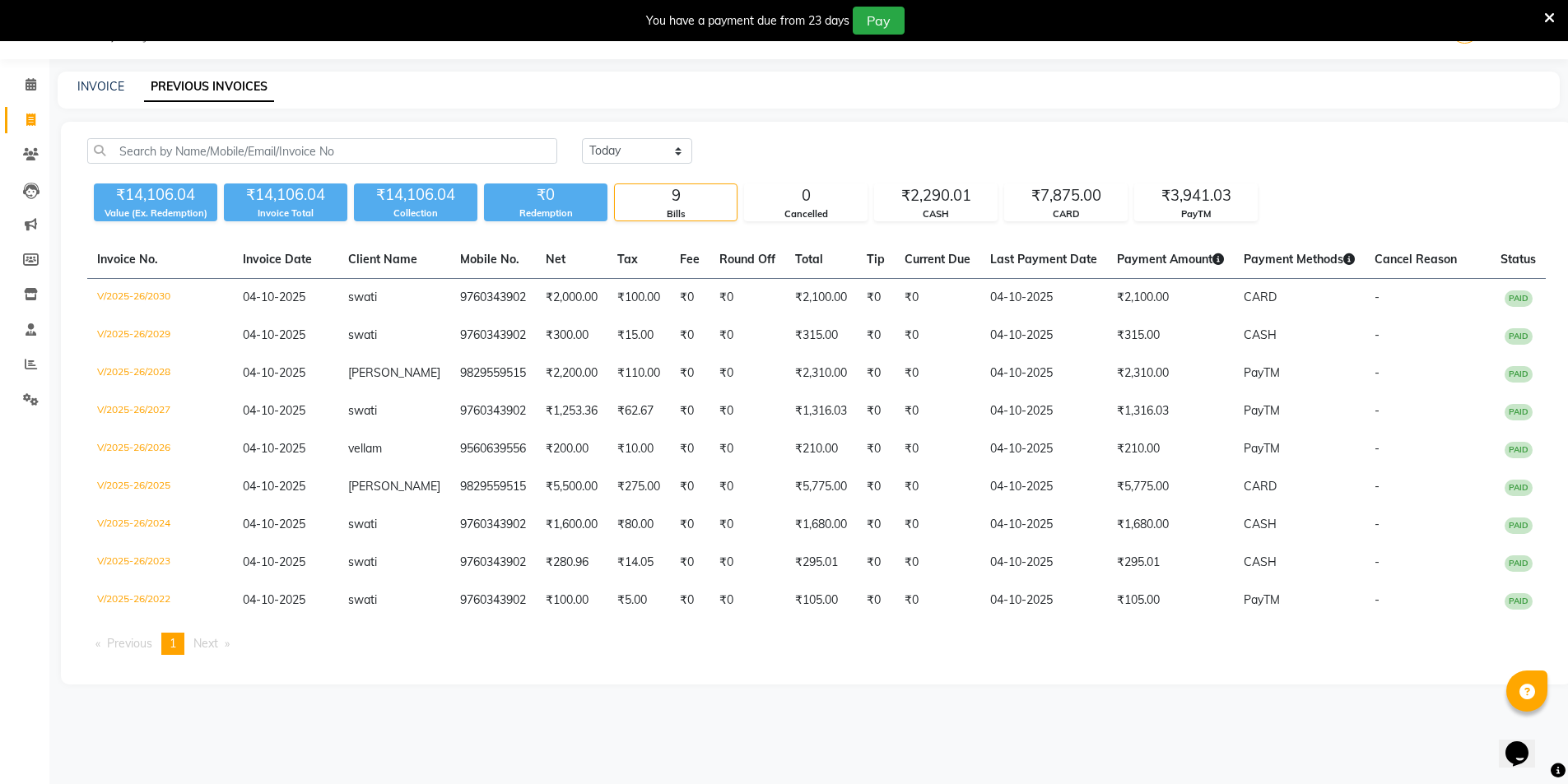
click at [91, 93] on div "INVOICE" at bounding box center [101, 87] width 47 height 18
click at [108, 90] on link "INVOICE" at bounding box center [101, 87] width 47 height 15
select select "service"
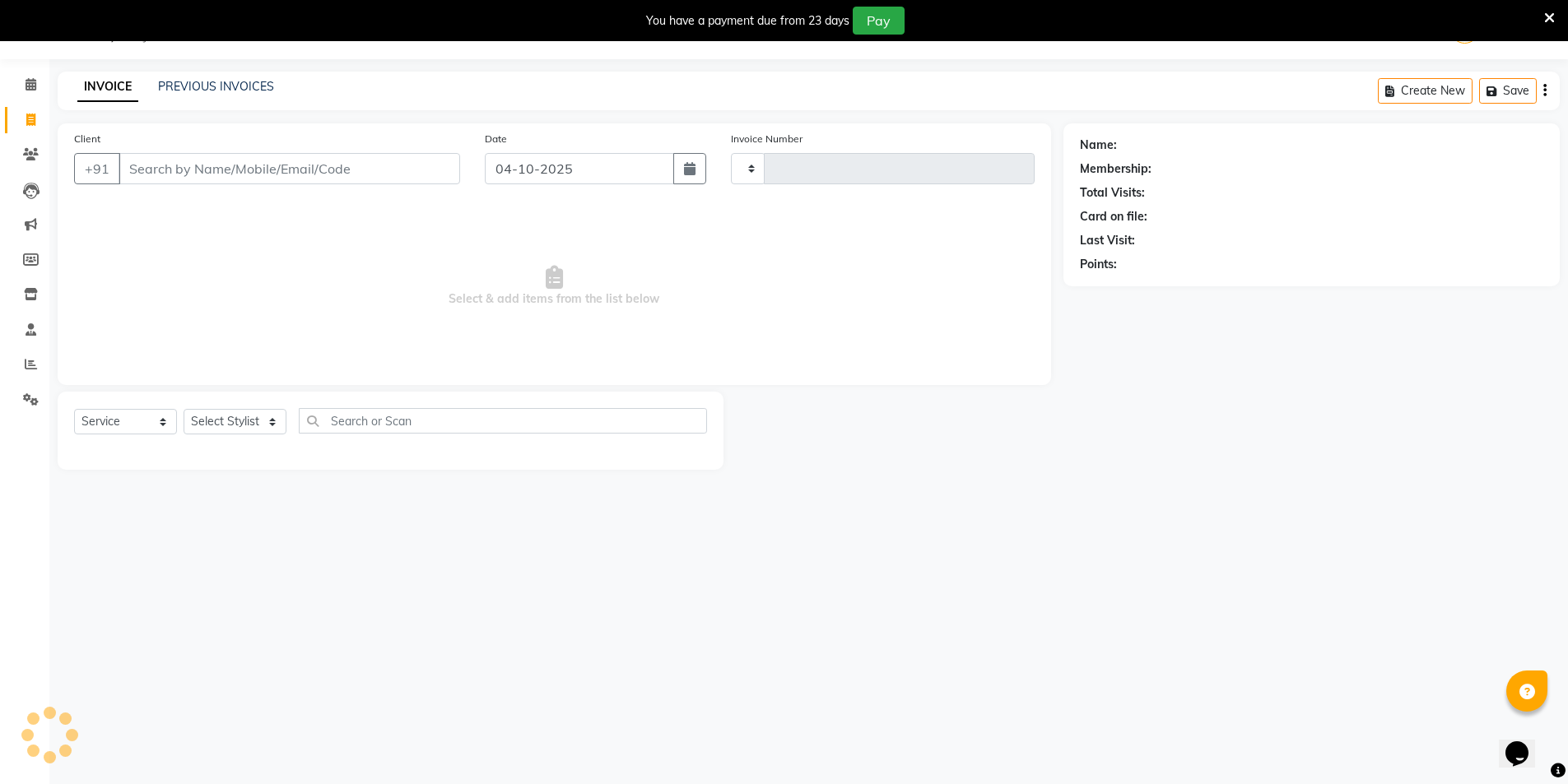
type input "2031"
select select "4899"
click at [198, 80] on link "PREVIOUS INVOICES" at bounding box center [217, 87] width 116 height 15
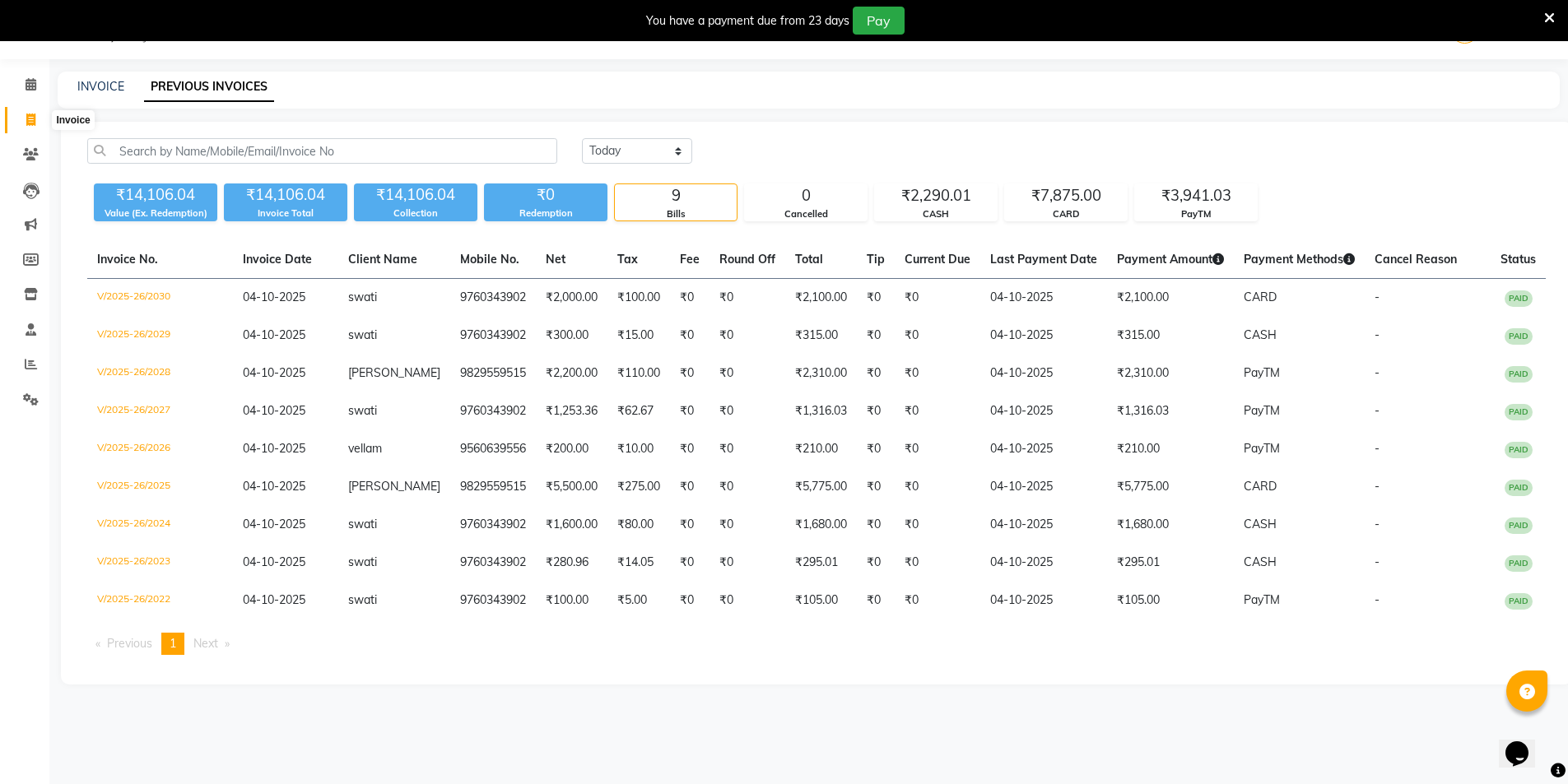
click at [22, 123] on span at bounding box center [31, 120] width 29 height 19
select select "service"
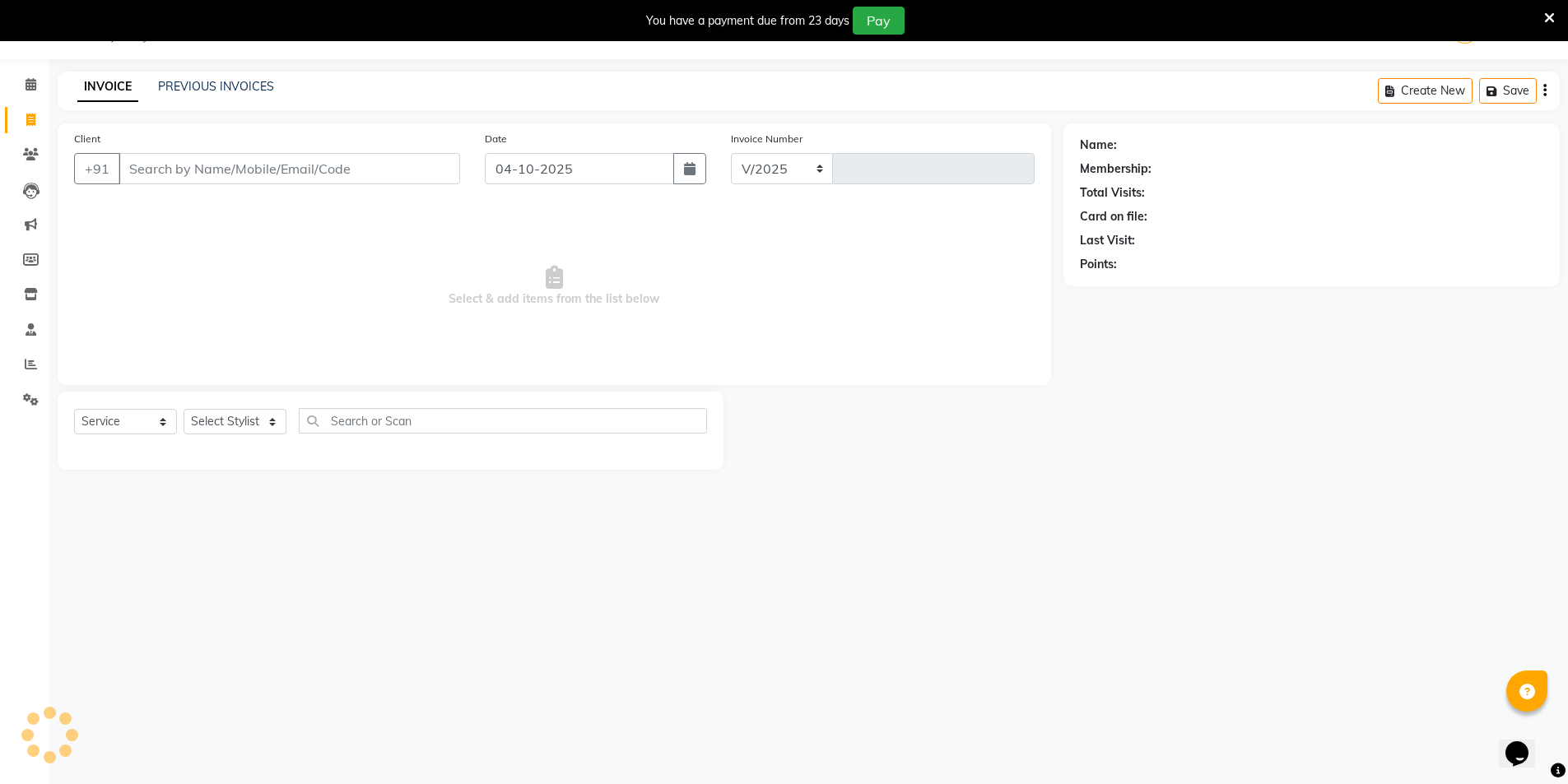
select select "4899"
type input "2031"
